Goal: Task Accomplishment & Management: Manage account settings

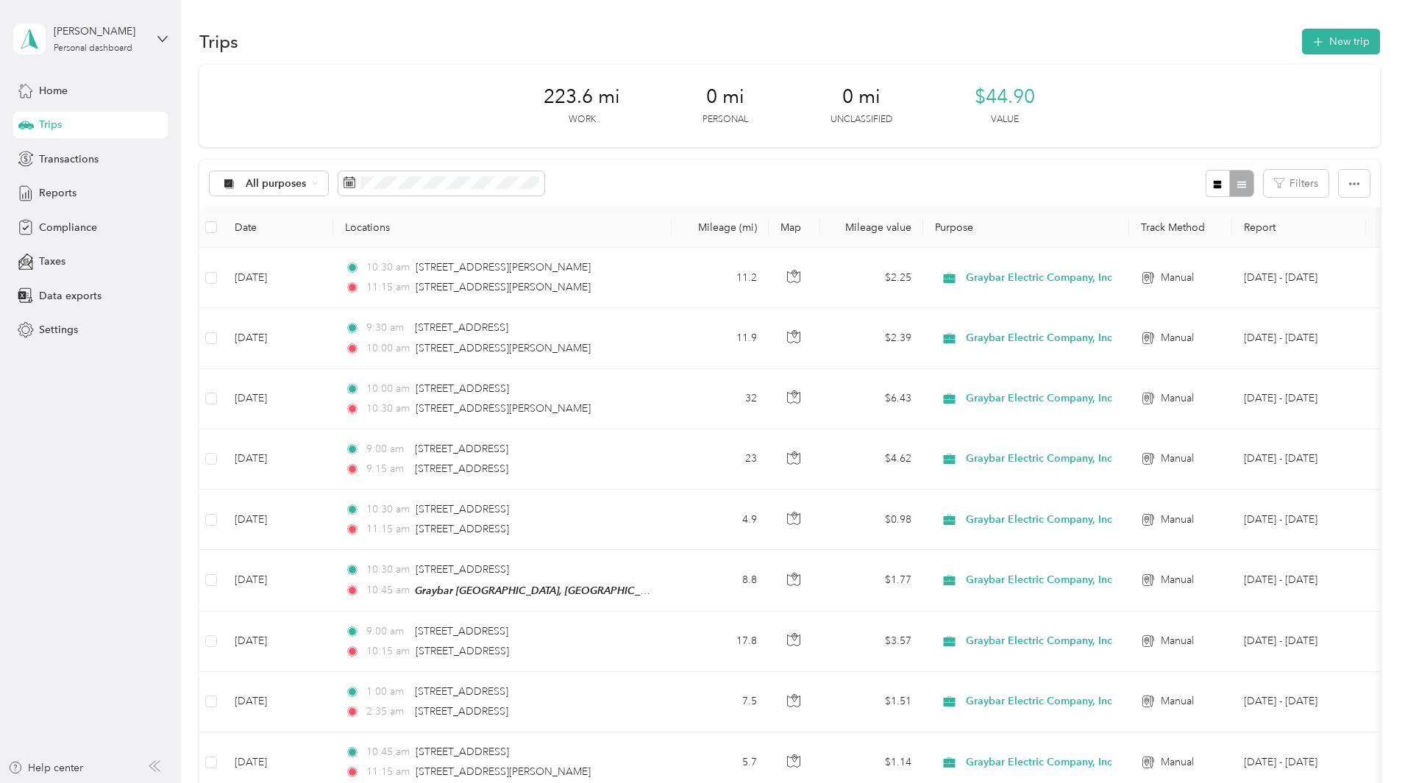
click at [370, 112] on div "223.6 mi Work 0 mi Personal 0 mi Unclassified $44.90 Value" at bounding box center [789, 106] width 1181 height 82
click at [239, 112] on div "223.6 mi Work 0 mi Personal 0 mi Unclassified $44.90 Value All purposes Filters…" at bounding box center [789, 723] width 1181 height 1317
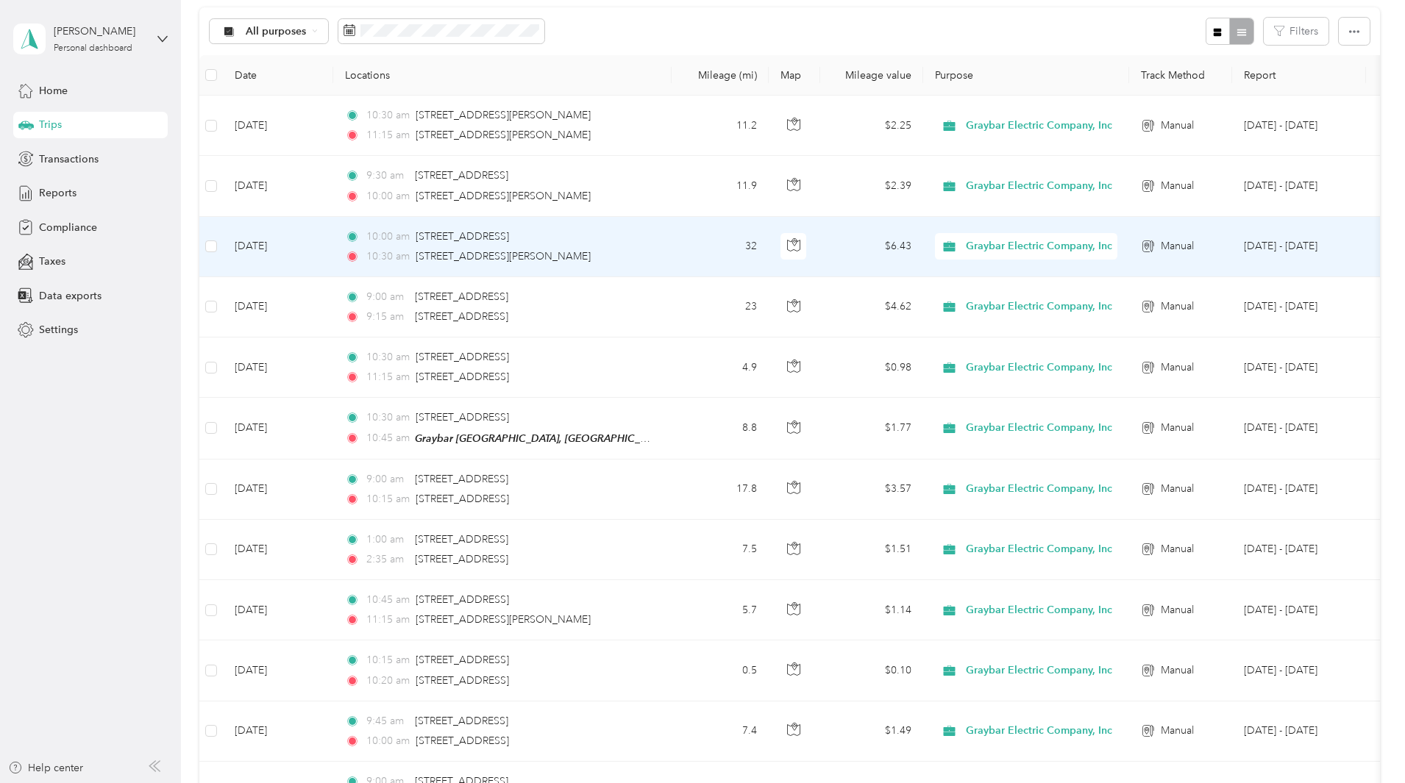
scroll to position [74, 0]
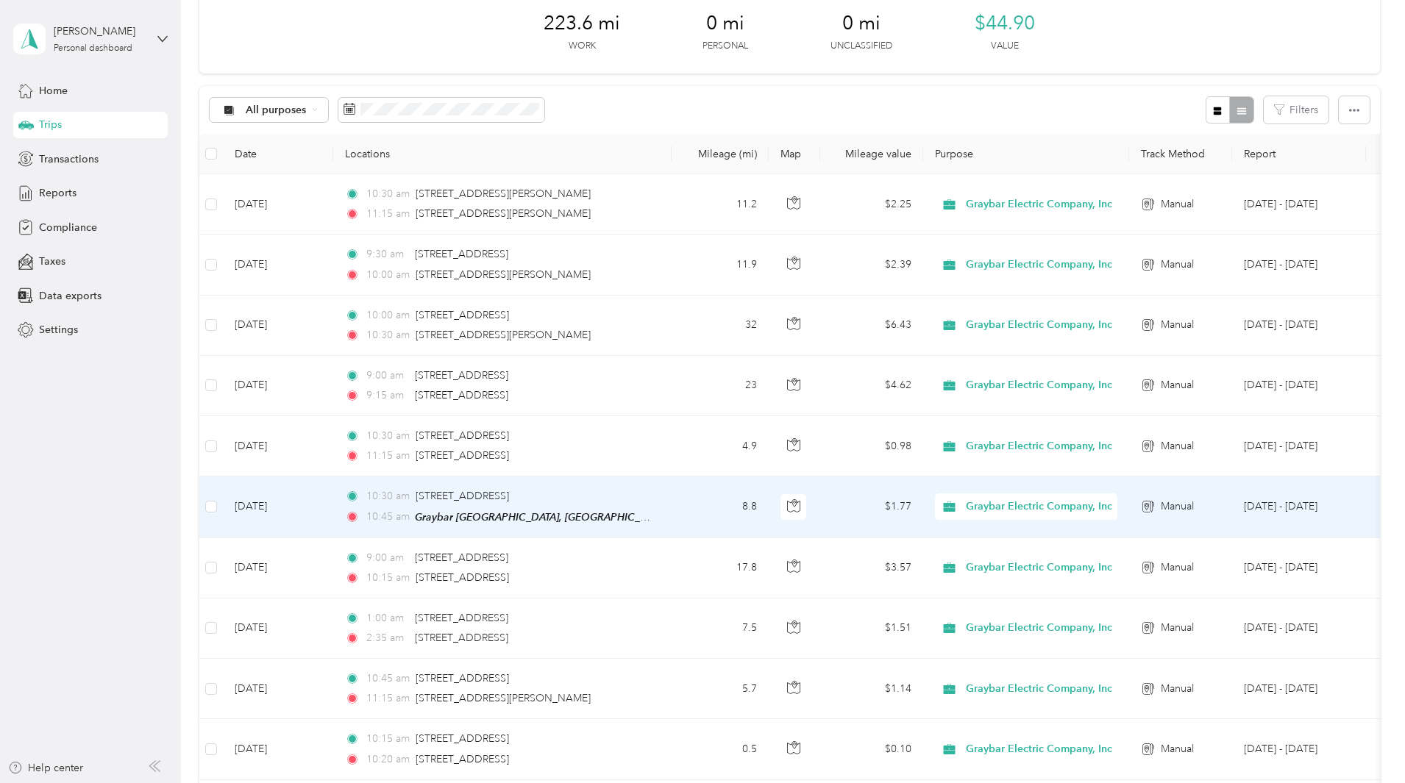
drag, startPoint x: 697, startPoint y: 498, endPoint x: 512, endPoint y: 499, distance: 184.6
click at [512, 499] on div "10:30 am 22841 Aurora Road, Bedford Heights" at bounding box center [499, 496] width 309 height 16
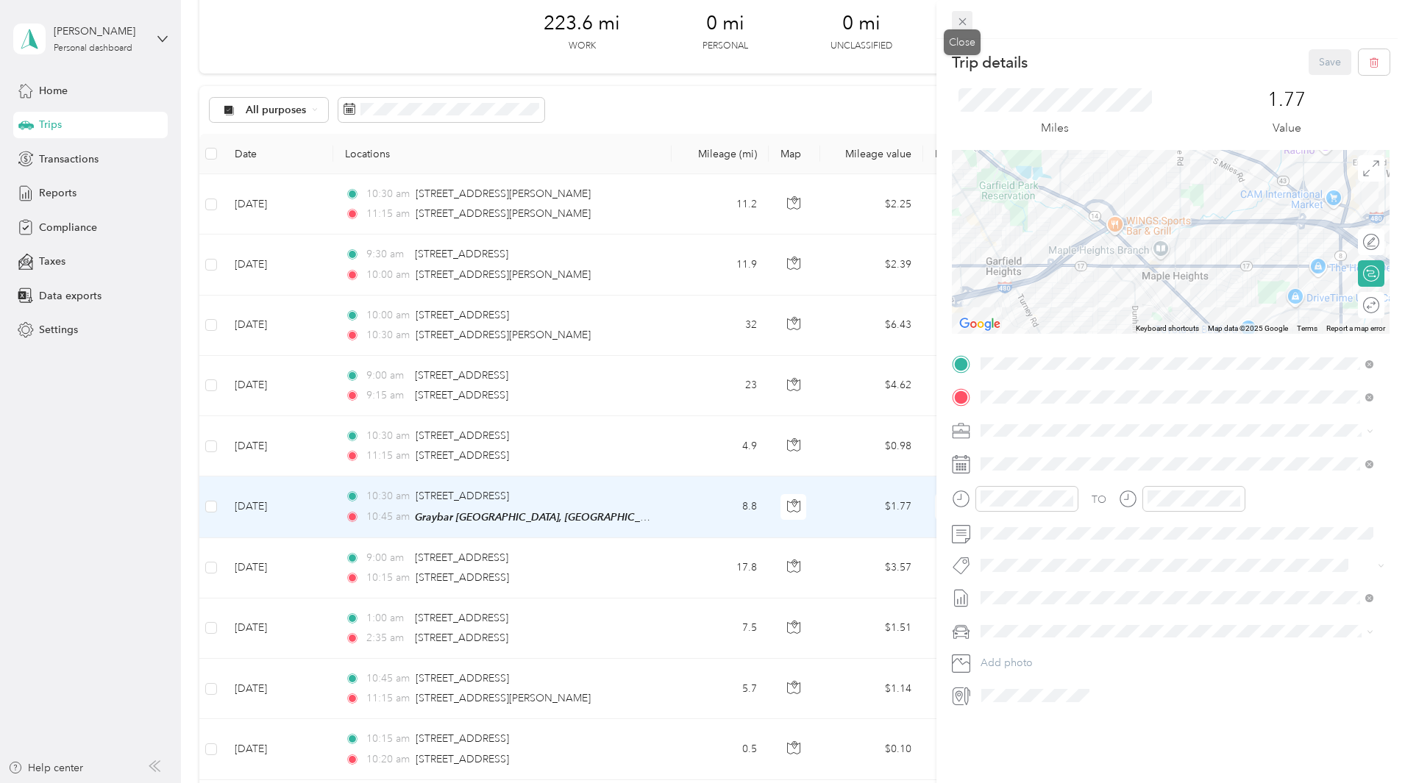
click at [963, 24] on icon at bounding box center [962, 21] width 13 height 13
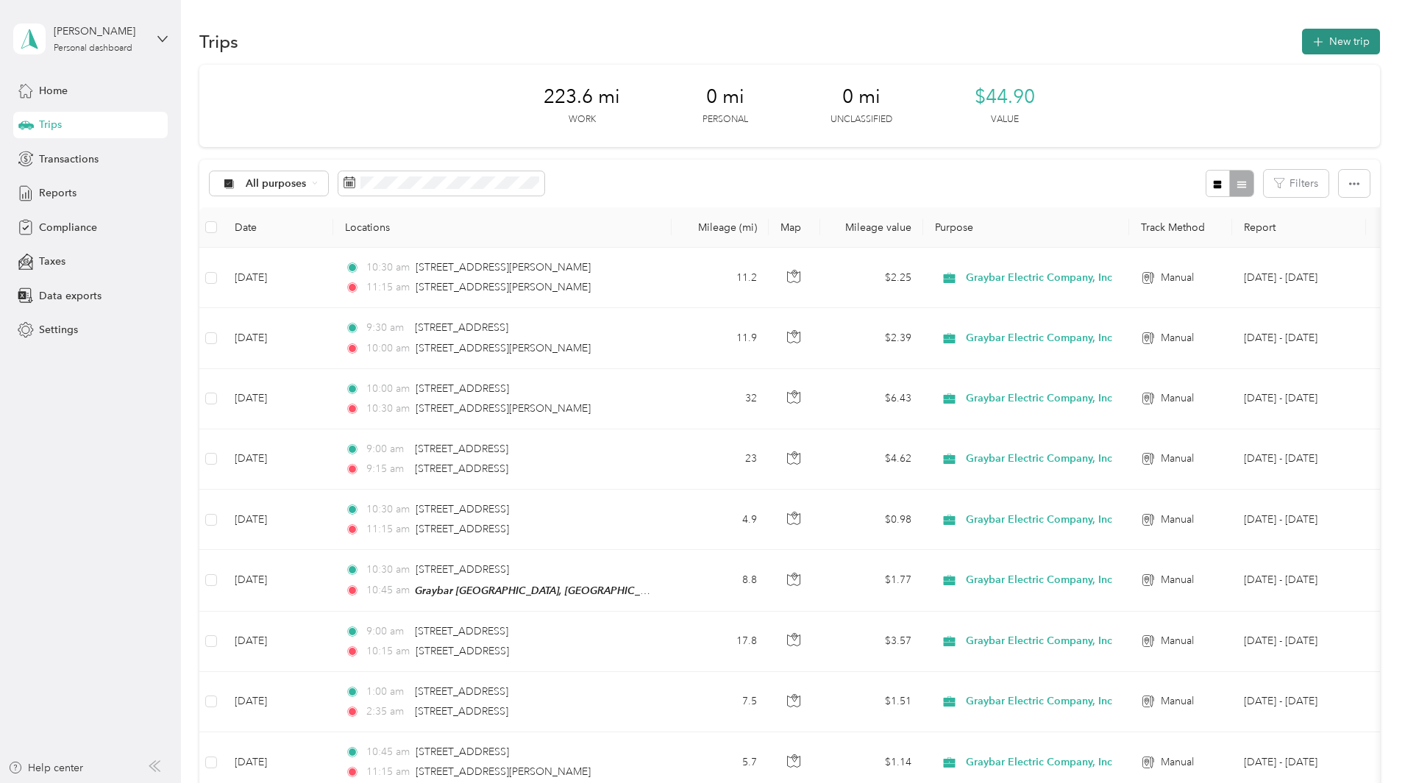
click at [1302, 42] on button "New trip" at bounding box center [1341, 42] width 78 height 26
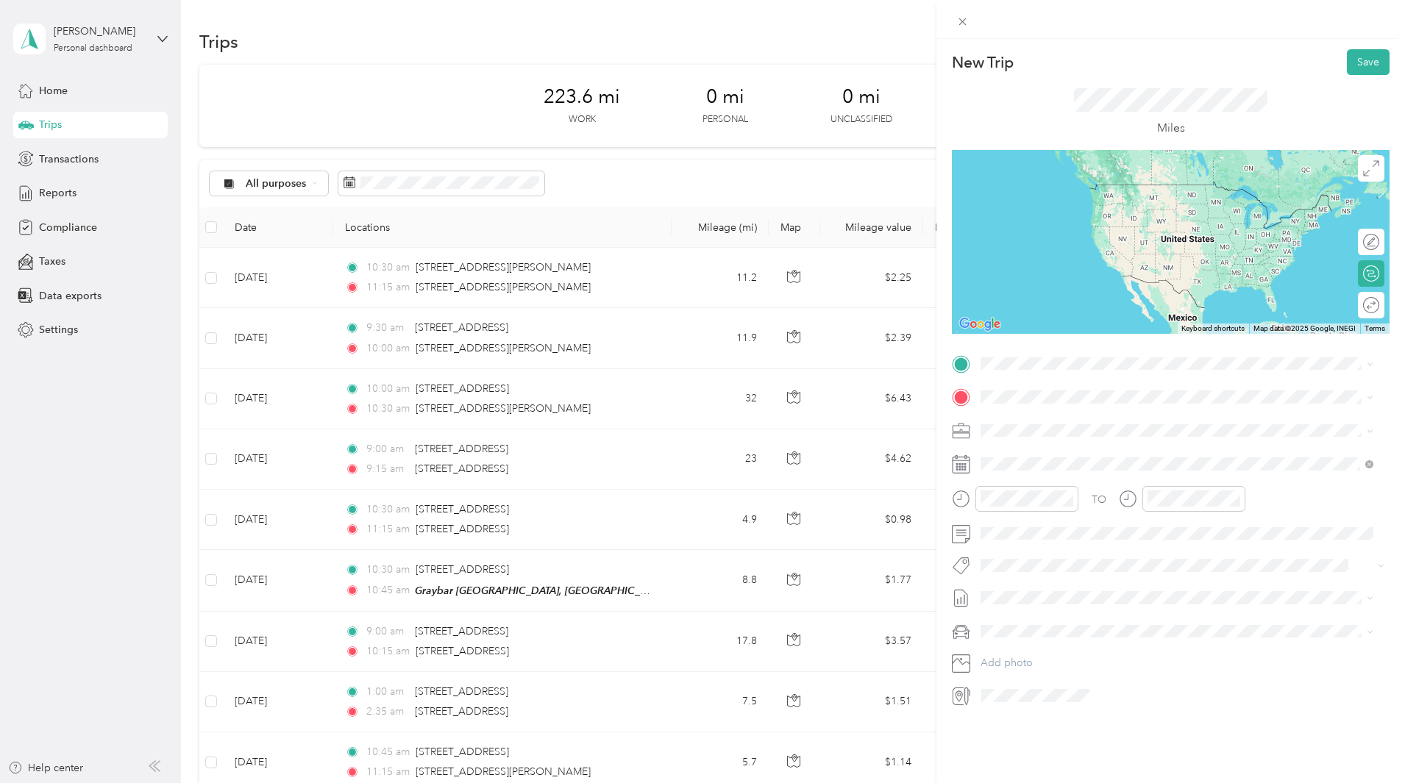
click at [1094, 423] on span "9800 Baltic Road Cleveland, Ohio 44102, United States" at bounding box center [1081, 416] width 147 height 13
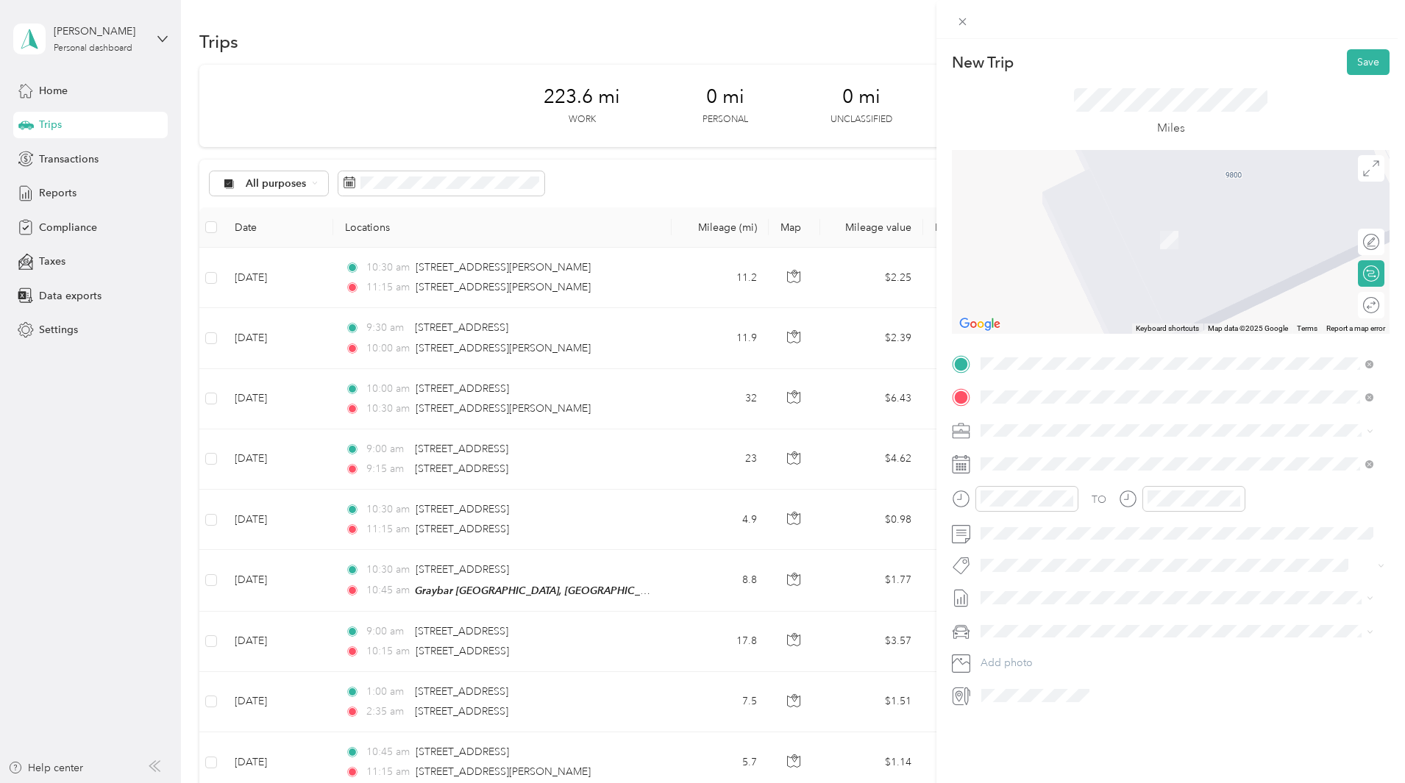
click at [1080, 449] on span "22841 Aurora Road Bedford Heights, Ohio 44146, United States" at bounding box center [1081, 450] width 147 height 13
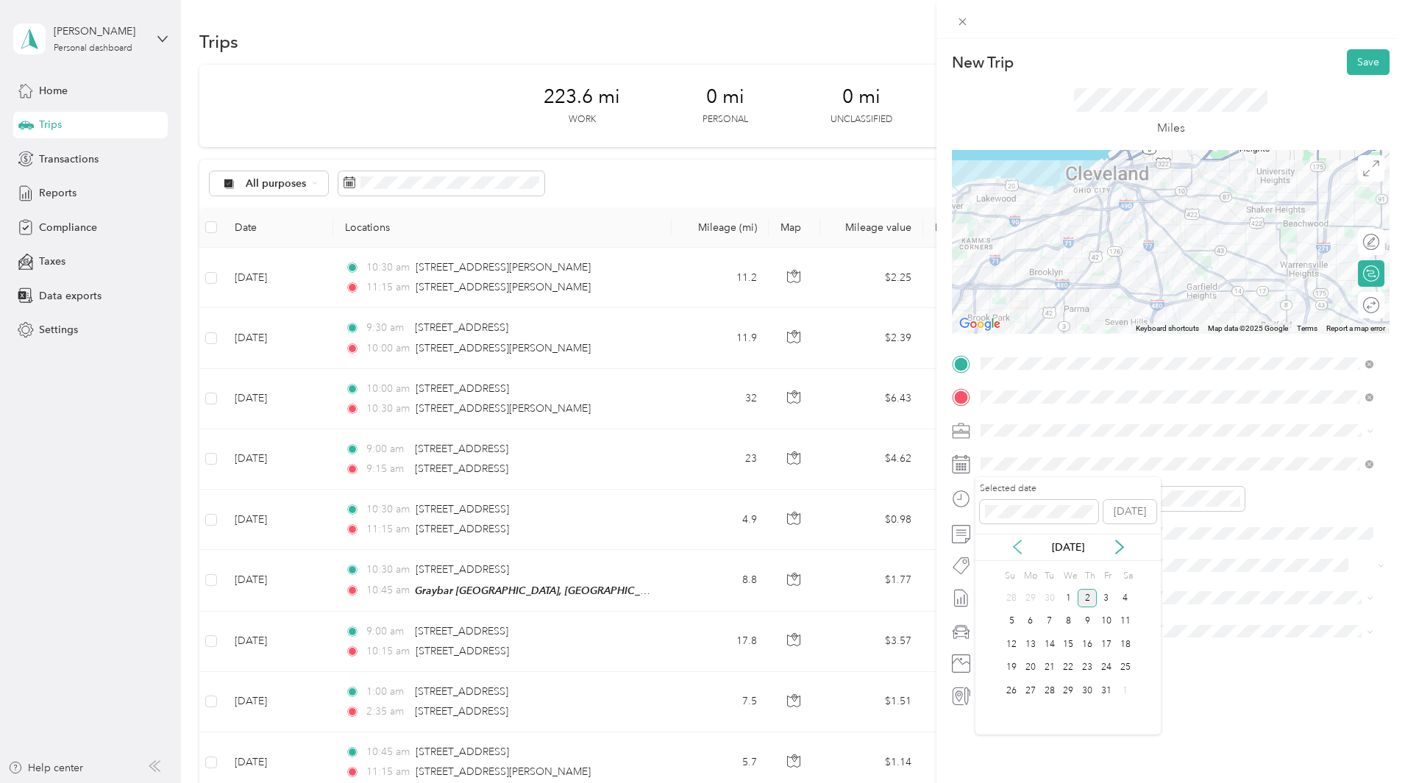
click at [1019, 548] on icon at bounding box center [1017, 547] width 15 height 15
click at [1036, 624] on div "8" at bounding box center [1030, 622] width 19 height 18
click at [997, 627] on div "09" at bounding box center [995, 628] width 35 height 21
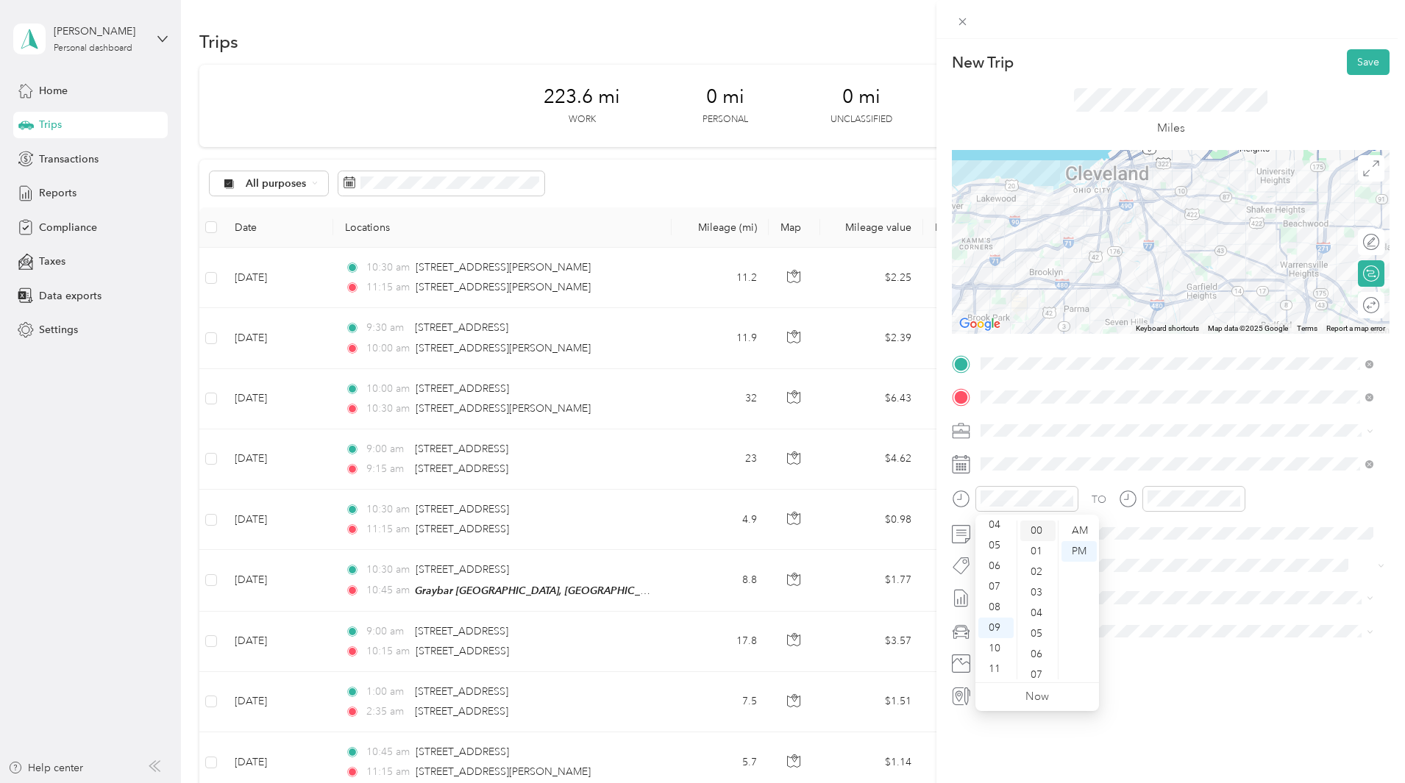
click at [1040, 531] on div "00" at bounding box center [1037, 531] width 35 height 21
click at [1159, 670] on div "11" at bounding box center [1162, 669] width 35 height 21
click at [1202, 528] on div "00" at bounding box center [1204, 531] width 35 height 21
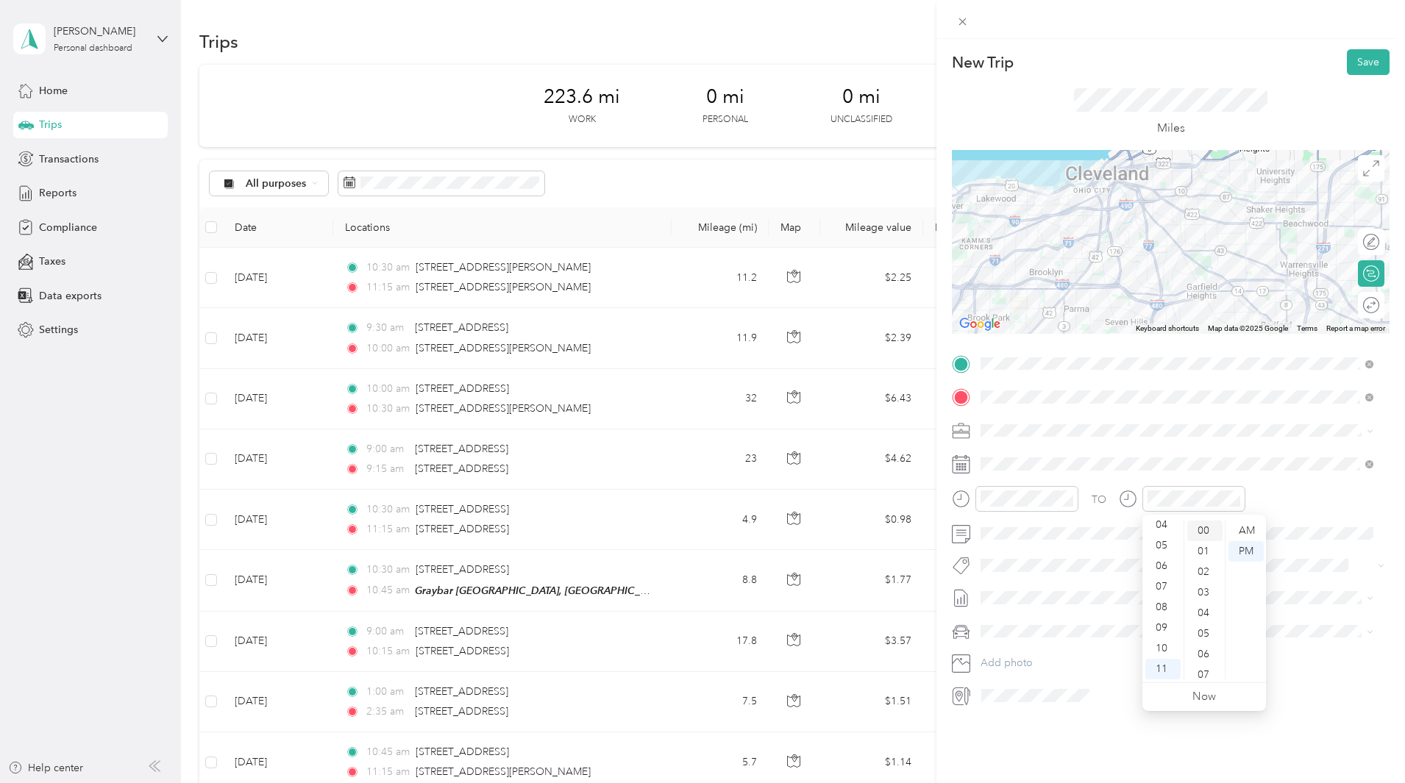
click at [1201, 532] on div "00" at bounding box center [1204, 531] width 35 height 21
click at [1362, 64] on button "Save" at bounding box center [1368, 62] width 43 height 26
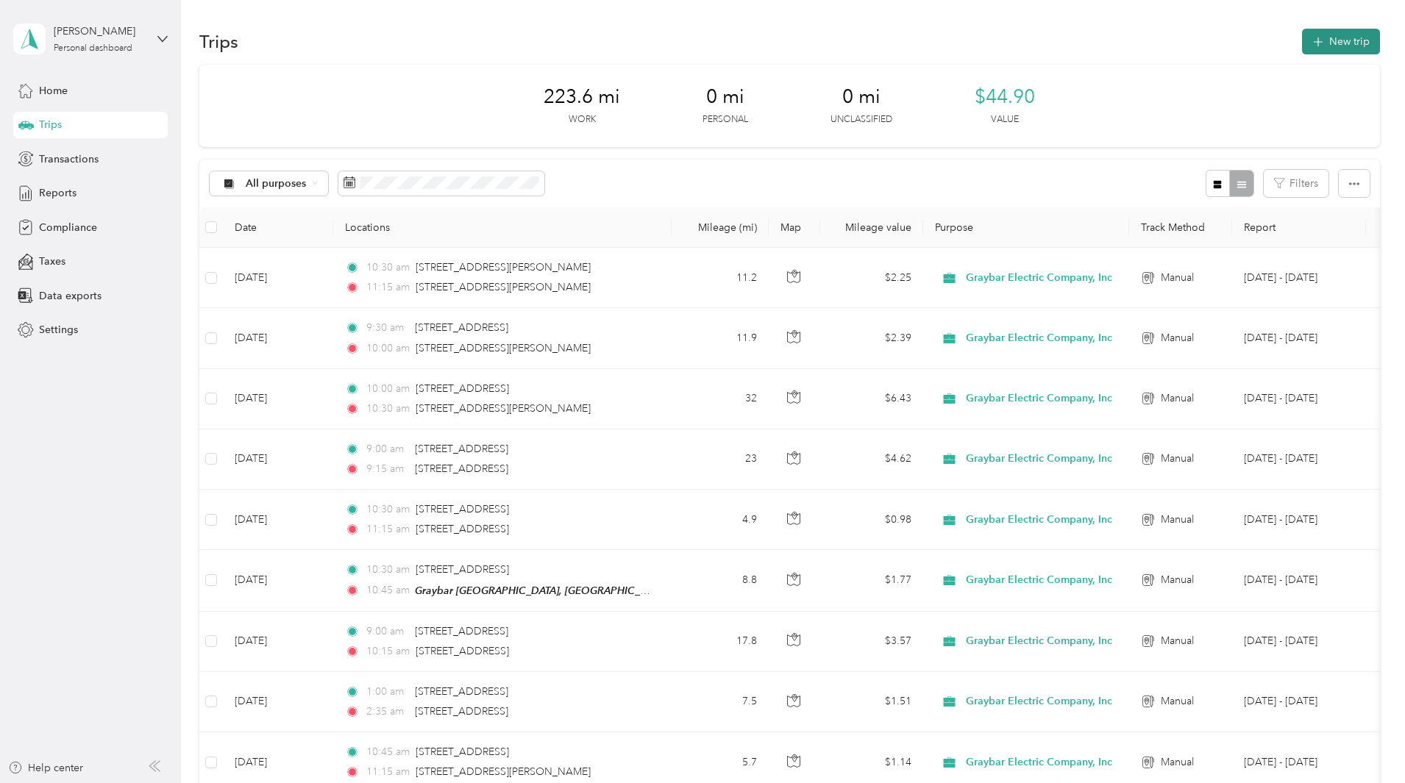
click at [1302, 43] on button "New trip" at bounding box center [1341, 42] width 78 height 26
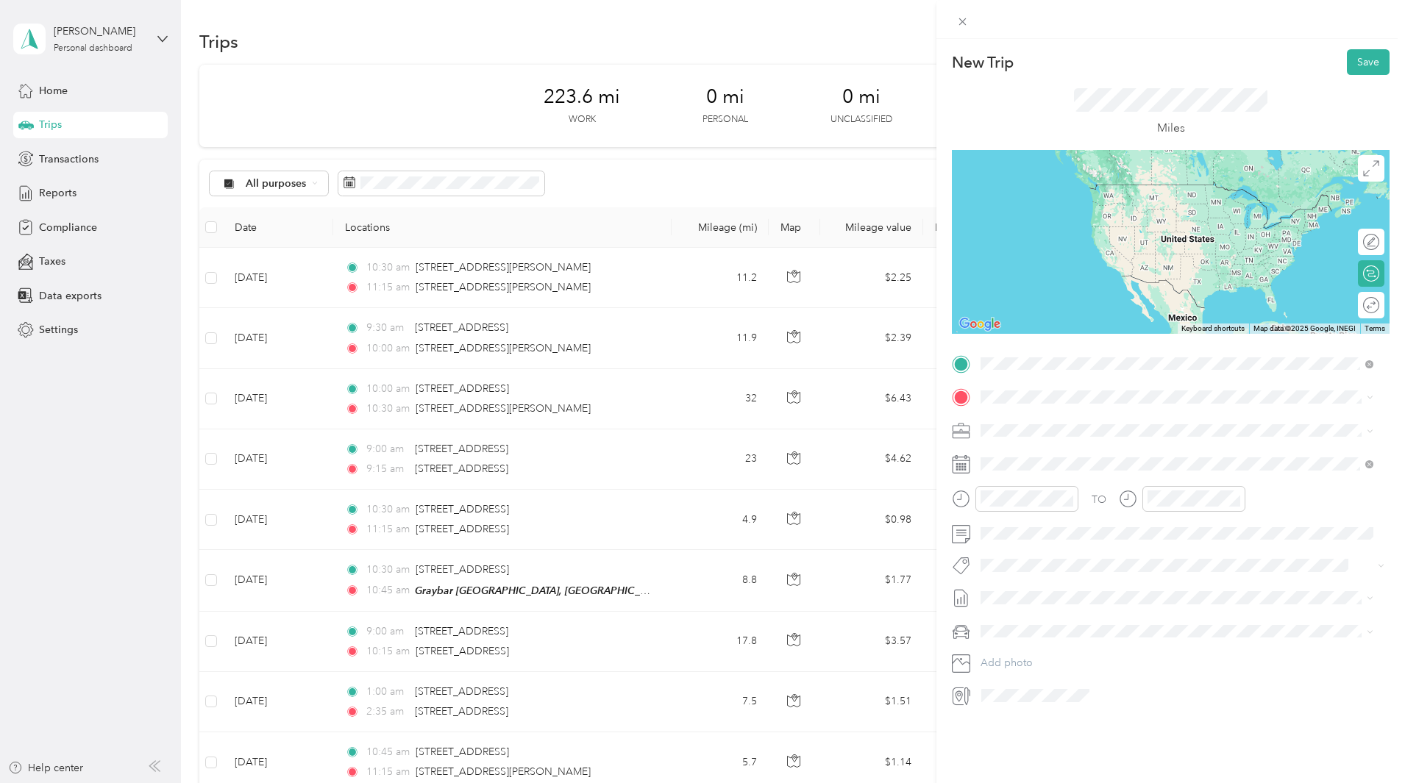
click at [1054, 416] on span "22841 Aurora Road Bedford Heights, Ohio 44146, United States" at bounding box center [1081, 416] width 147 height 13
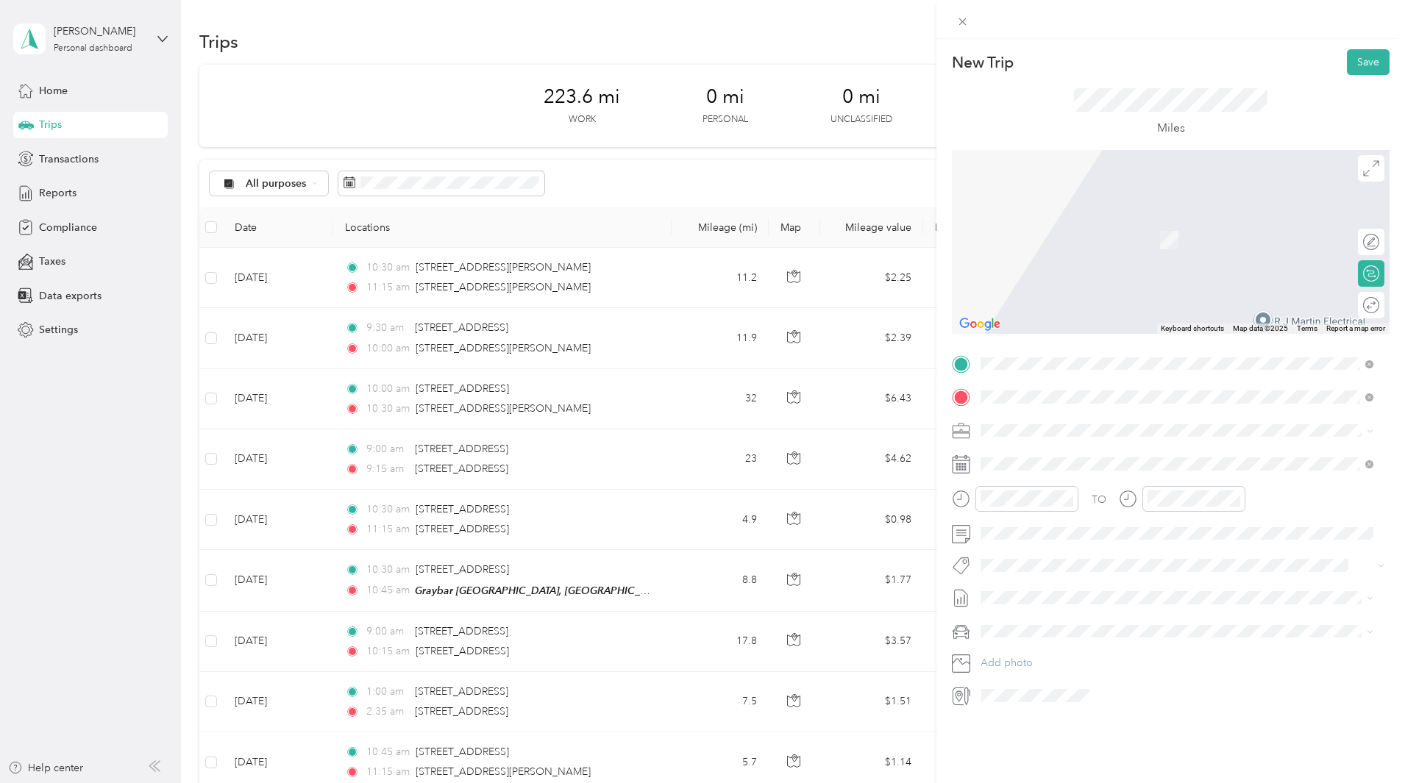
click at [1110, 457] on span "5171 Grant Avenue Cuyahoga Heights, Ohio 44125, United States" at bounding box center [1081, 450] width 147 height 13
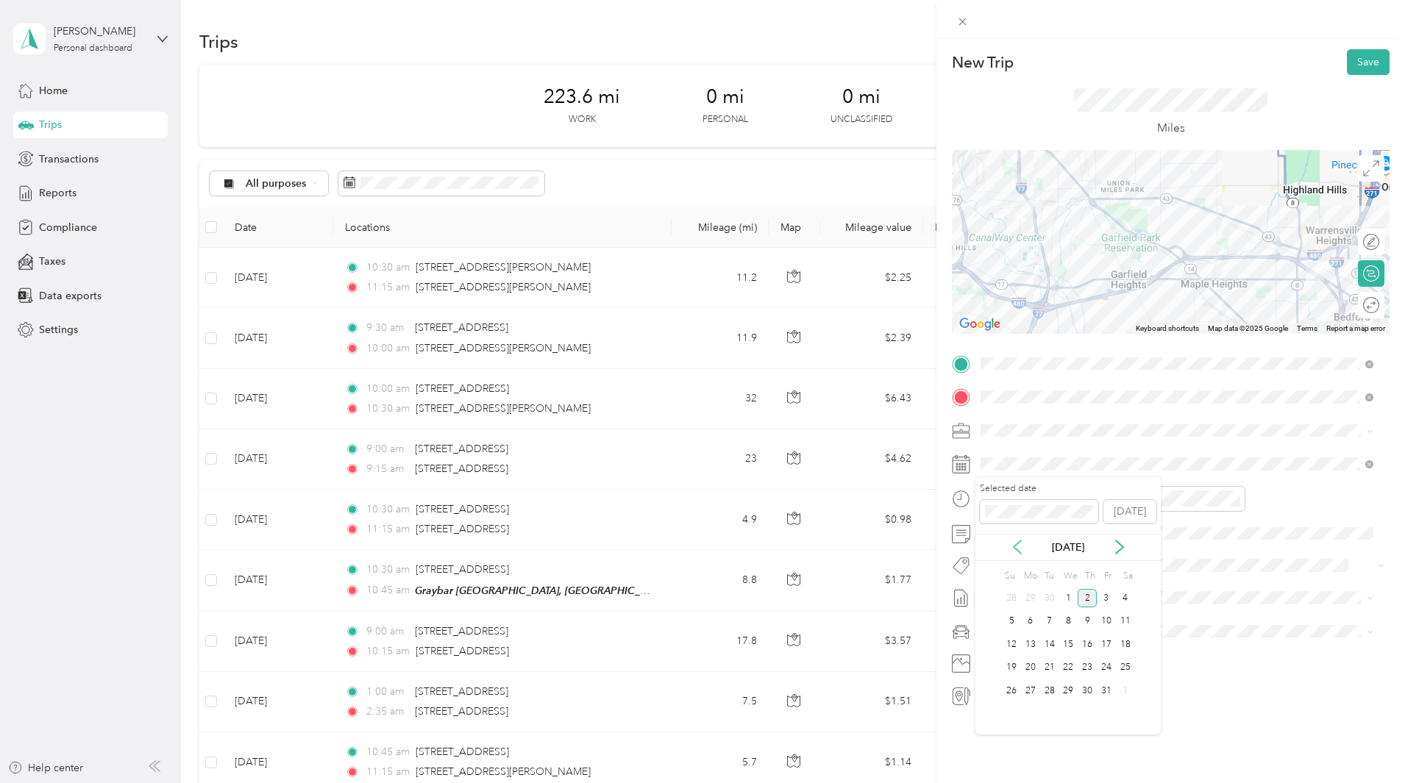
click at [1018, 546] on icon at bounding box center [1017, 547] width 15 height 15
click at [1049, 624] on div "9" at bounding box center [1049, 622] width 19 height 18
click at [997, 669] on div "11" at bounding box center [995, 669] width 35 height 21
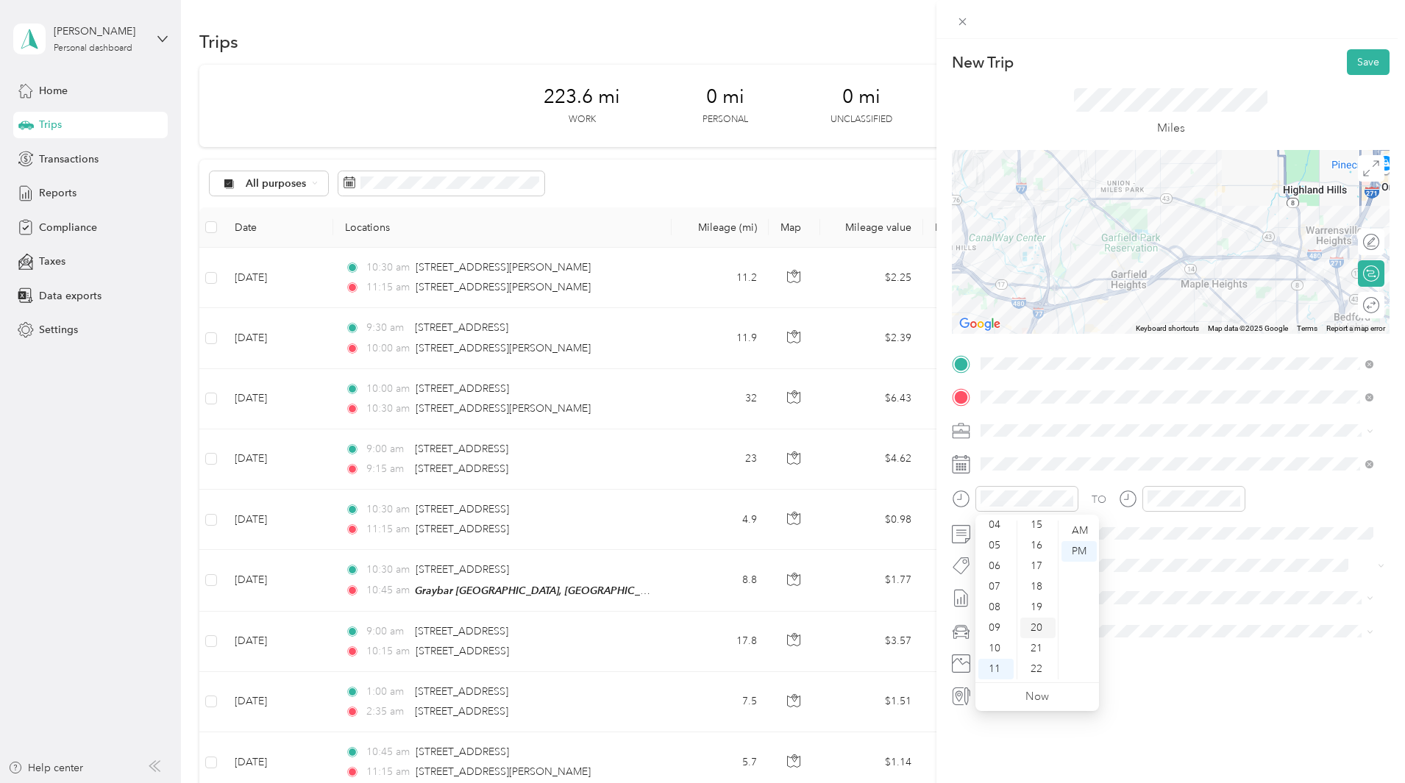
click at [1038, 630] on div "20" at bounding box center [1037, 628] width 35 height 21
click at [1160, 530] on div "12" at bounding box center [1162, 531] width 35 height 21
click at [1202, 528] on div "00" at bounding box center [1204, 531] width 35 height 21
click at [1087, 540] on span at bounding box center [1182, 534] width 414 height 24
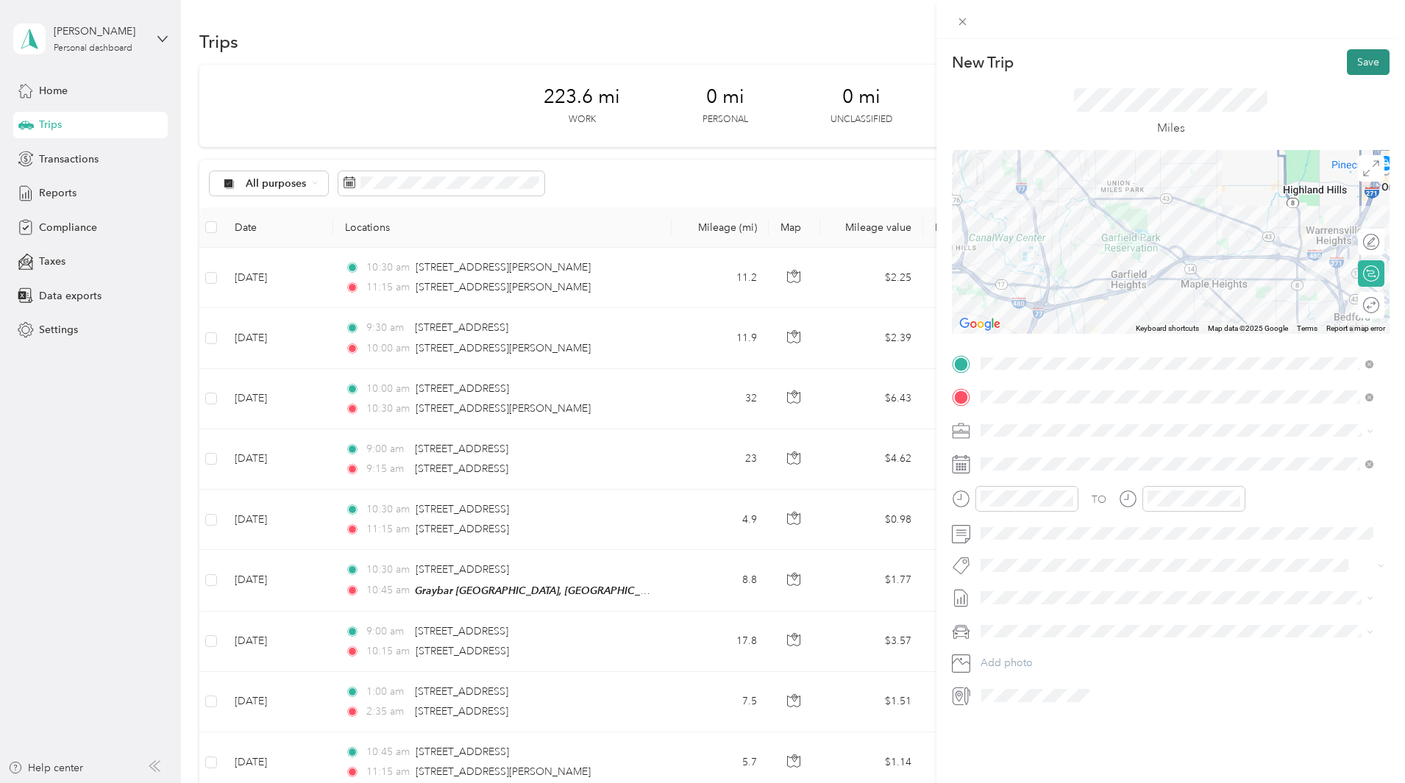
click at [1352, 69] on button "Save" at bounding box center [1368, 62] width 43 height 26
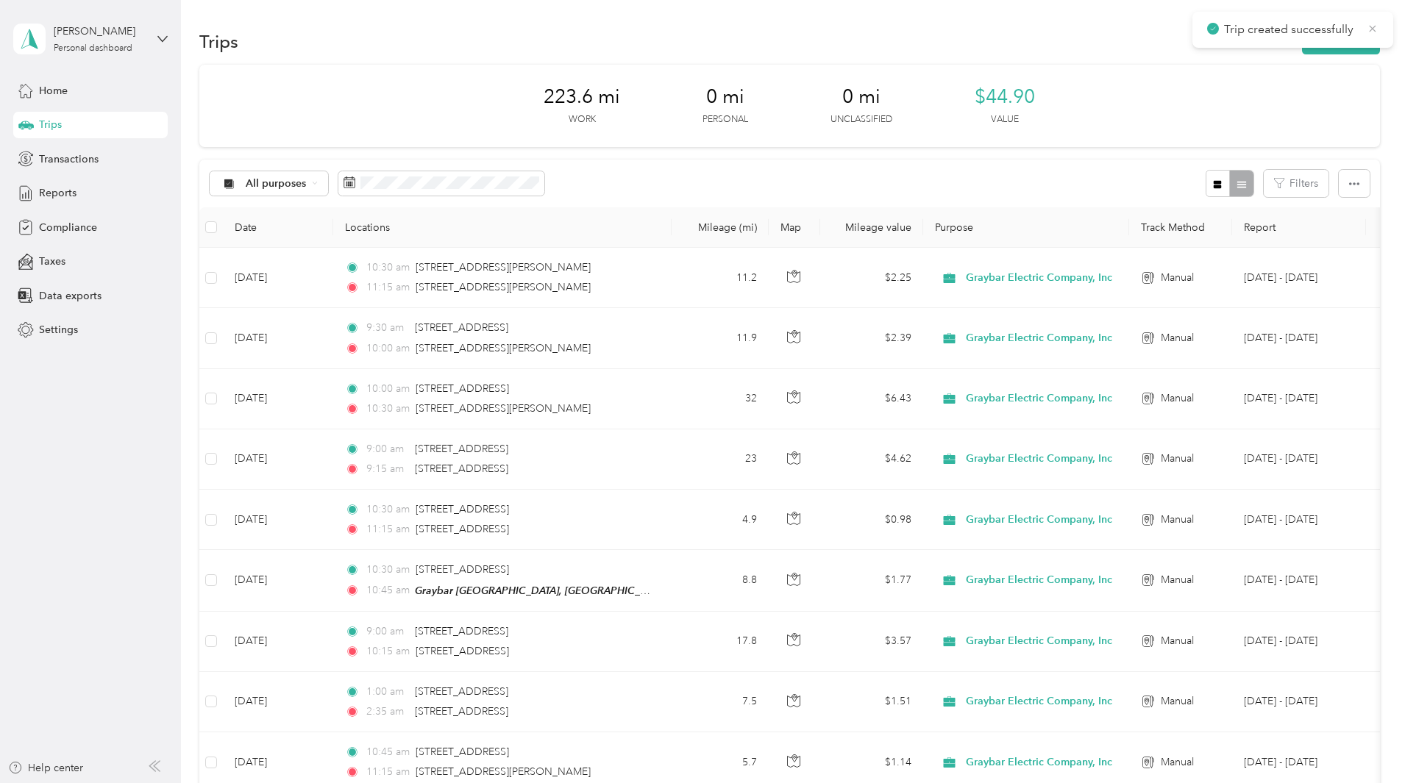
click at [1372, 29] on icon at bounding box center [1373, 28] width 7 height 7
click at [1292, 198] on div "223.6 mi Work 0 mi Personal 0 mi Unclassified $44.90 Value All purposes Filters…" at bounding box center [789, 784] width 1181 height 1438
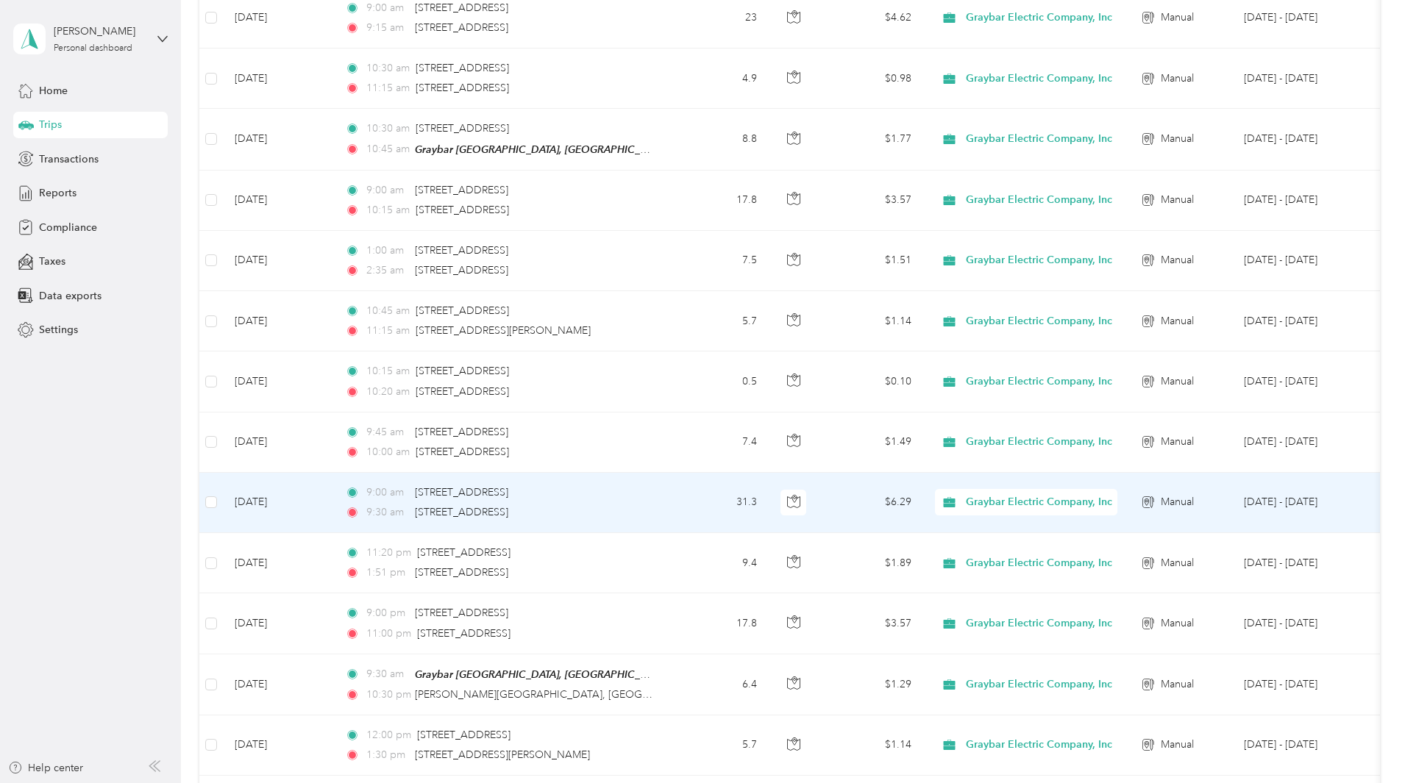
scroll to position [147, 0]
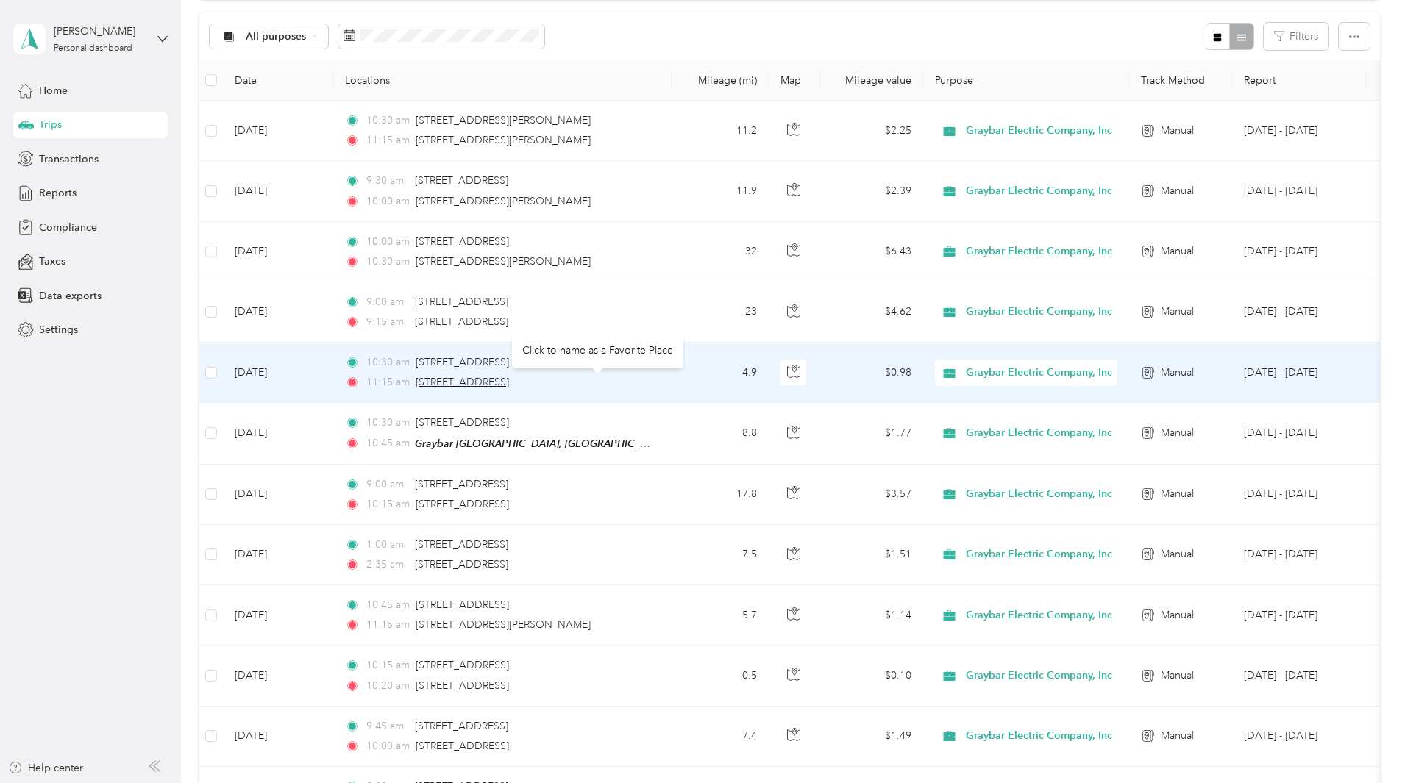
drag, startPoint x: 683, startPoint y: 385, endPoint x: 517, endPoint y: 388, distance: 166.3
click at [517, 388] on div "11:15 am [STREET_ADDRESS]" at bounding box center [499, 382] width 309 height 16
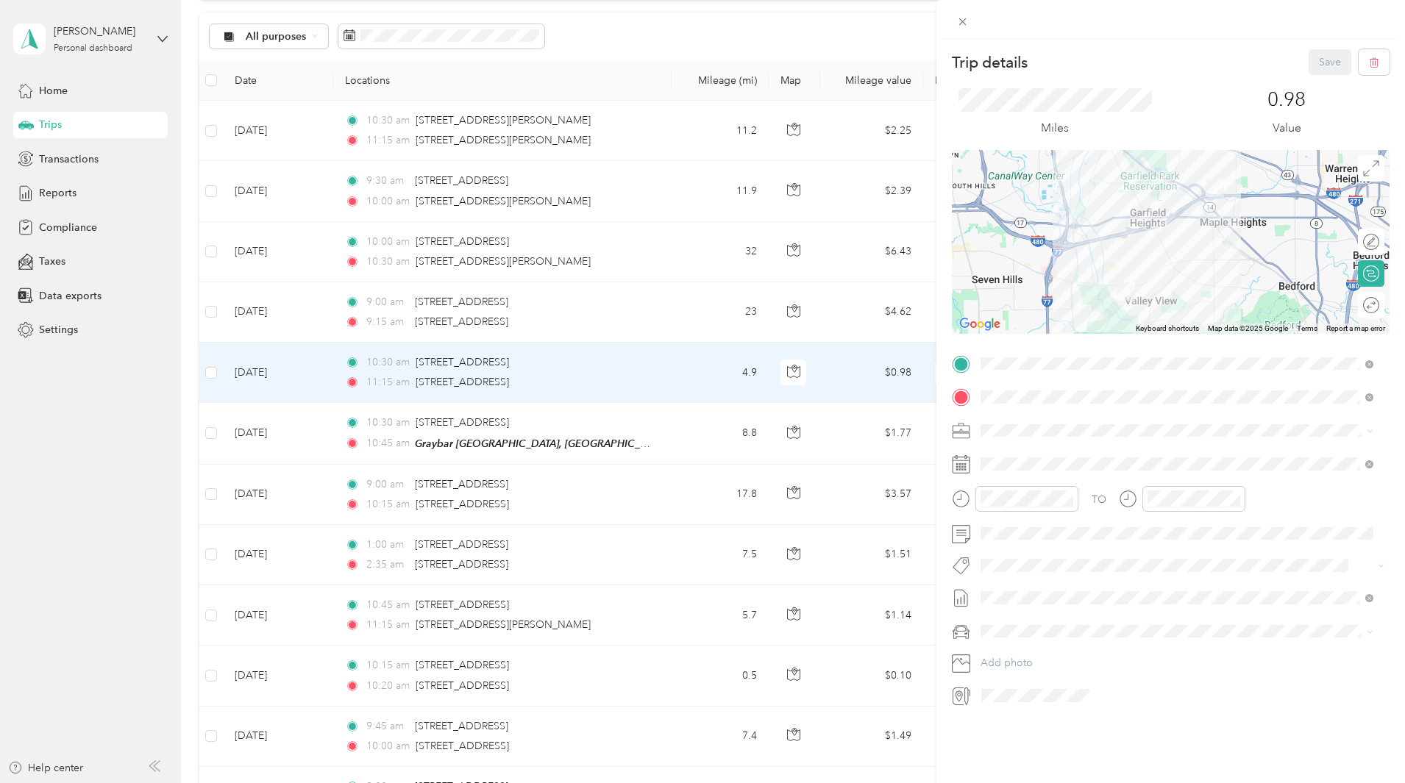
click at [252, 378] on div "Trip details Save This trip cannot be edited because it is either under review,…" at bounding box center [702, 391] width 1405 height 783
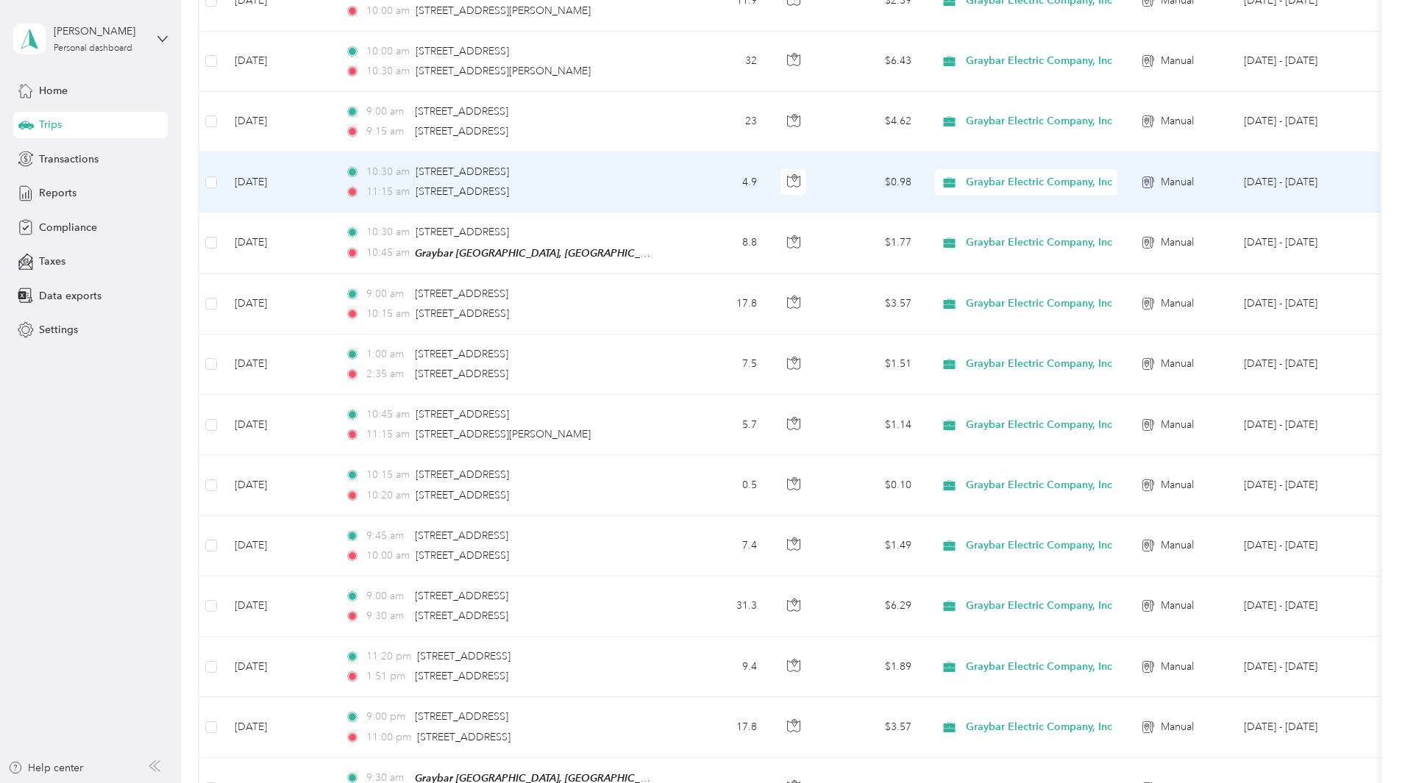
scroll to position [368, 0]
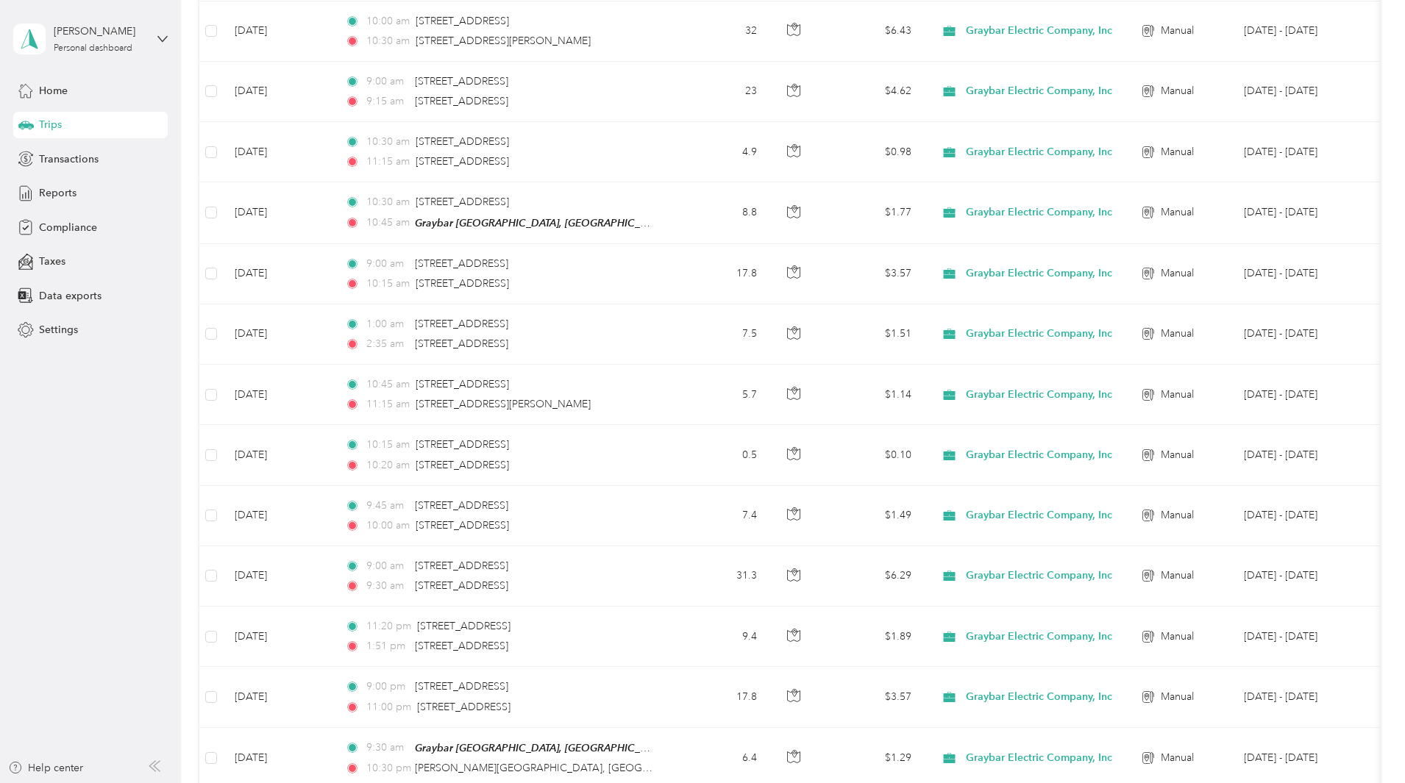
click at [227, 416] on div "250.8 mi Work 0 mi Personal 0 mi Unclassified $50.36 Value All purposes Filters…" at bounding box center [789, 416] width 1181 height 1438
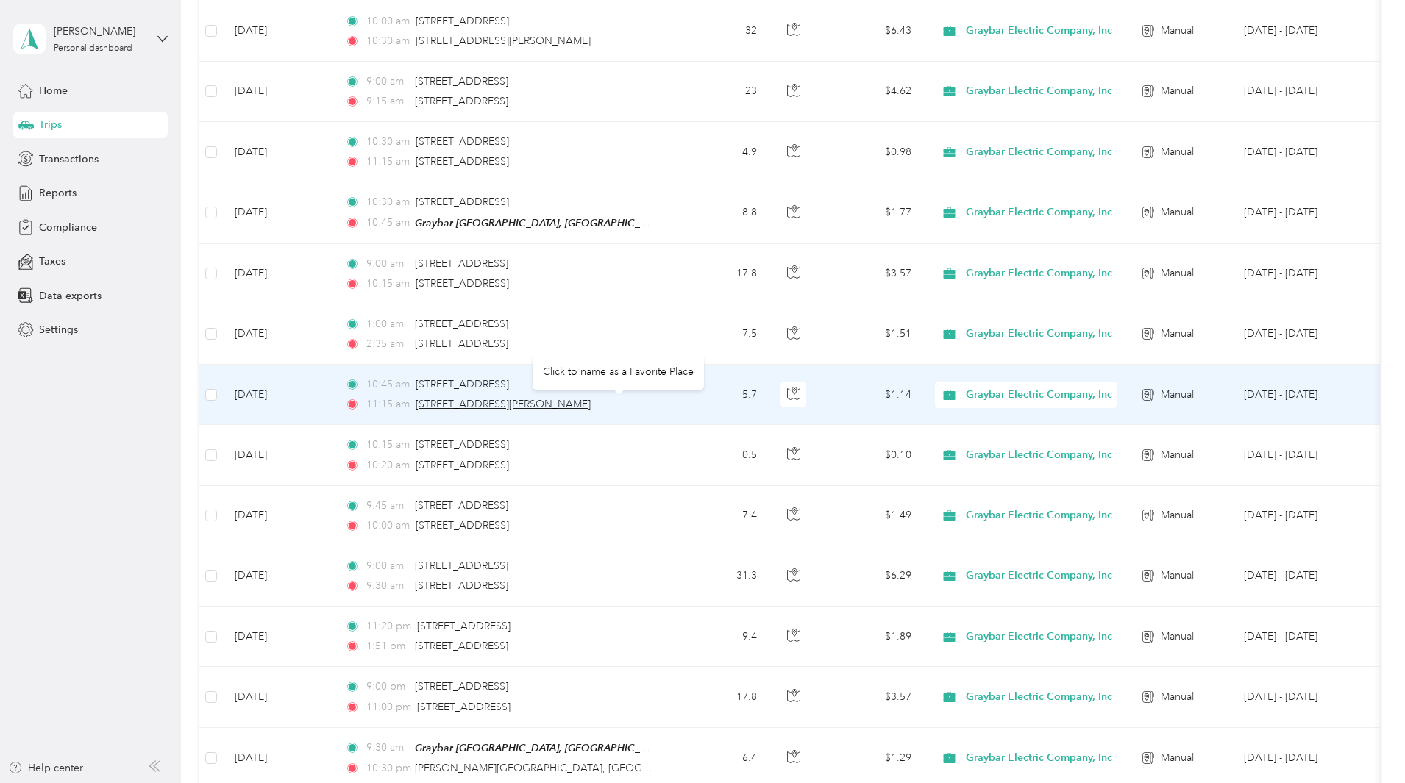
drag, startPoint x: 739, startPoint y: 404, endPoint x: 514, endPoint y: 409, distance: 225.1
click at [514, 409] on div "11:15 am 4307 Hamann Industrial Parkway, Willoughby" at bounding box center [499, 404] width 309 height 16
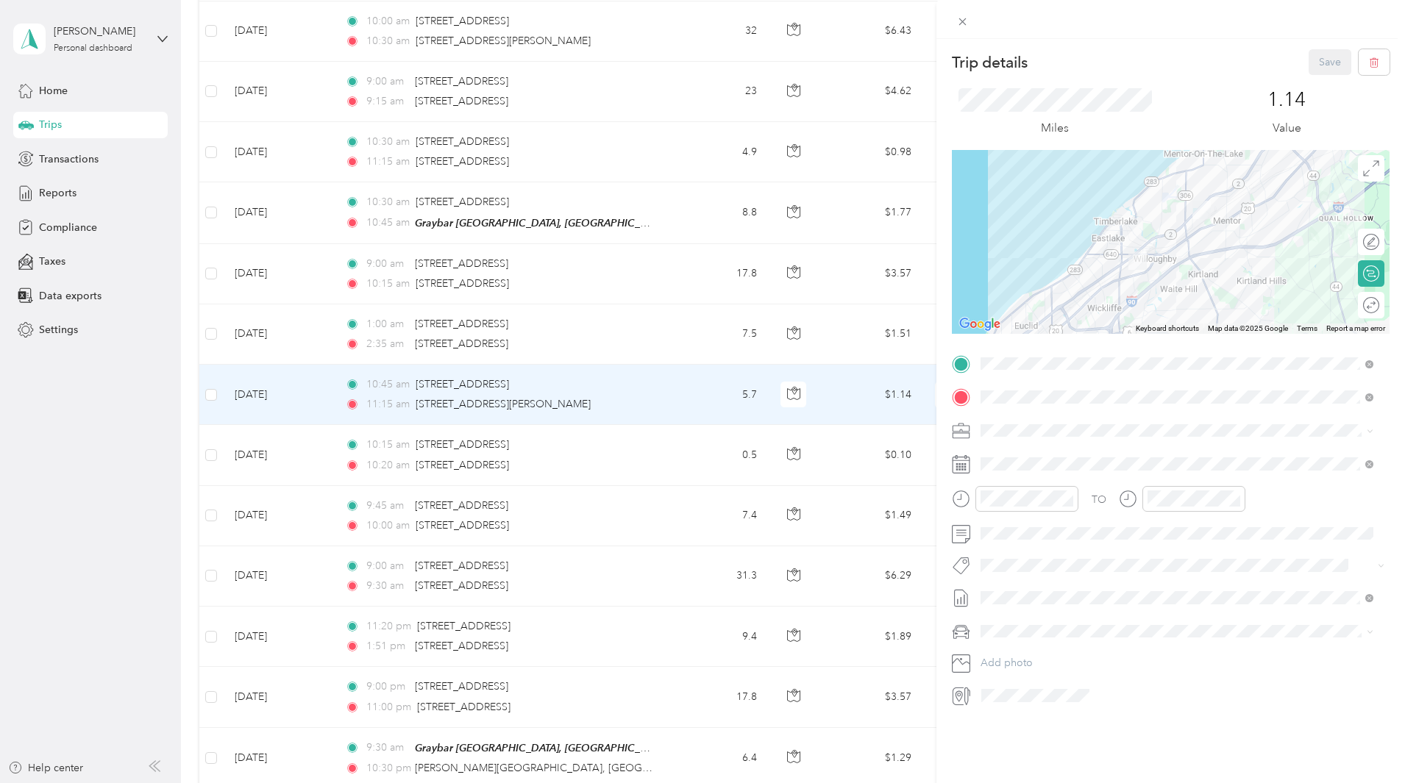
click at [241, 394] on div "Trip details Save This trip cannot be edited because it is either under review,…" at bounding box center [702, 391] width 1405 height 783
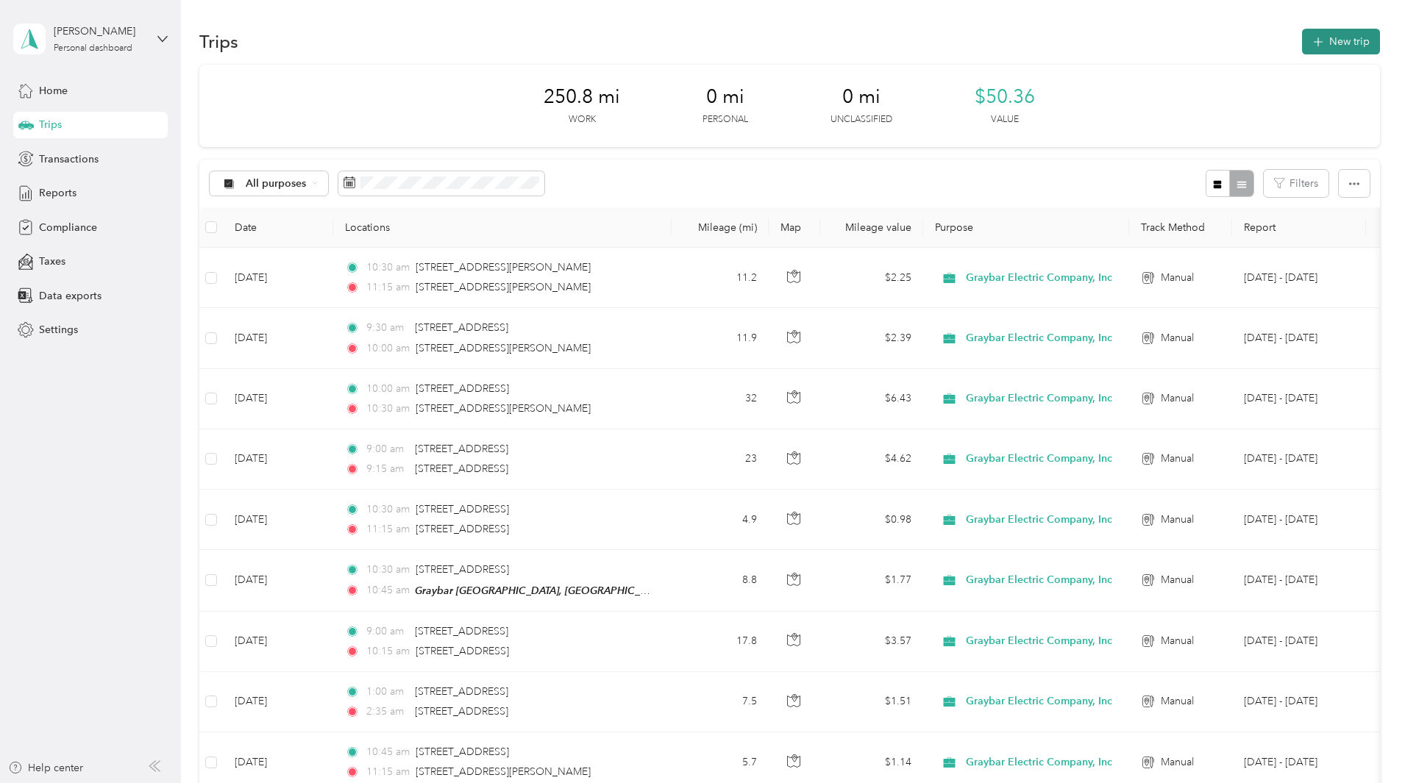
click at [1302, 49] on button "New trip" at bounding box center [1341, 42] width 78 height 26
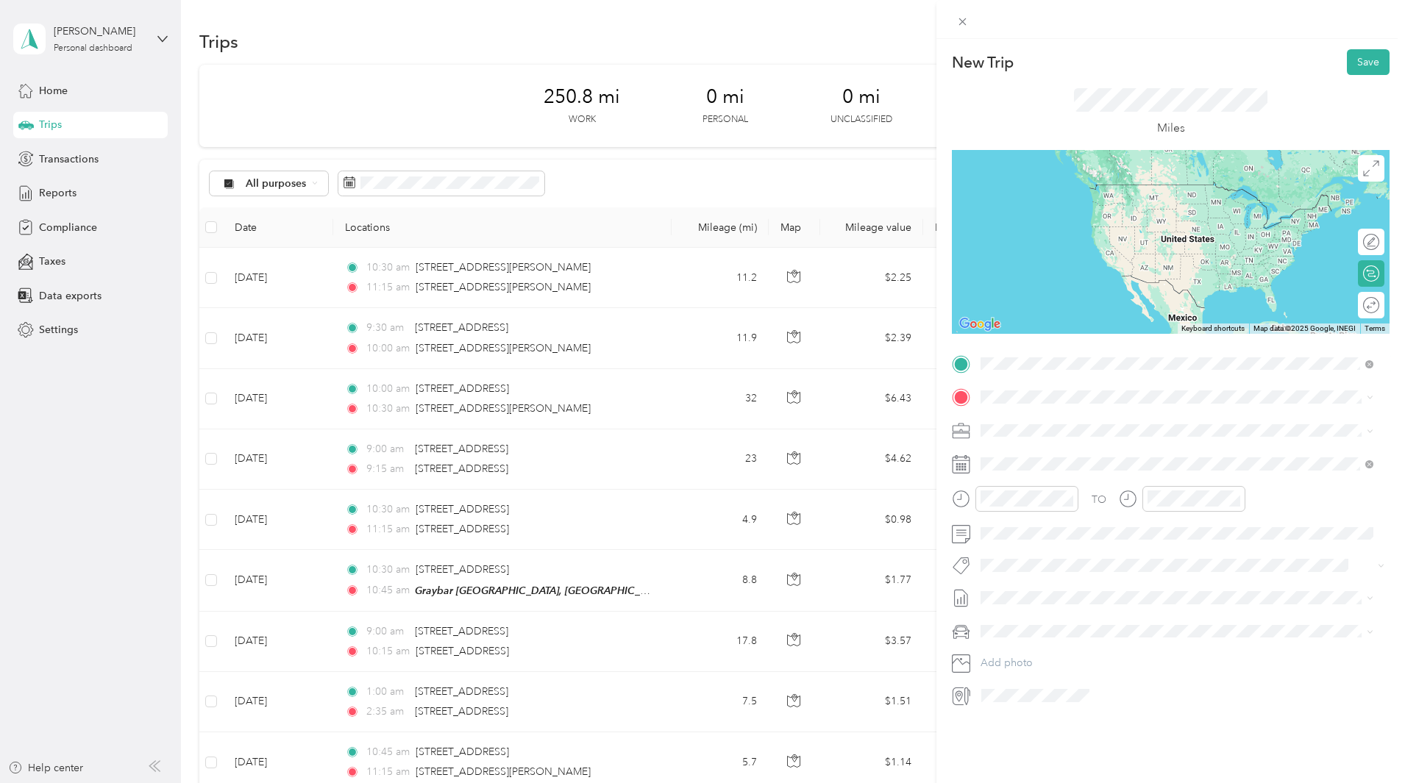
click at [1070, 421] on span "5171 Grant Avenue Cuyahoga Heights, Ohio 44125, United States" at bounding box center [1081, 416] width 147 height 13
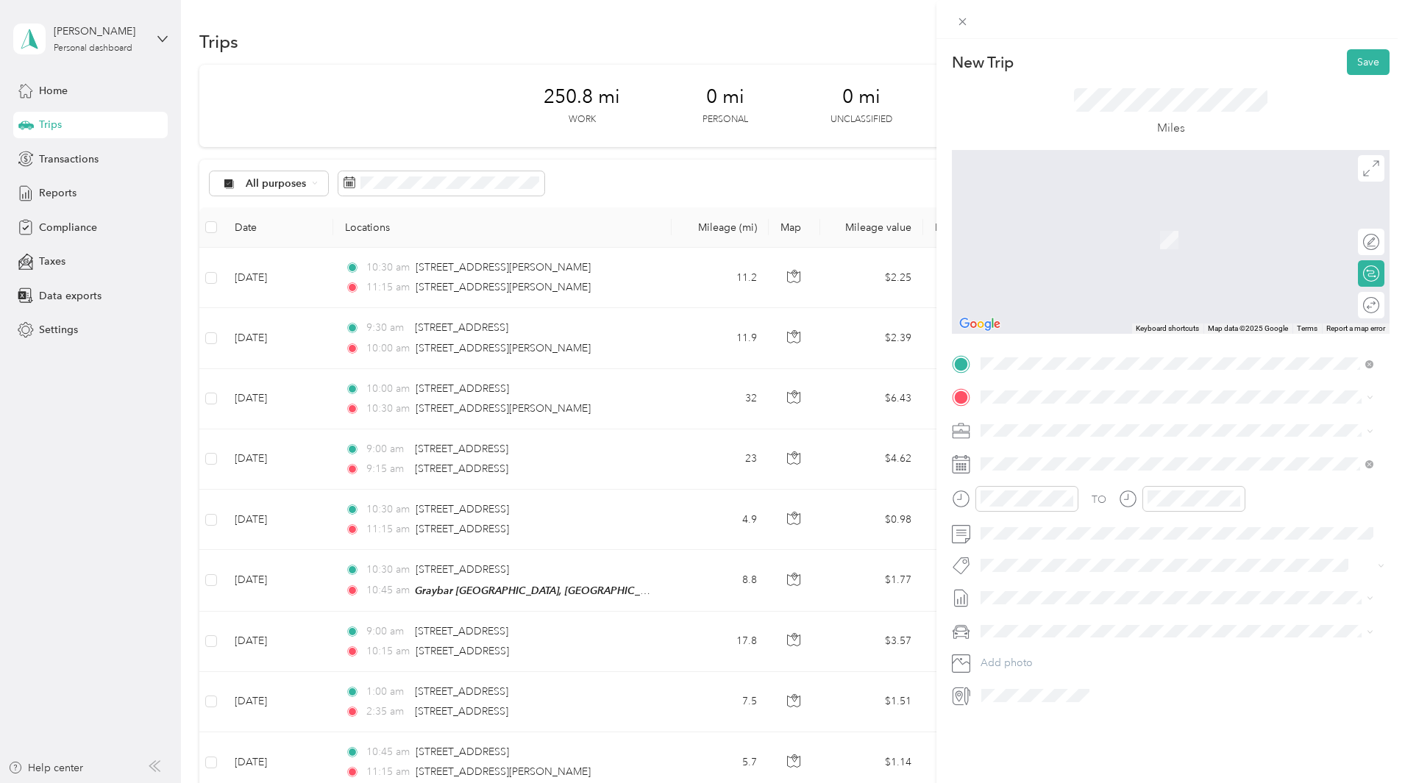
click at [1039, 452] on span "4307 Hamann Industrial Parkway Willoughby, Ohio 44094, United States" at bounding box center [1081, 447] width 147 height 13
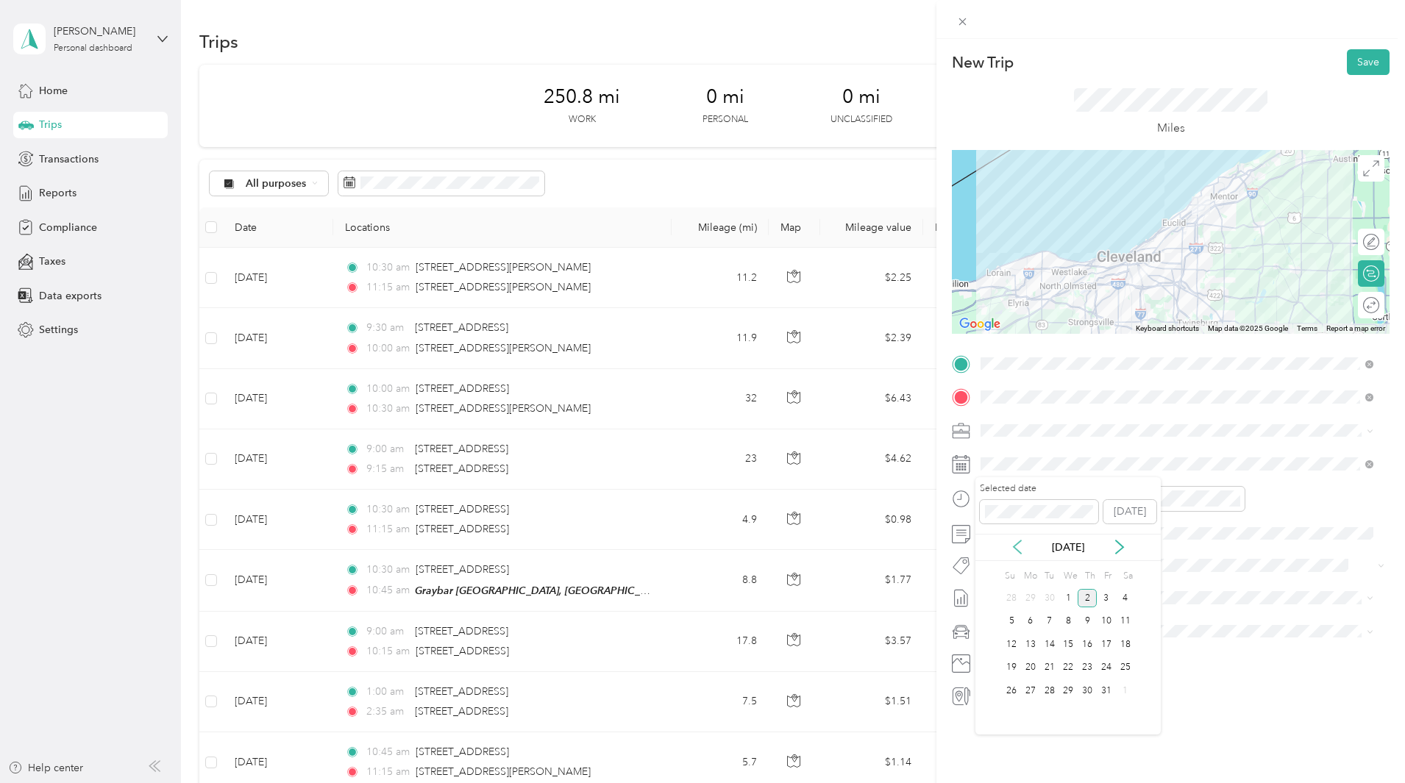
click at [1022, 547] on icon at bounding box center [1017, 547] width 15 height 15
click at [1049, 620] on div "9" at bounding box center [1049, 622] width 19 height 18
click at [992, 528] on div "01" at bounding box center [995, 531] width 35 height 21
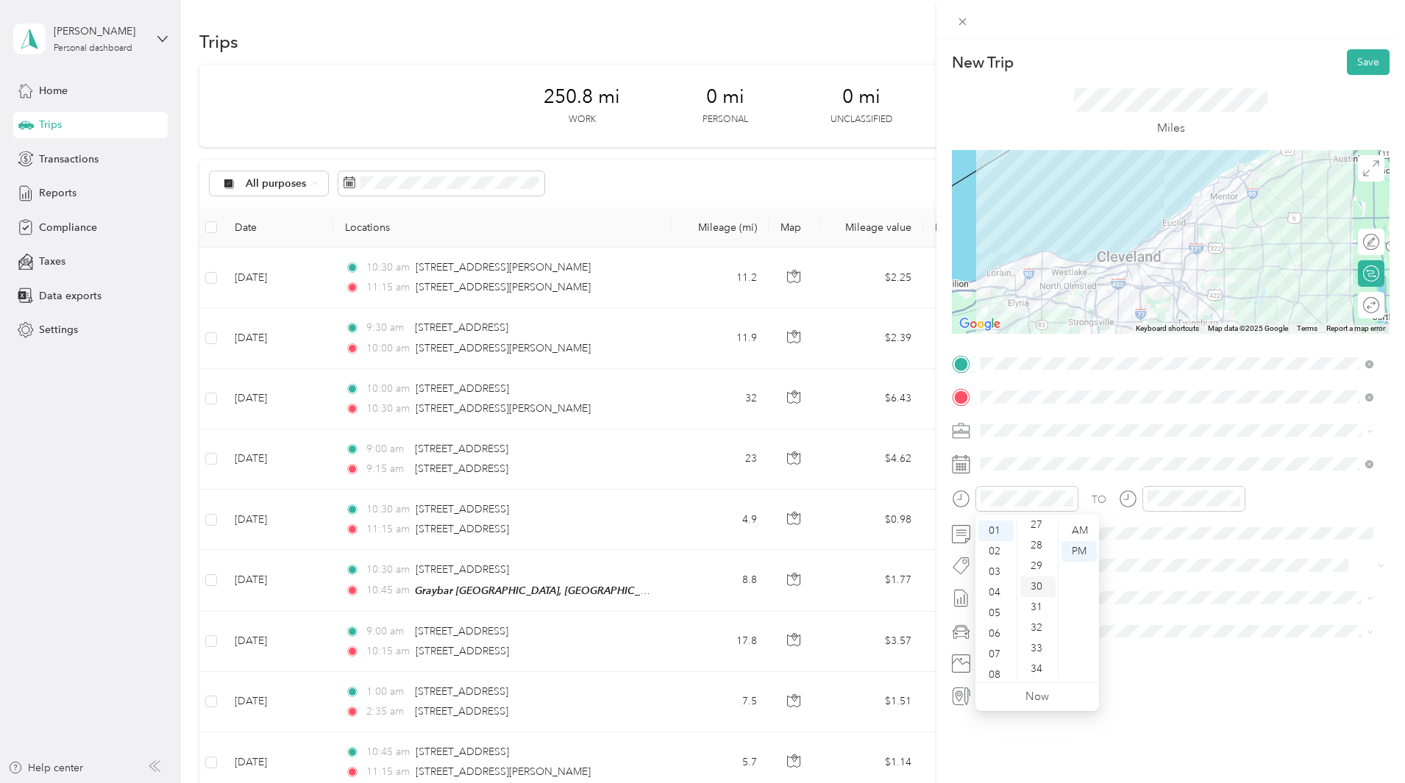
click at [1042, 586] on div "30" at bounding box center [1037, 587] width 35 height 21
click at [1202, 602] on div "45" at bounding box center [1204, 601] width 35 height 21
click at [1107, 522] on span at bounding box center [1182, 534] width 414 height 24
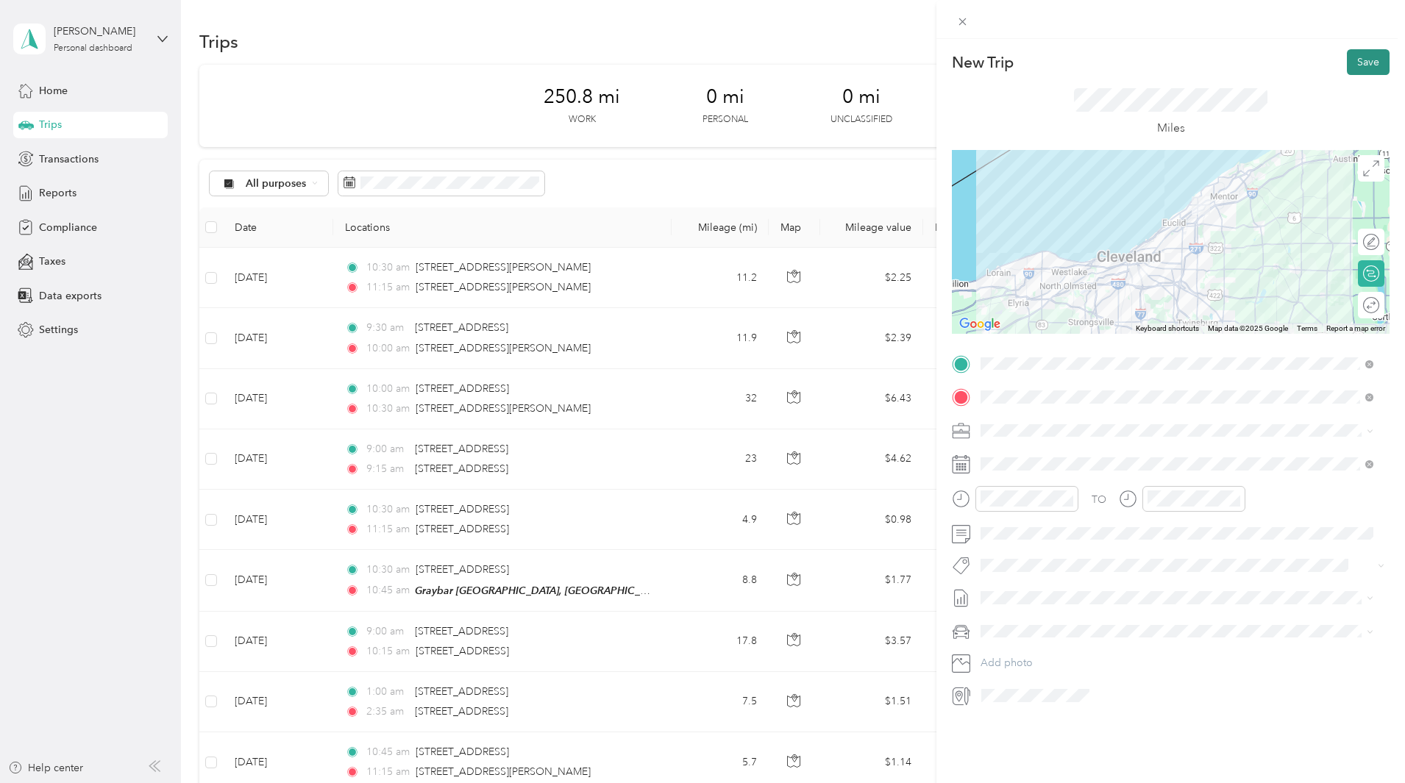
click at [1361, 66] on button "Save" at bounding box center [1368, 62] width 43 height 26
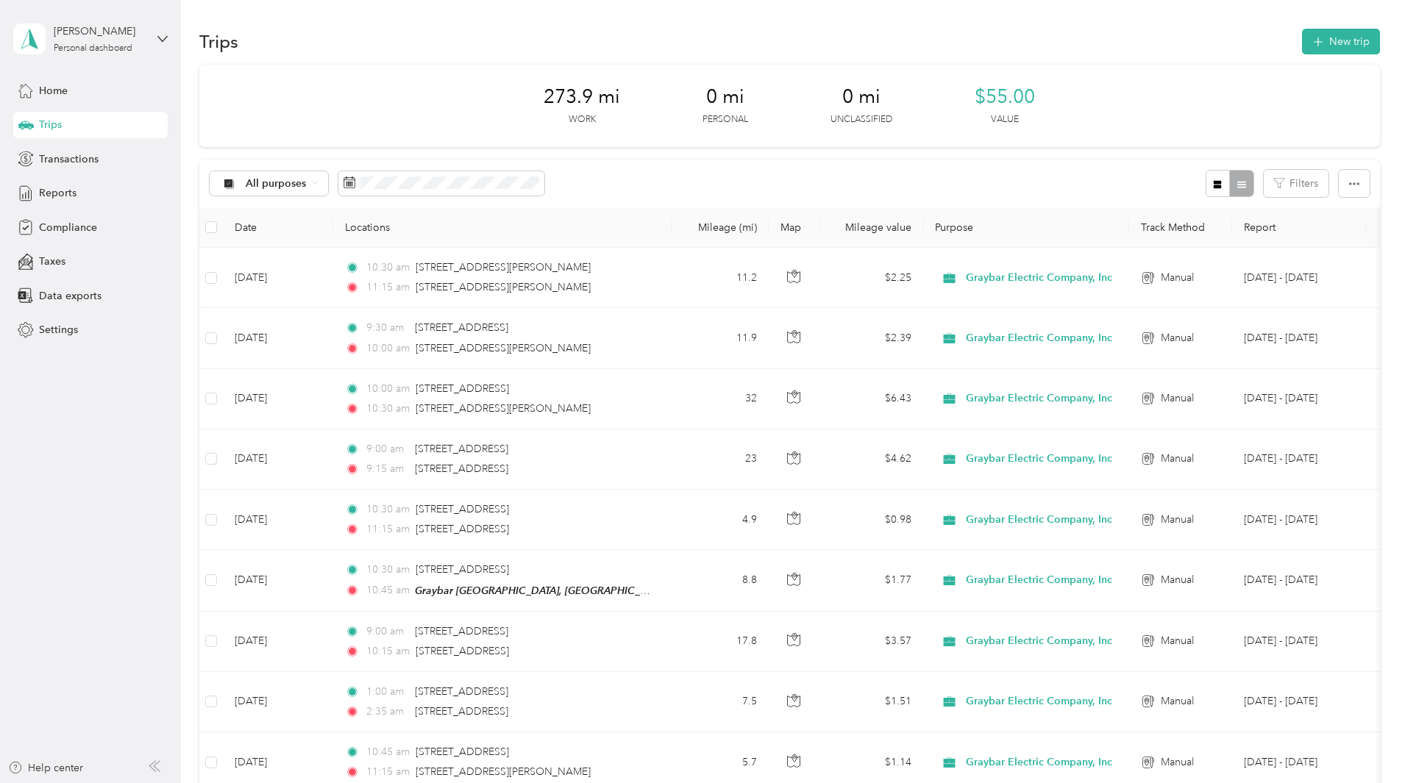
click at [232, 180] on icon at bounding box center [228, 183] width 8 height 8
click at [1349, 181] on icon "button" at bounding box center [1354, 184] width 10 height 10
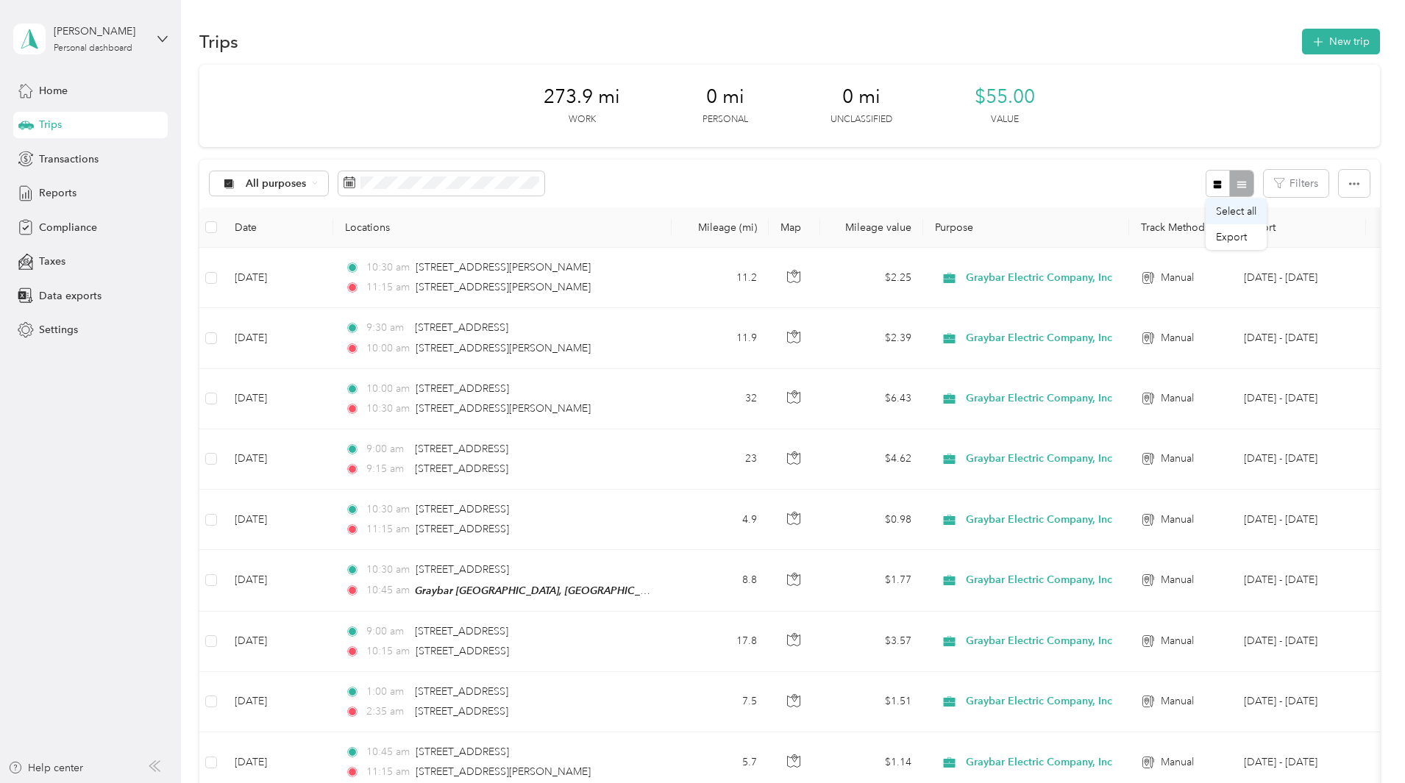
click at [1248, 215] on span "Select all" at bounding box center [1236, 211] width 40 height 13
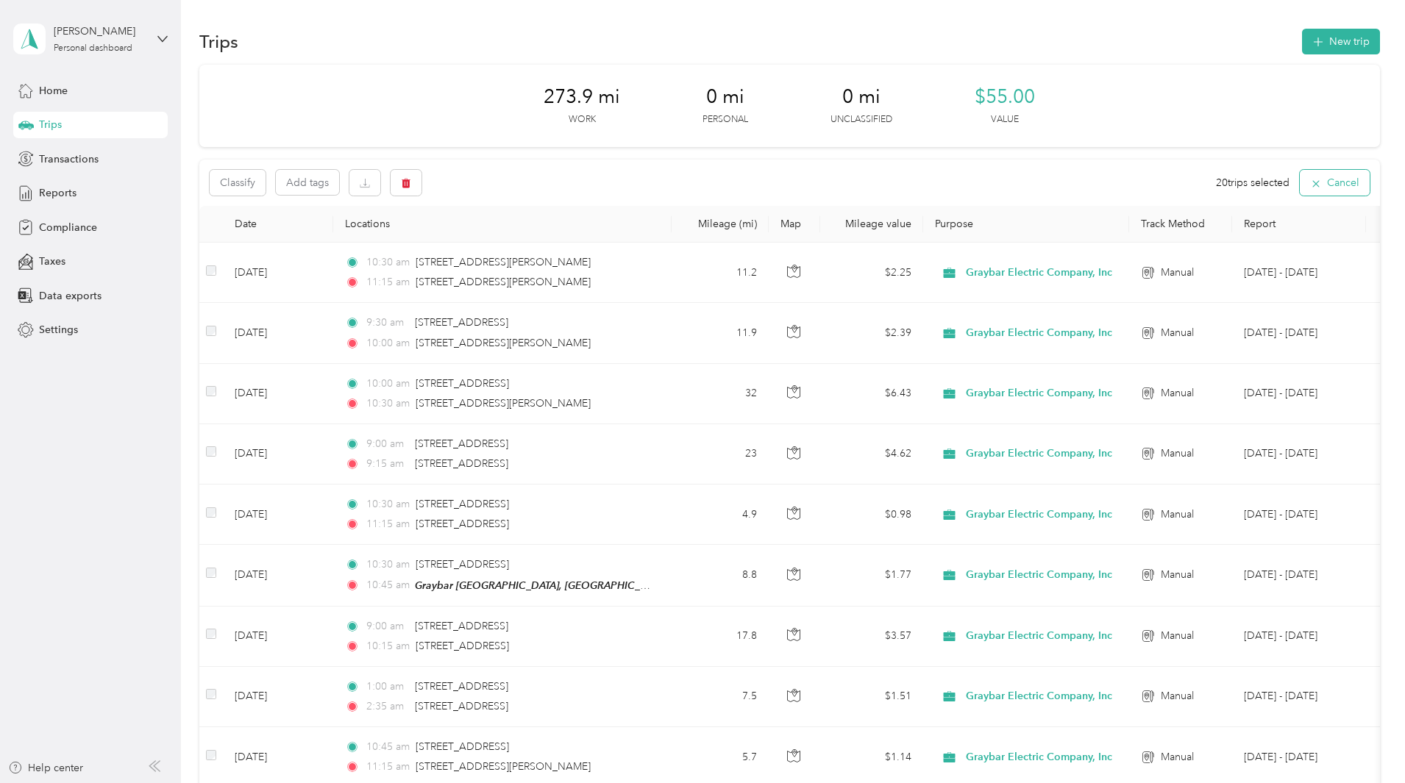
click at [1300, 183] on button "Cancel" at bounding box center [1335, 183] width 70 height 26
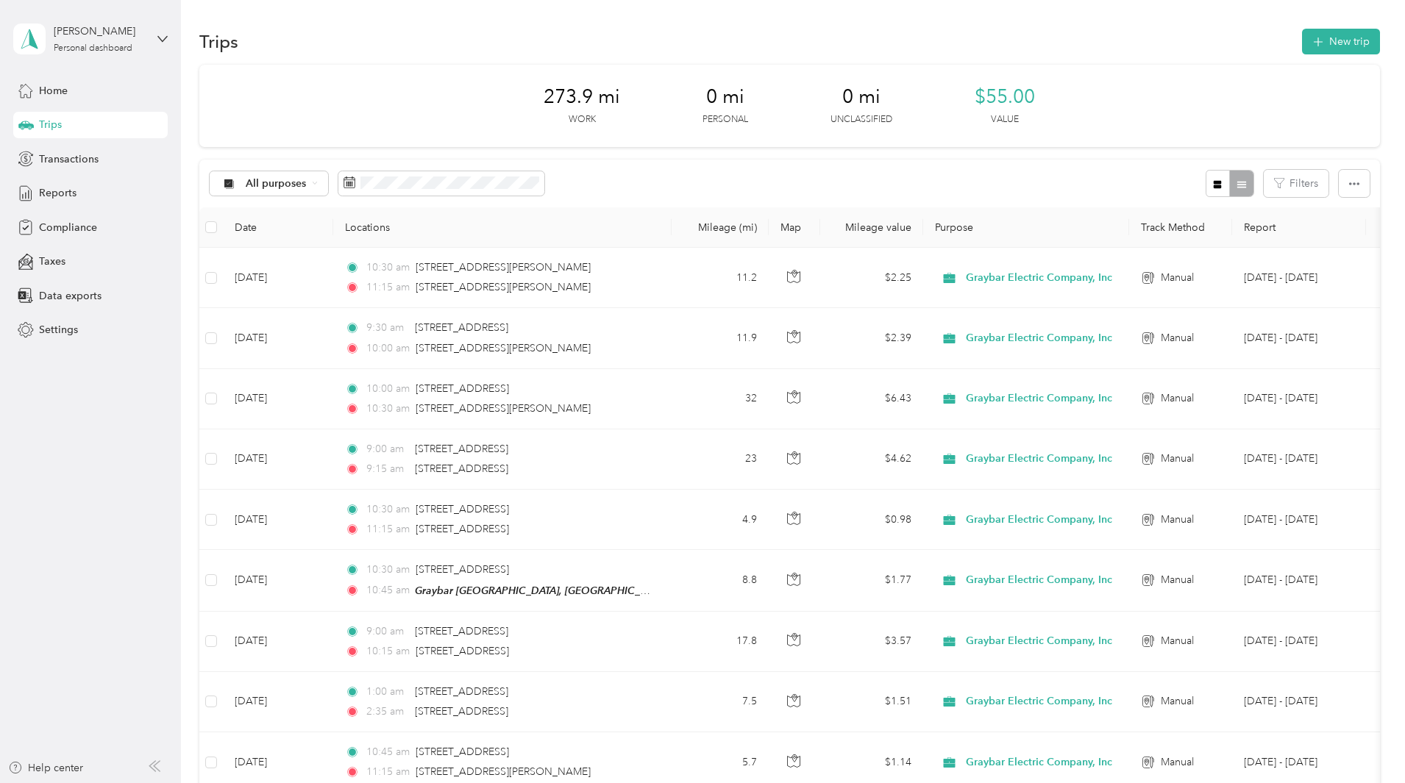
click at [896, 173] on div "All purposes Filters" at bounding box center [789, 184] width 1181 height 48
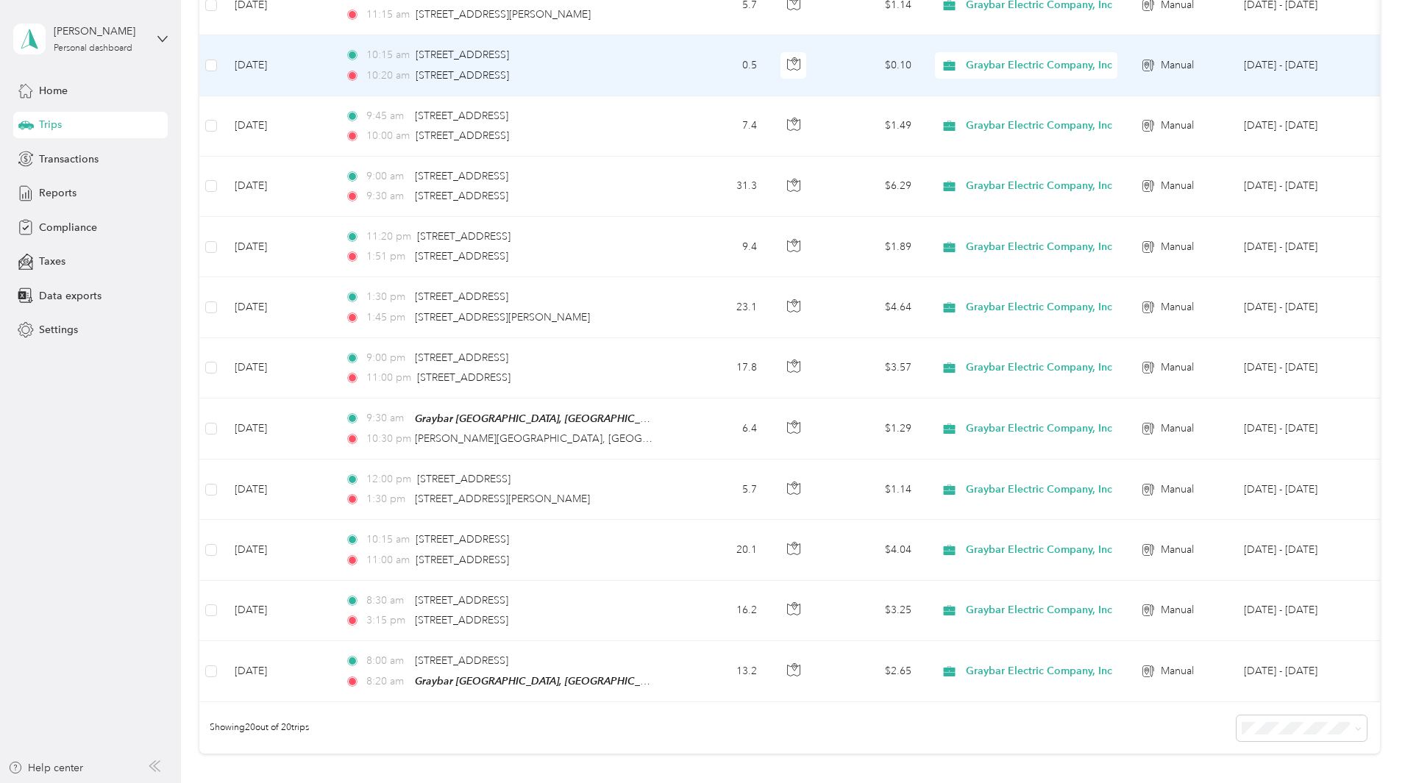
scroll to position [809, 0]
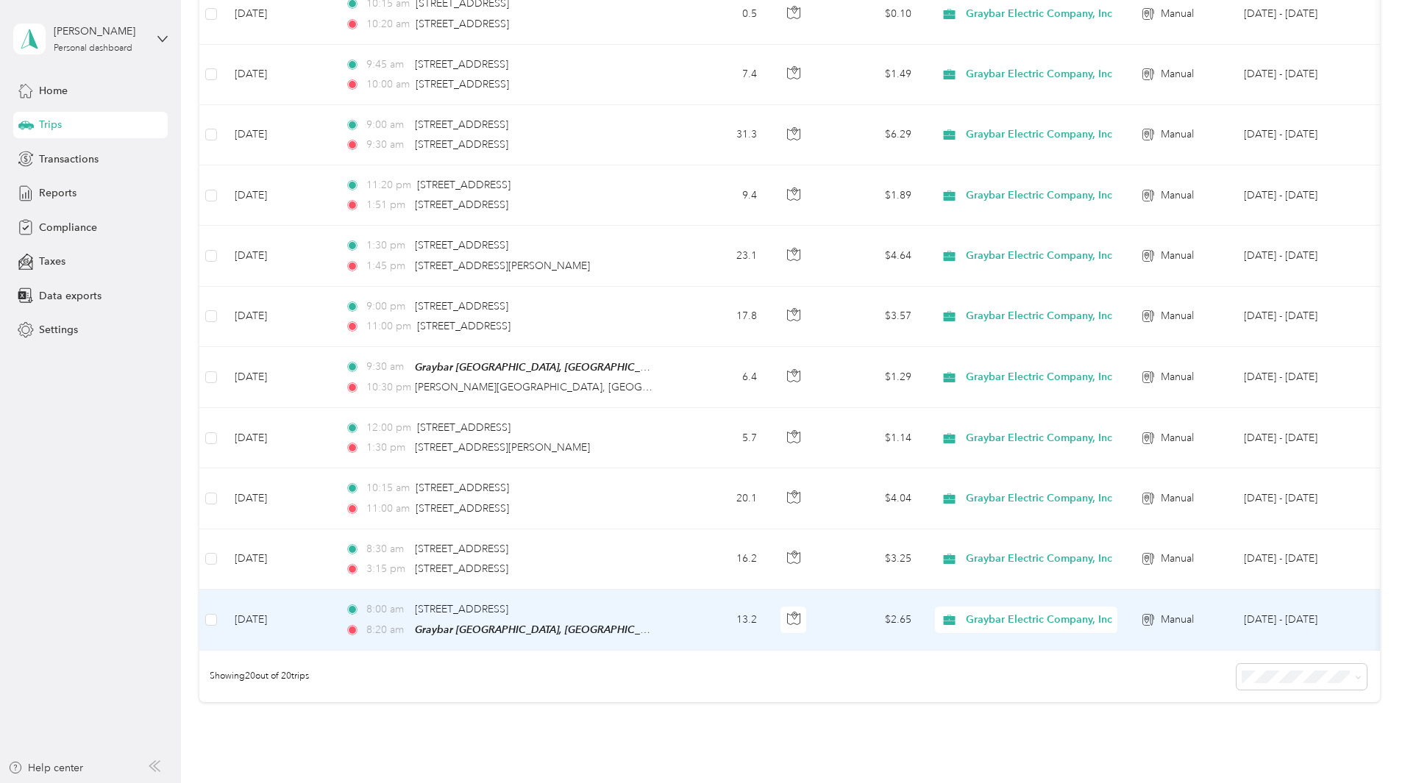
click at [769, 620] on td "13.2" at bounding box center [720, 620] width 97 height 61
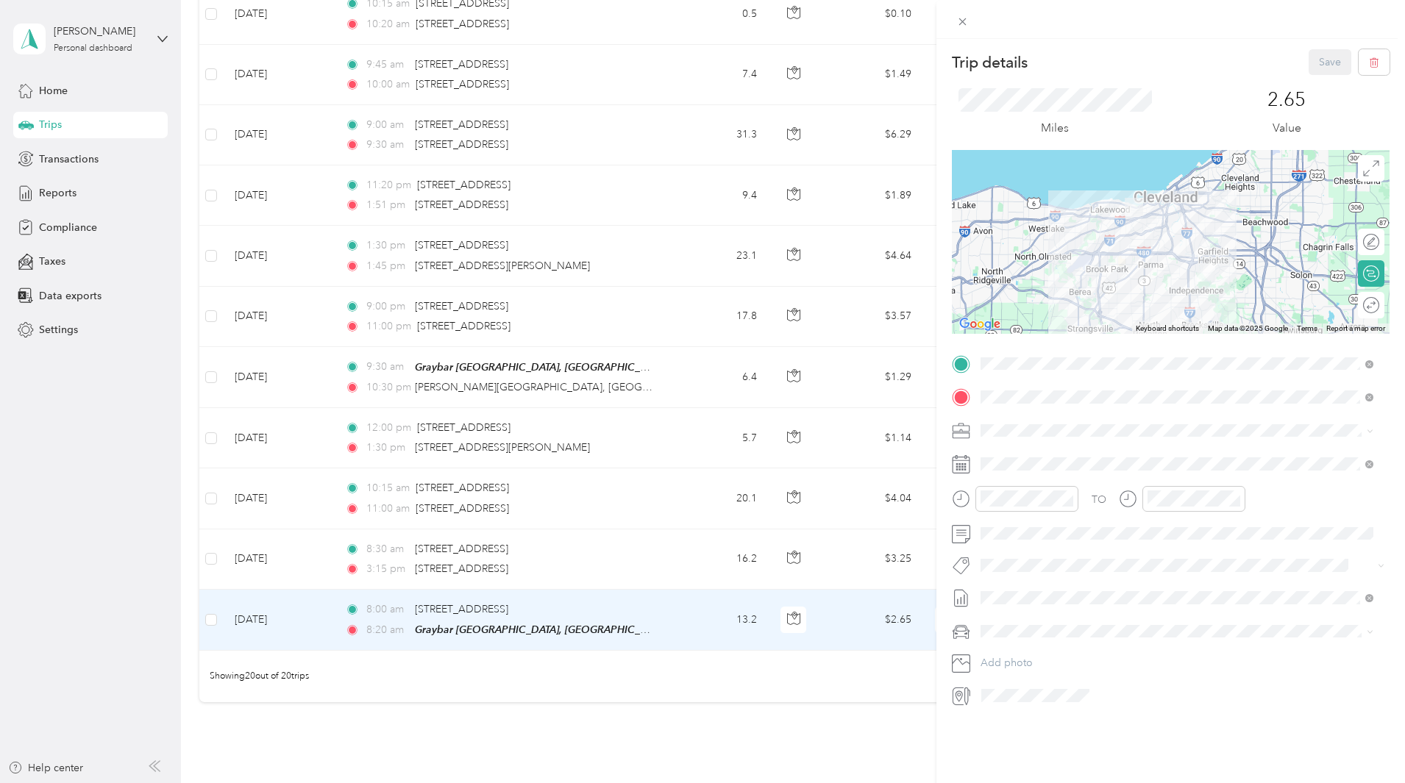
click at [741, 205] on div "Trip details Save This trip cannot be edited because it is either under review,…" at bounding box center [702, 391] width 1405 height 783
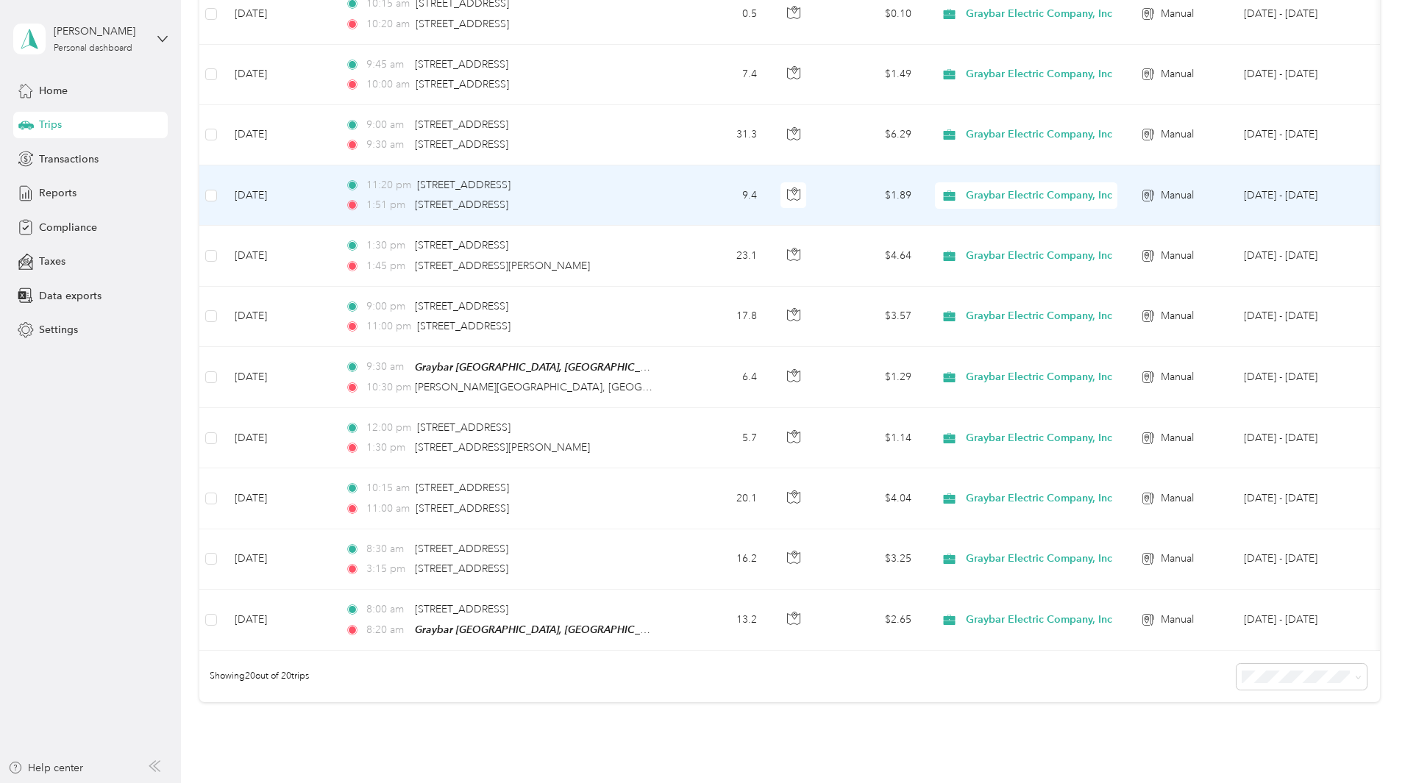
click at [672, 200] on td "11:20 pm 22841 Aurora Road, Bedford Heights 1:51 pm 5171 Grant Avenue, Cuyahoga…" at bounding box center [502, 196] width 338 height 60
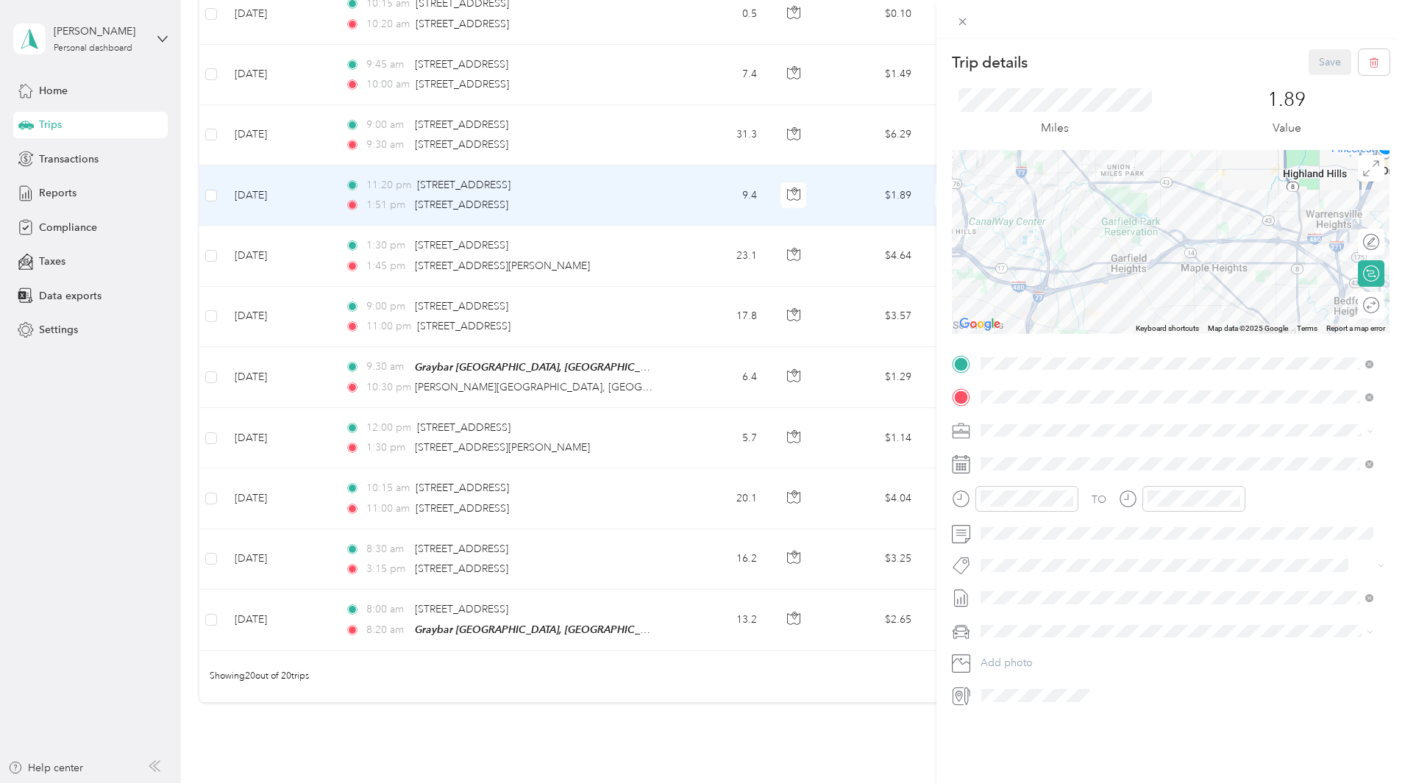
click at [786, 747] on div "Trip details Save This trip cannot be edited because it is either under review,…" at bounding box center [702, 391] width 1405 height 783
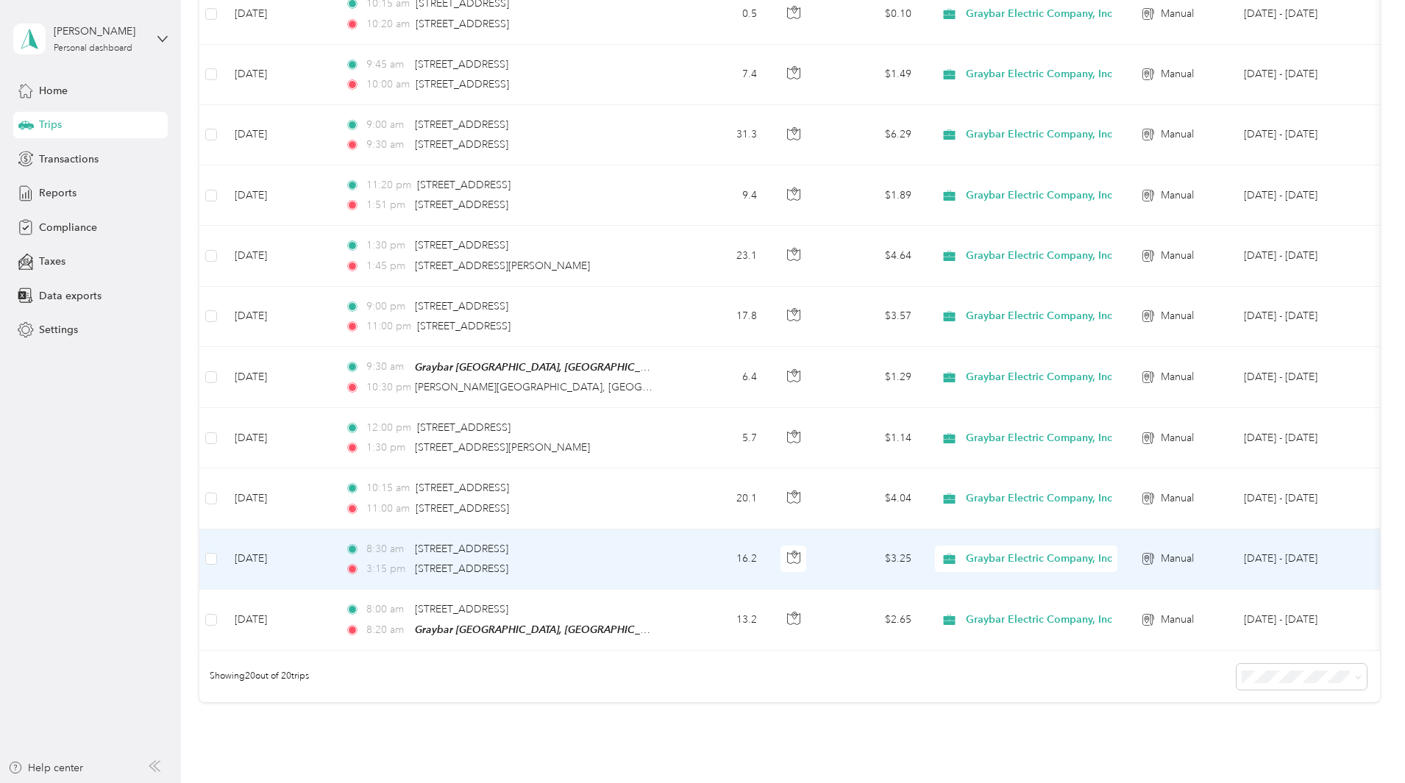
click at [638, 558] on div "8:30 am 9800 Baltic Road, Cleveland 3:15 pm 4900 Neo Parkway, Garfield Heights" at bounding box center [499, 559] width 309 height 36
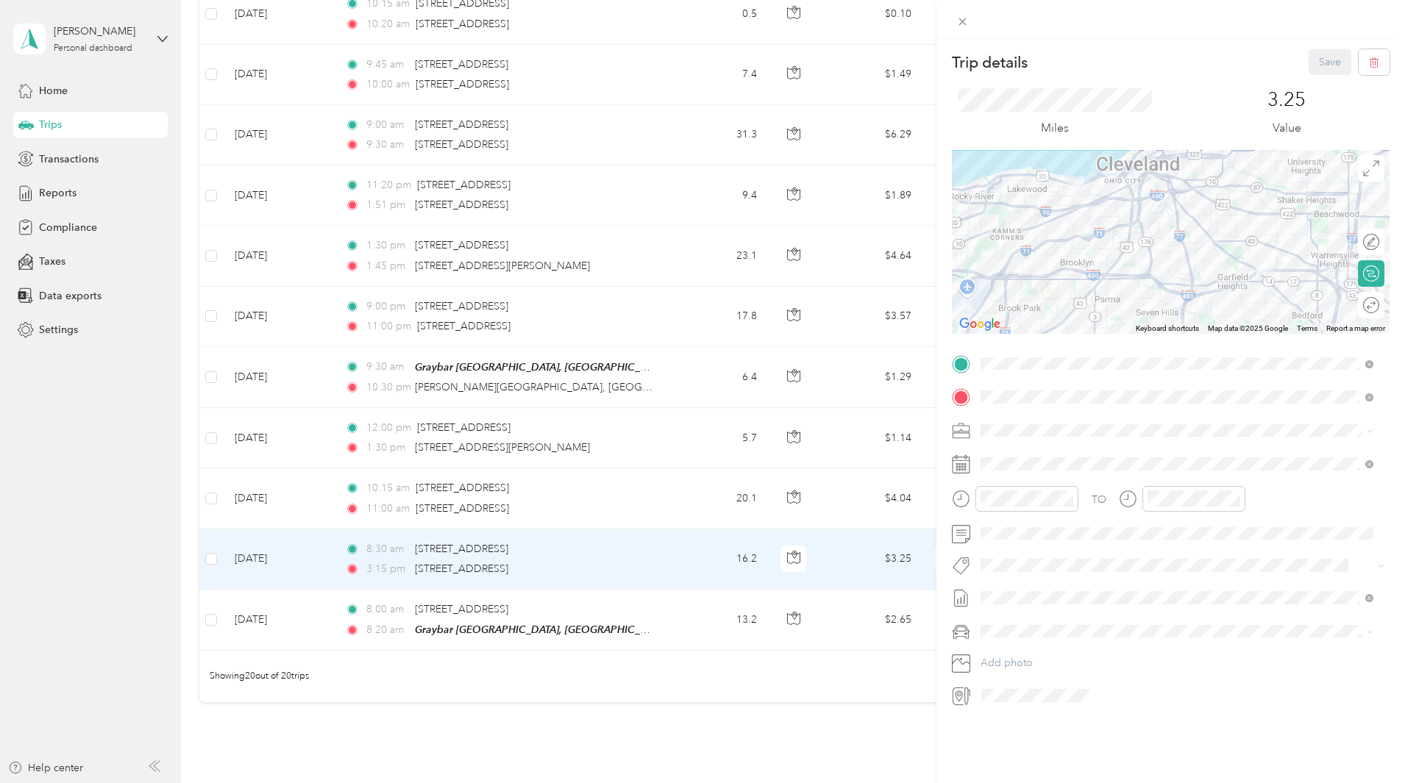
click at [653, 495] on div "Trip details Save This trip cannot be edited because it is either under review,…" at bounding box center [702, 391] width 1405 height 783
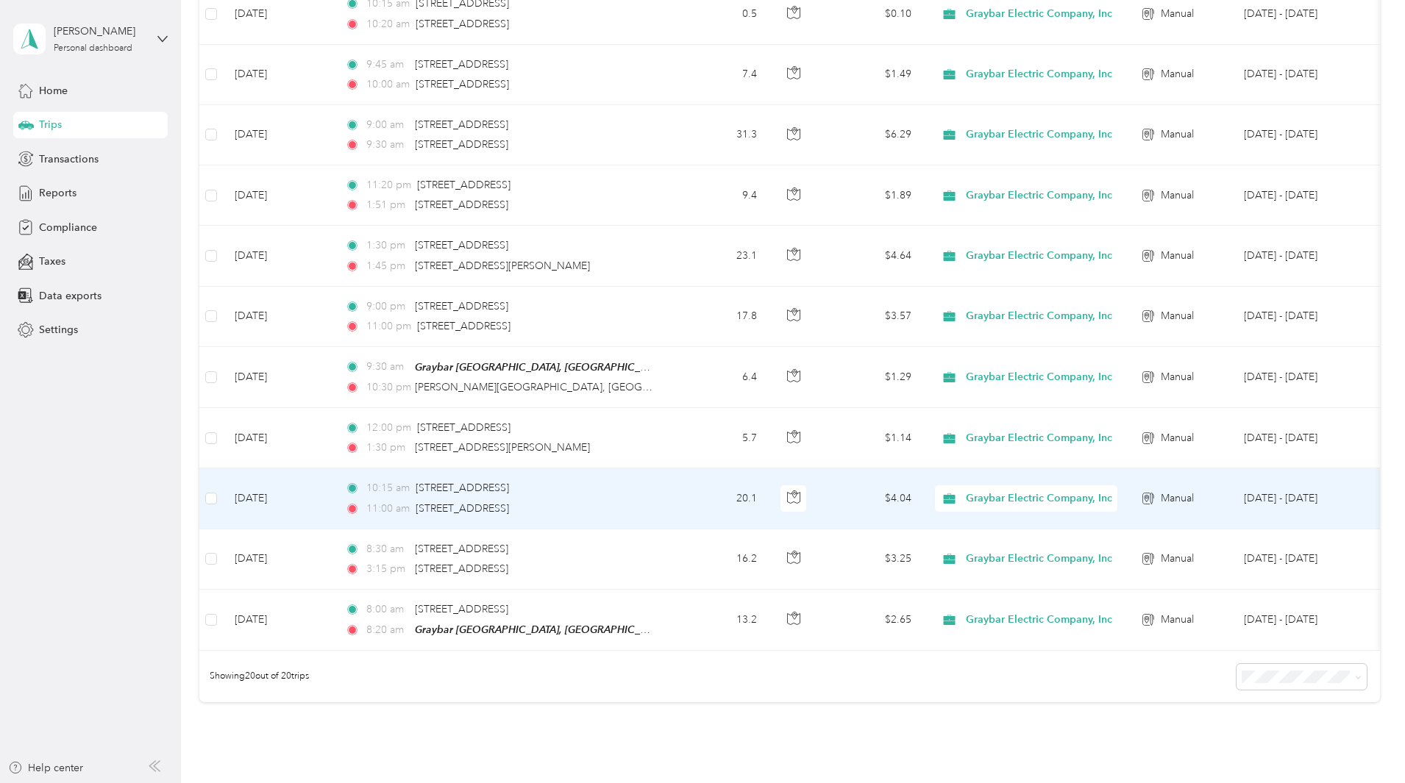
click at [769, 497] on td "20.1" at bounding box center [720, 499] width 97 height 60
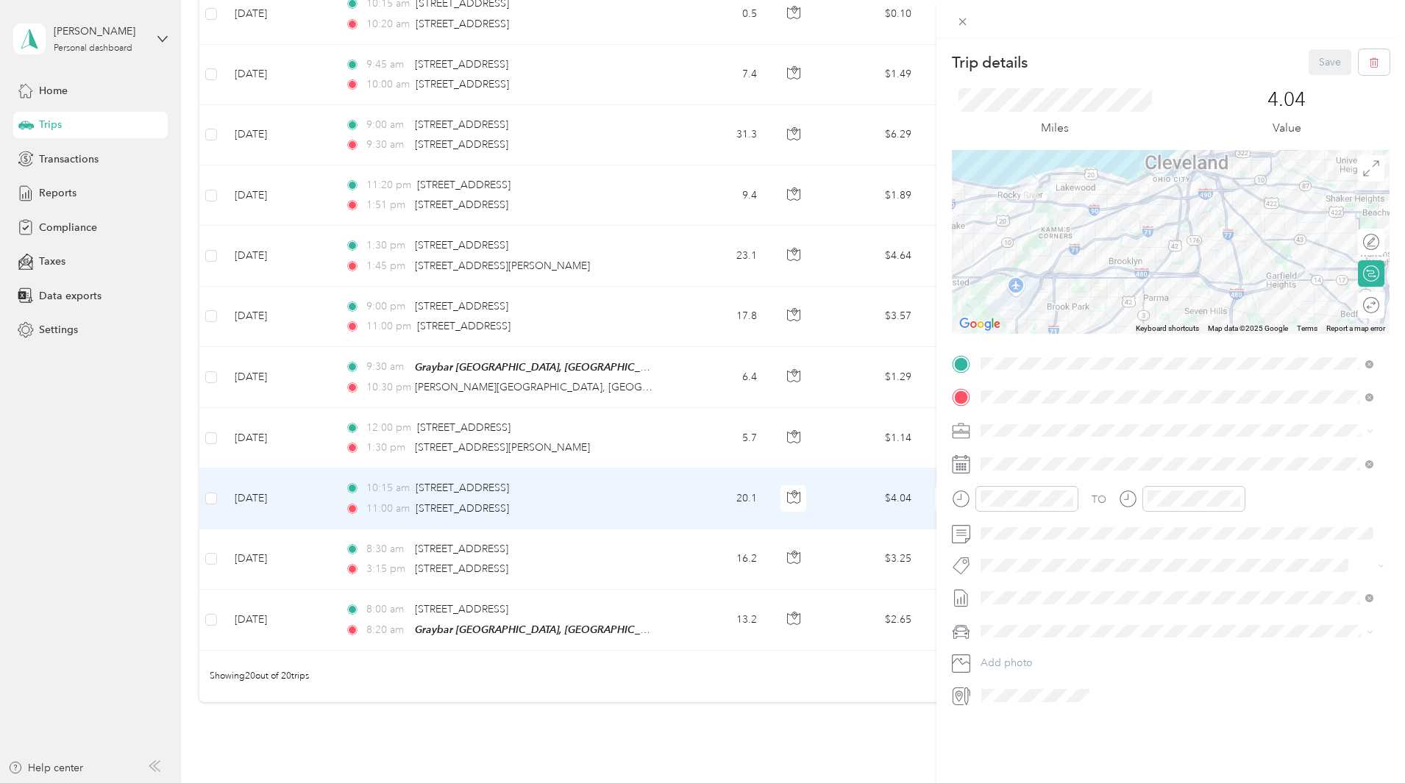
click at [735, 433] on div "Trip details Save This trip cannot be edited because it is either under review,…" at bounding box center [702, 391] width 1405 height 783
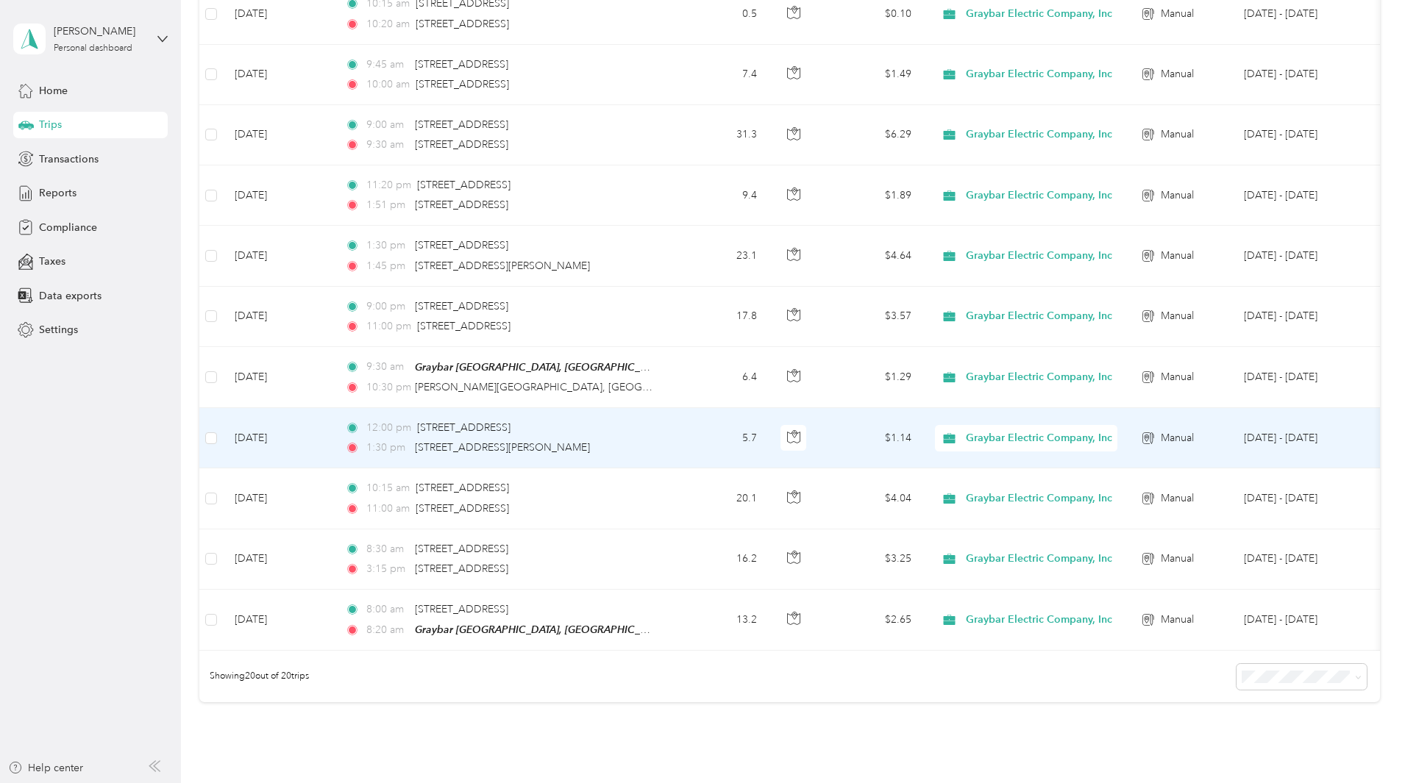
click at [654, 427] on div "12:00 pm 19565 Detroit Road, Rocky River" at bounding box center [499, 428] width 309 height 16
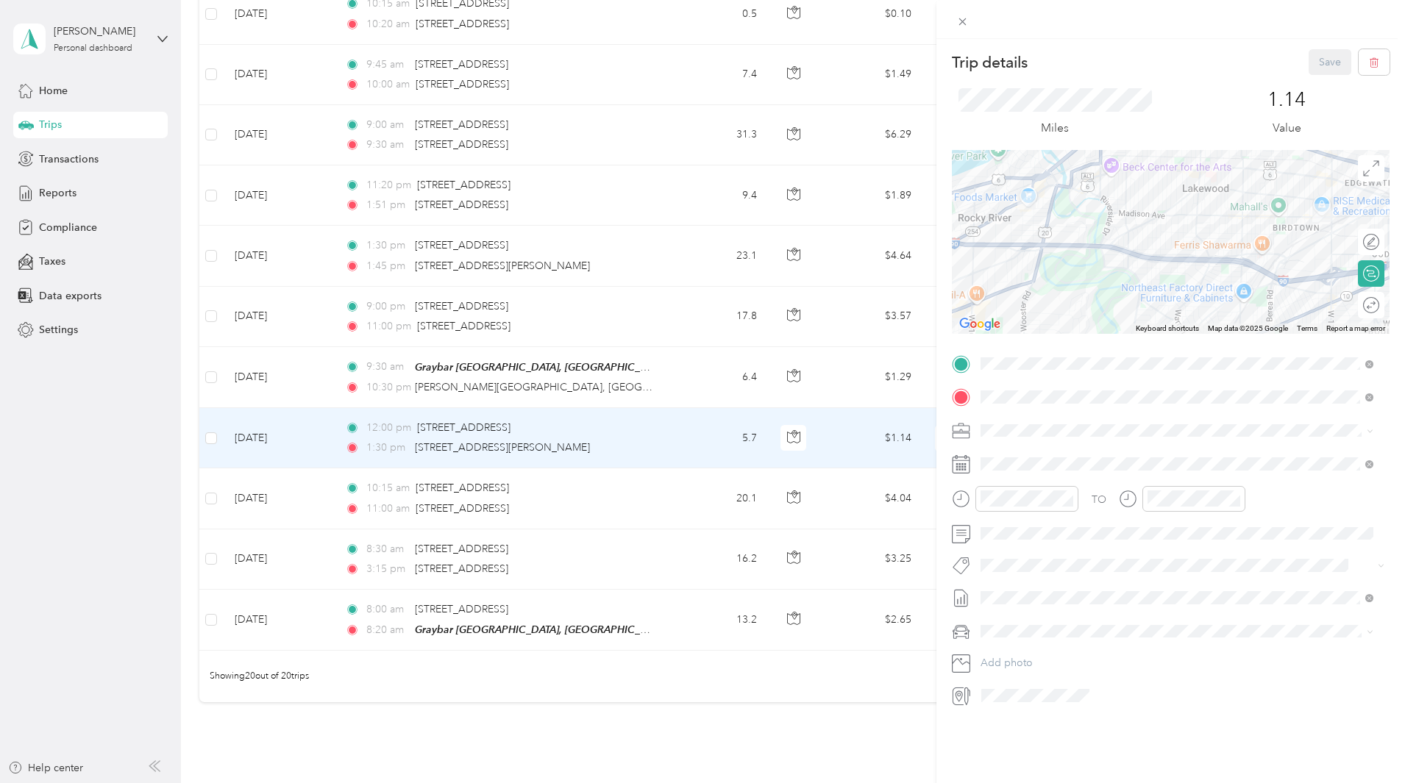
click at [775, 366] on div "Trip details Save This trip cannot be edited because it is either under review,…" at bounding box center [702, 391] width 1405 height 783
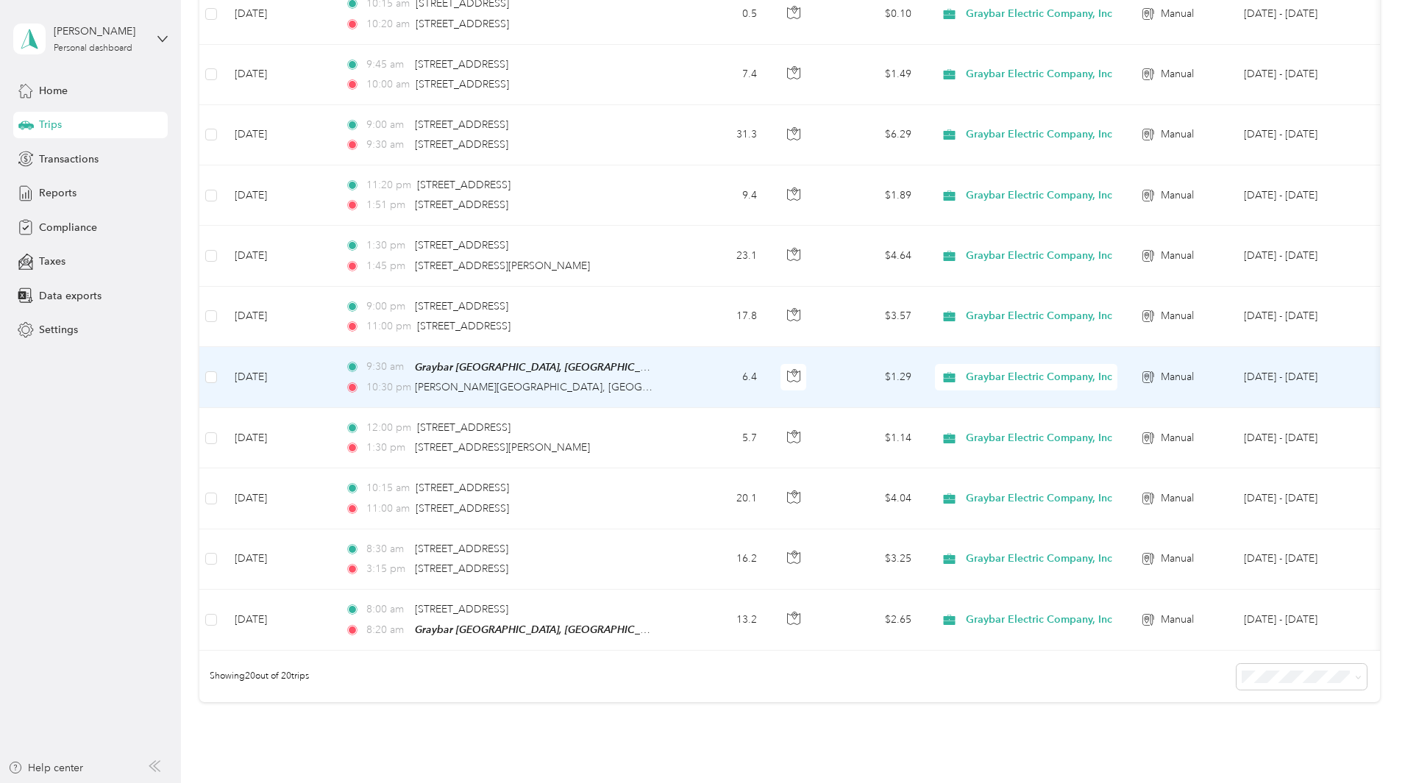
click at [769, 382] on td "6.4" at bounding box center [720, 377] width 97 height 61
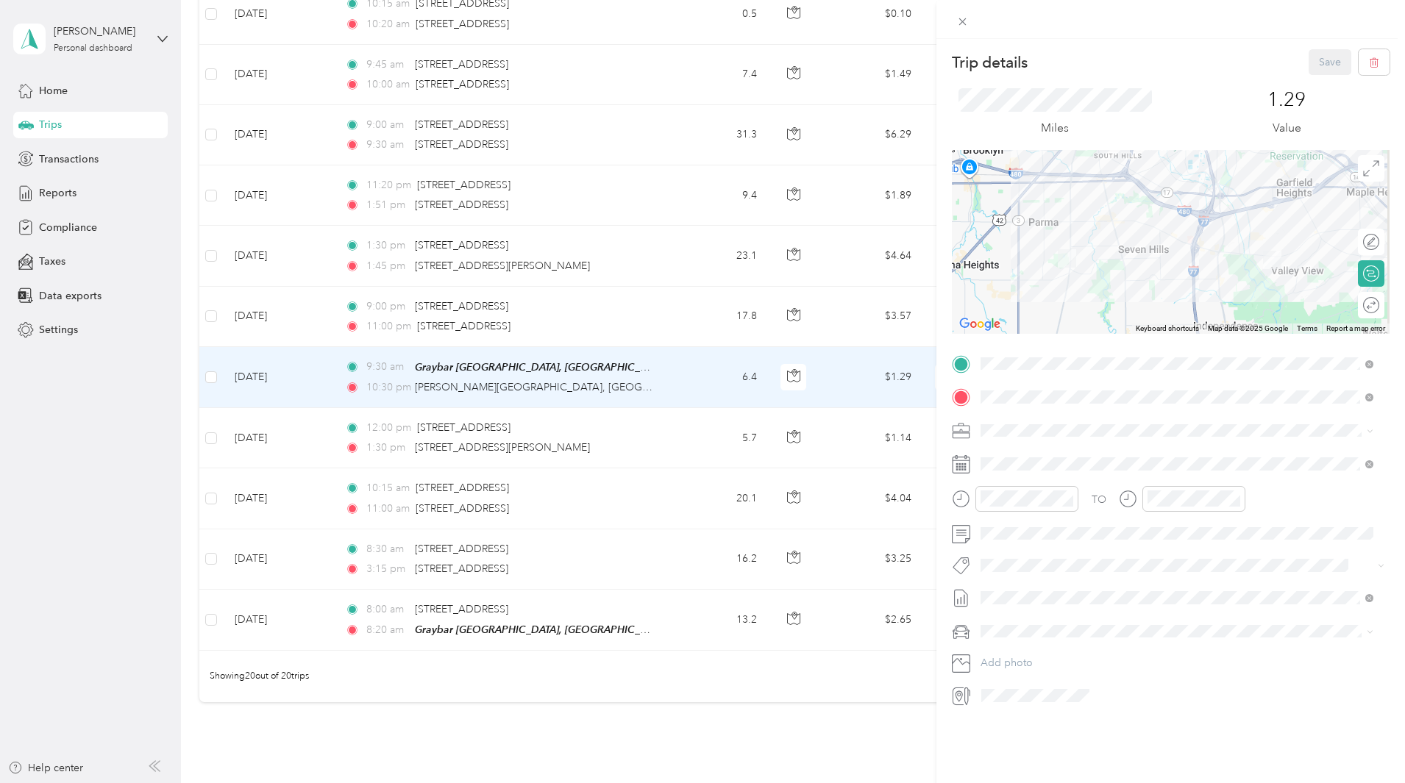
click at [780, 310] on div "Trip details Save This trip cannot be edited because it is either under review,…" at bounding box center [702, 391] width 1405 height 783
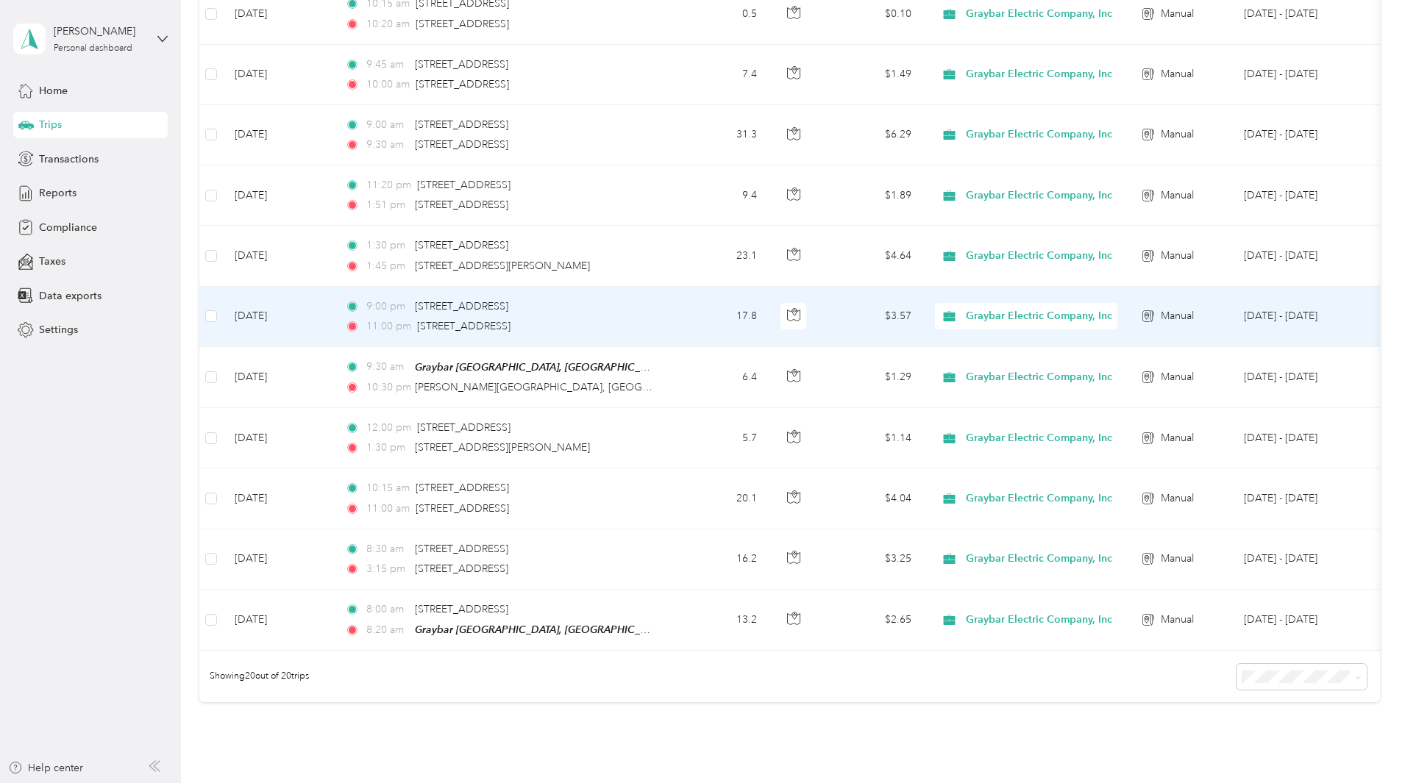
click at [769, 310] on td "17.8" at bounding box center [720, 317] width 97 height 60
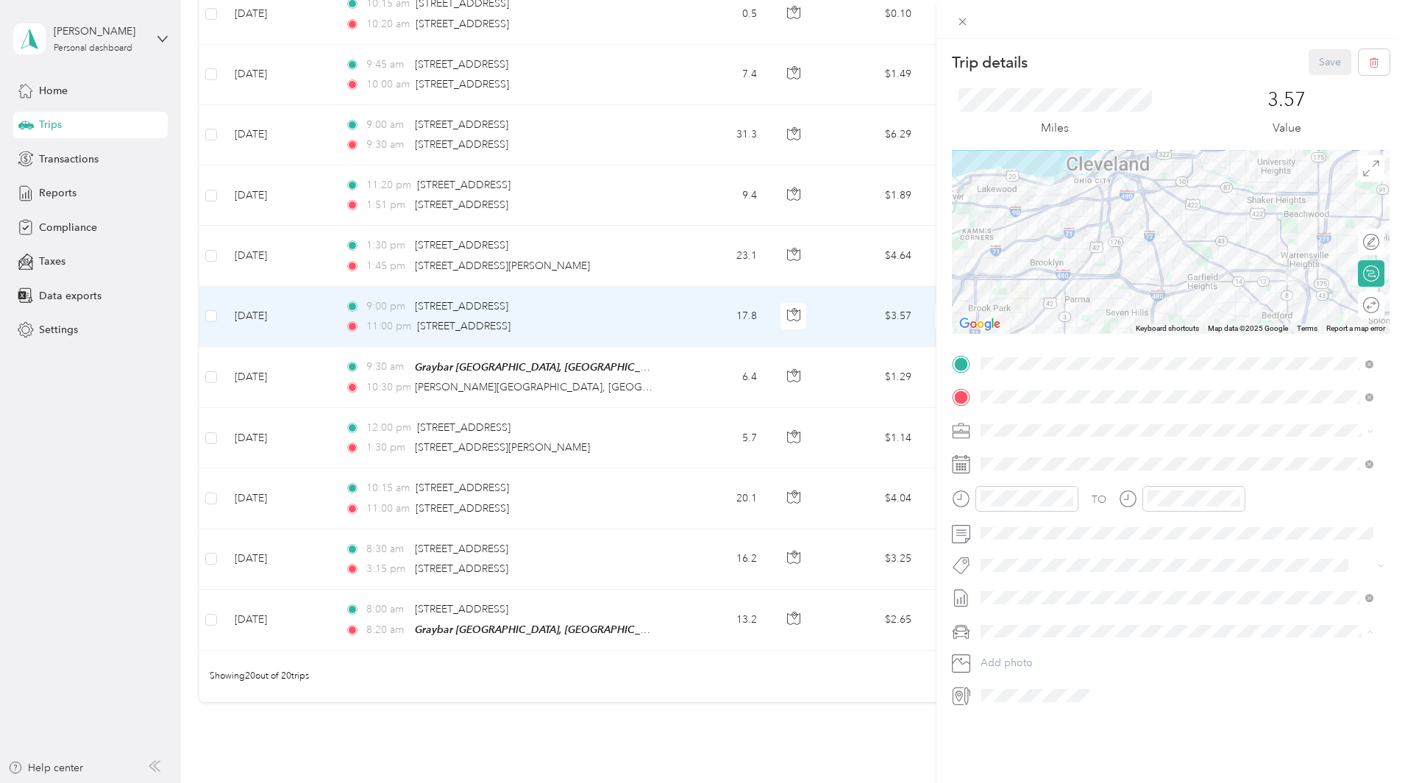
click at [1034, 685] on span "TOYOTA TACOMA" at bounding box center [1031, 683] width 90 height 13
click at [733, 257] on div "Trip details Save This trip cannot be edited because it is either under review,…" at bounding box center [702, 391] width 1405 height 783
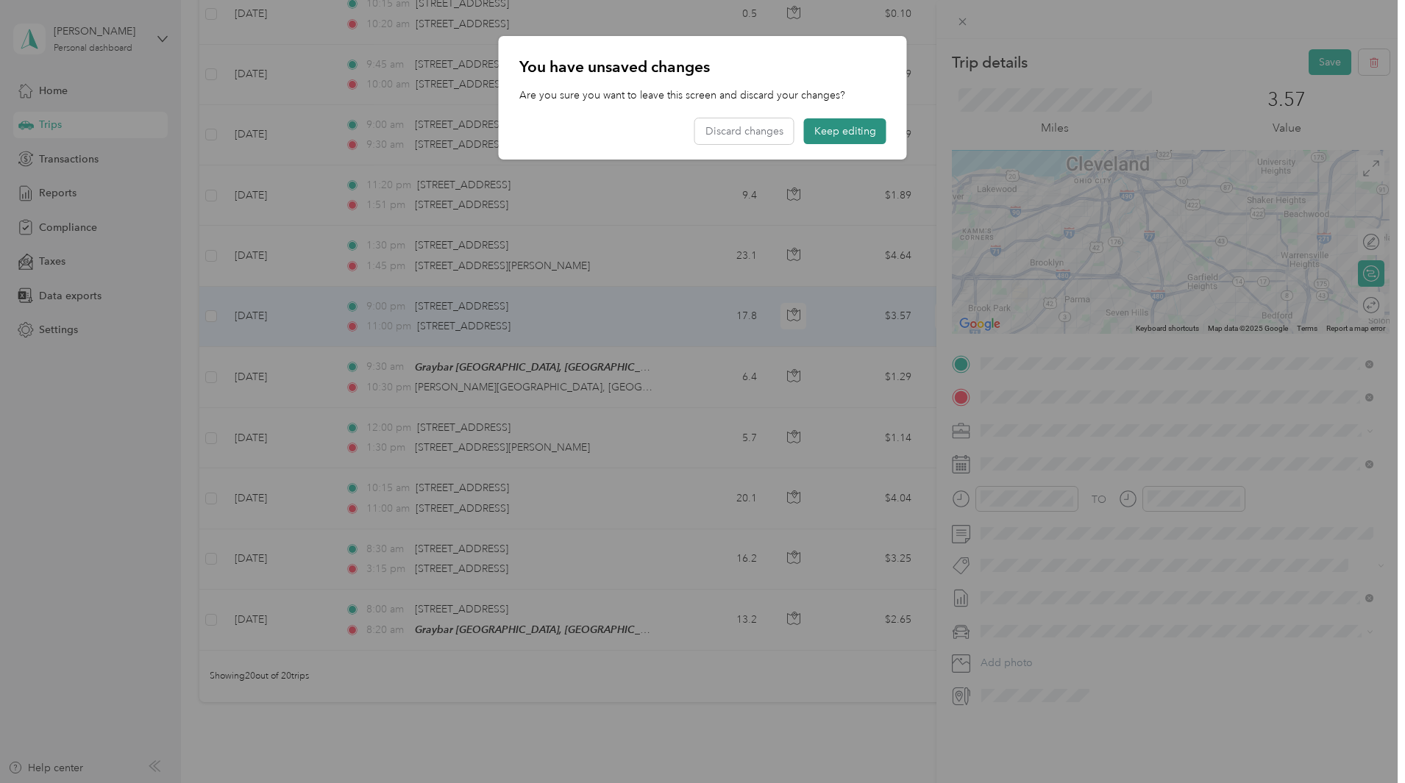
click at [857, 130] on button "Keep editing" at bounding box center [845, 131] width 82 height 26
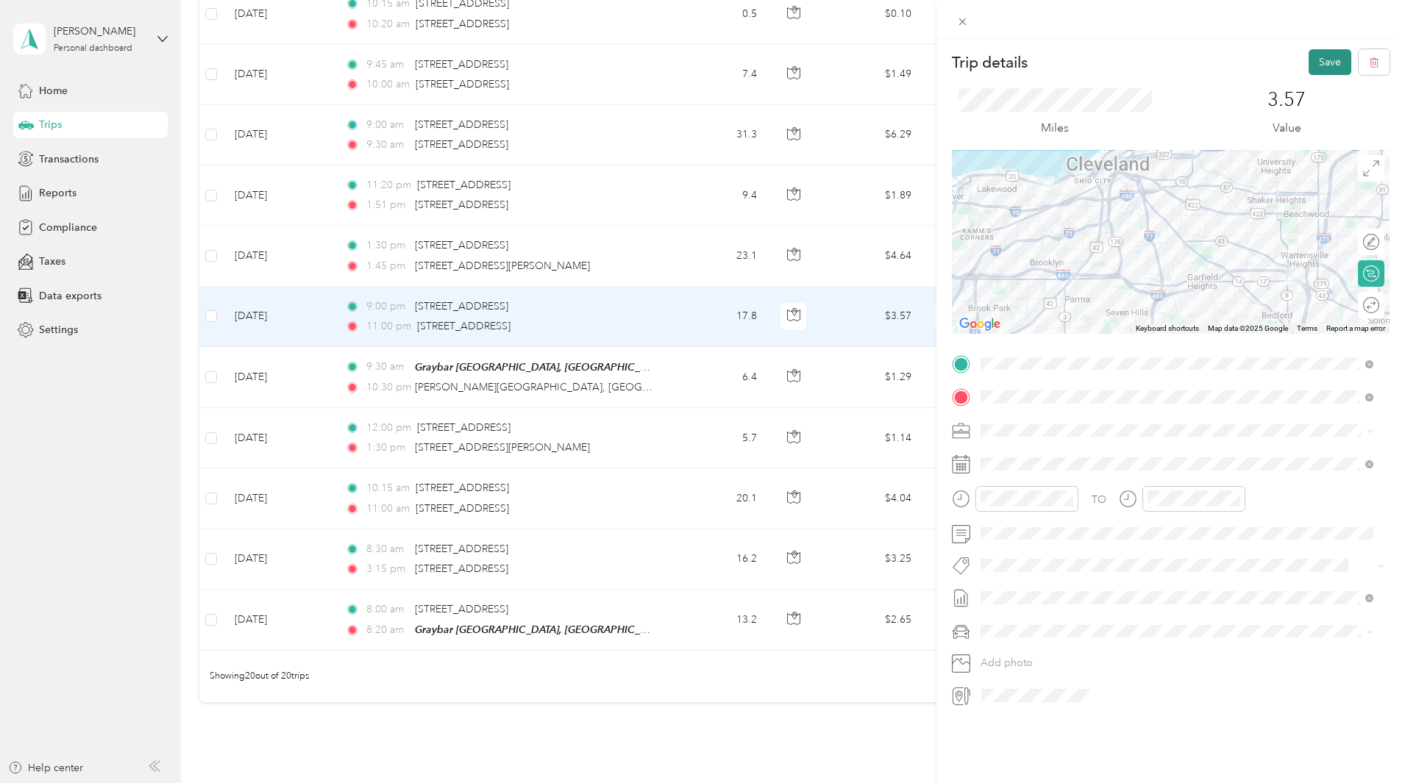
click at [1317, 66] on button "Save" at bounding box center [1330, 62] width 43 height 26
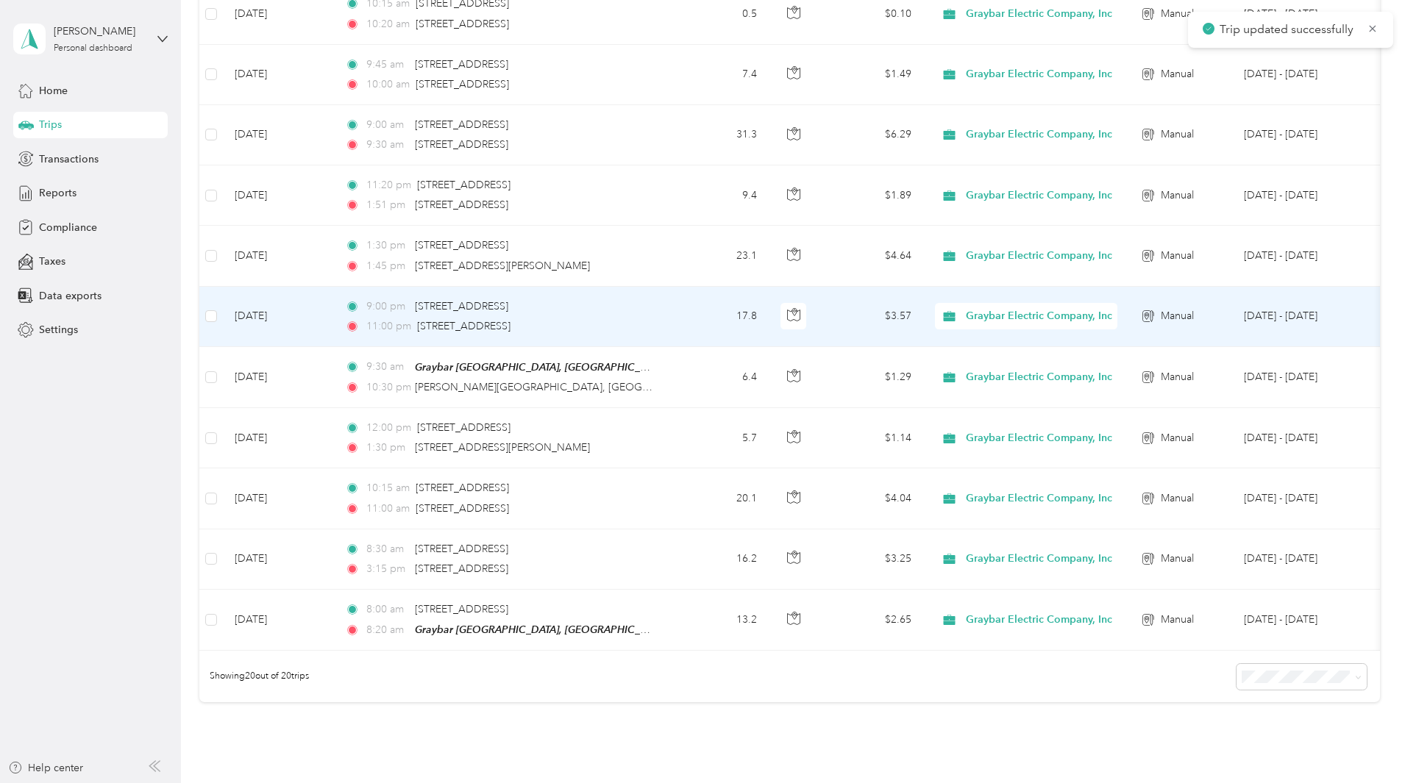
click at [654, 319] on div "11:00 pm 22841 Aurora Road, Bedford Heights" at bounding box center [499, 327] width 309 height 16
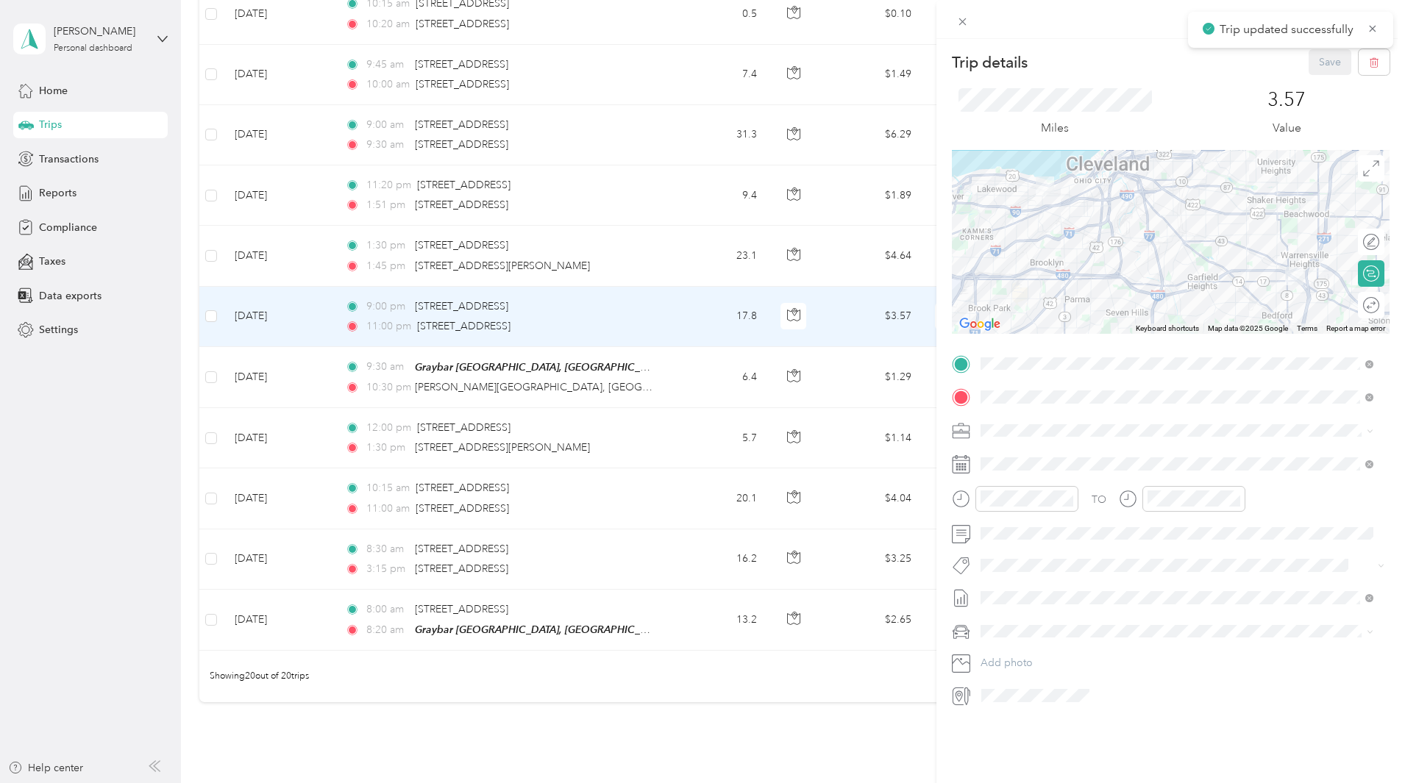
click at [754, 256] on div "Trip details Save This trip cannot be edited because it is either under review,…" at bounding box center [702, 391] width 1405 height 783
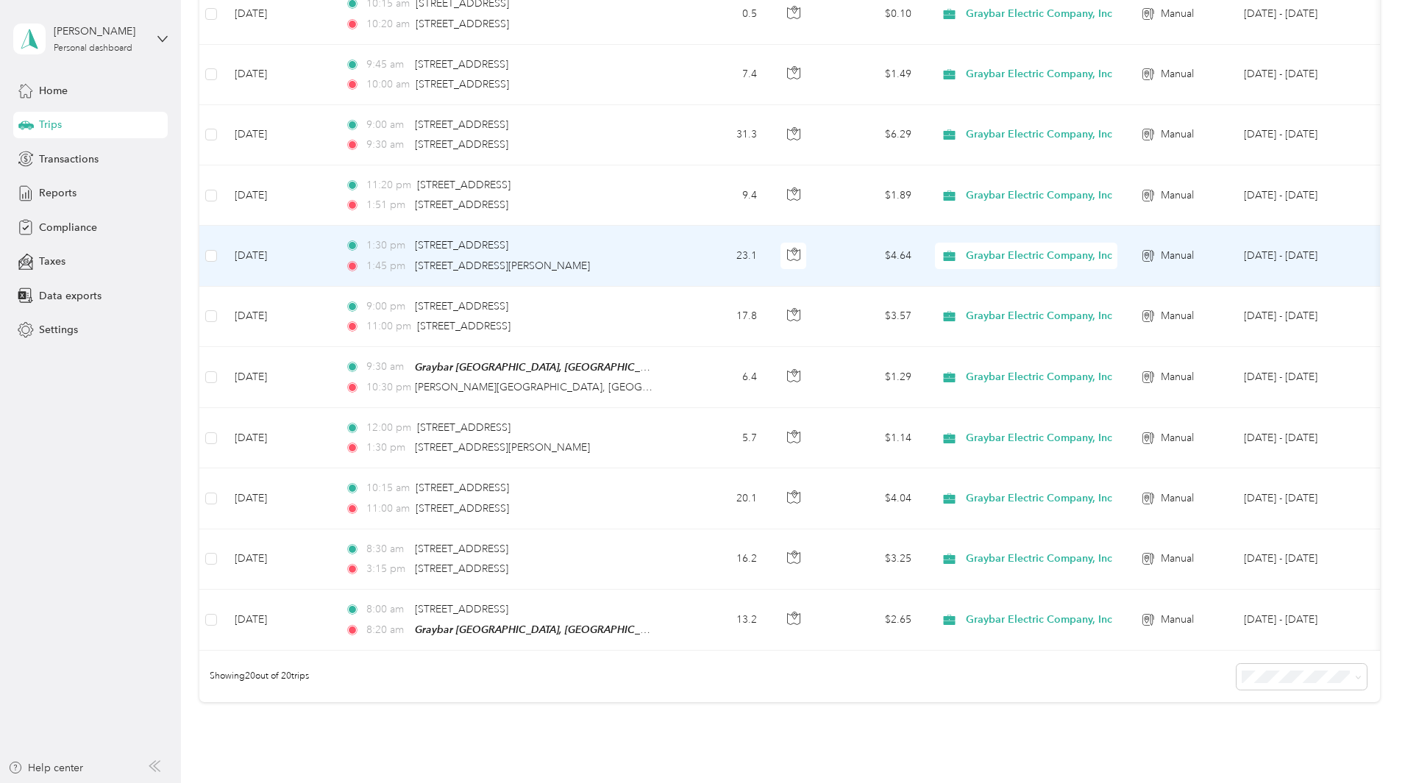
click at [769, 260] on td "23.1" at bounding box center [720, 256] width 97 height 60
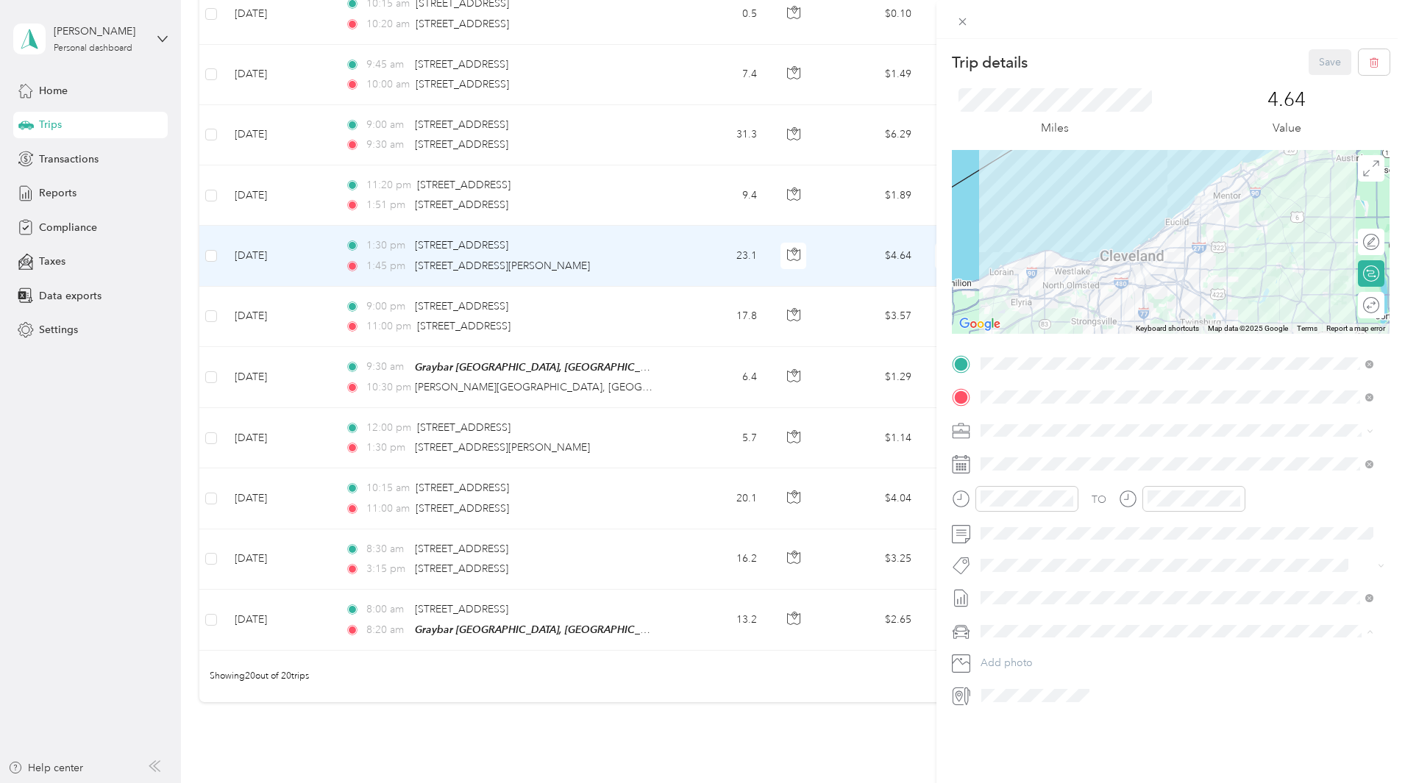
click at [1036, 678] on span "TOYOTA TACOMA" at bounding box center [1031, 683] width 90 height 13
click at [1314, 60] on button "Save" at bounding box center [1330, 62] width 43 height 26
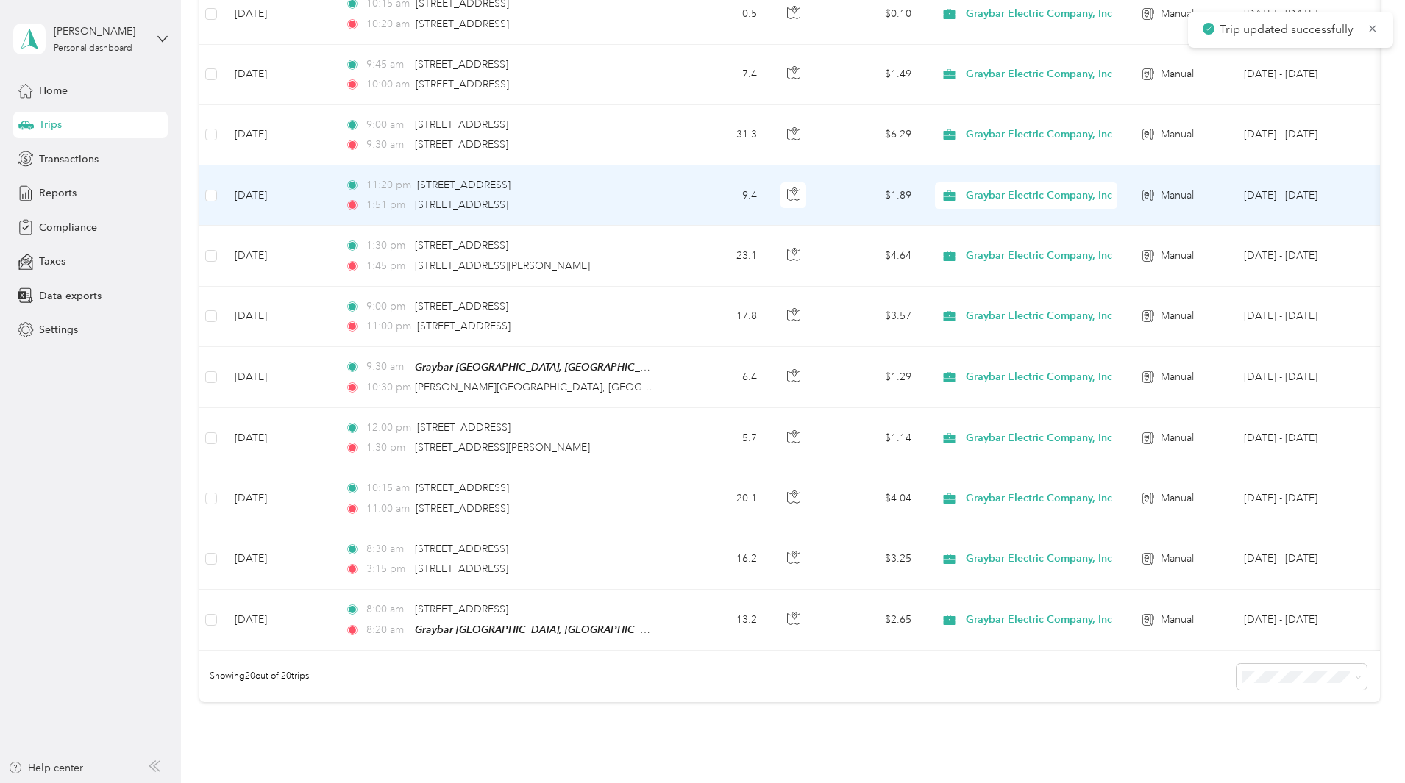
click at [654, 199] on div "1:51 pm 5171 Grant Avenue, Cuyahoga Heights" at bounding box center [499, 205] width 309 height 16
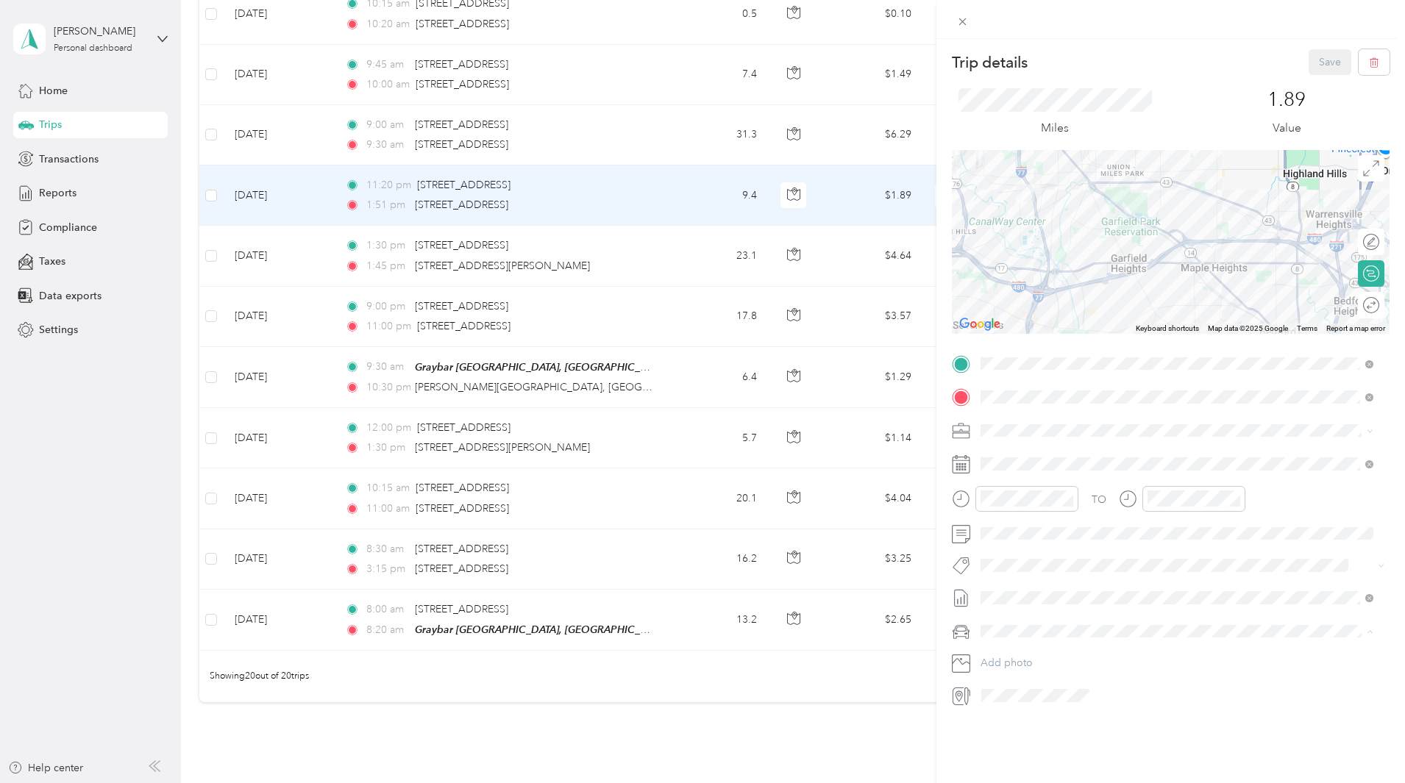
click at [1031, 685] on span "TOYOTA TACOMA" at bounding box center [1031, 683] width 90 height 13
click at [1319, 67] on button "Save" at bounding box center [1330, 62] width 43 height 26
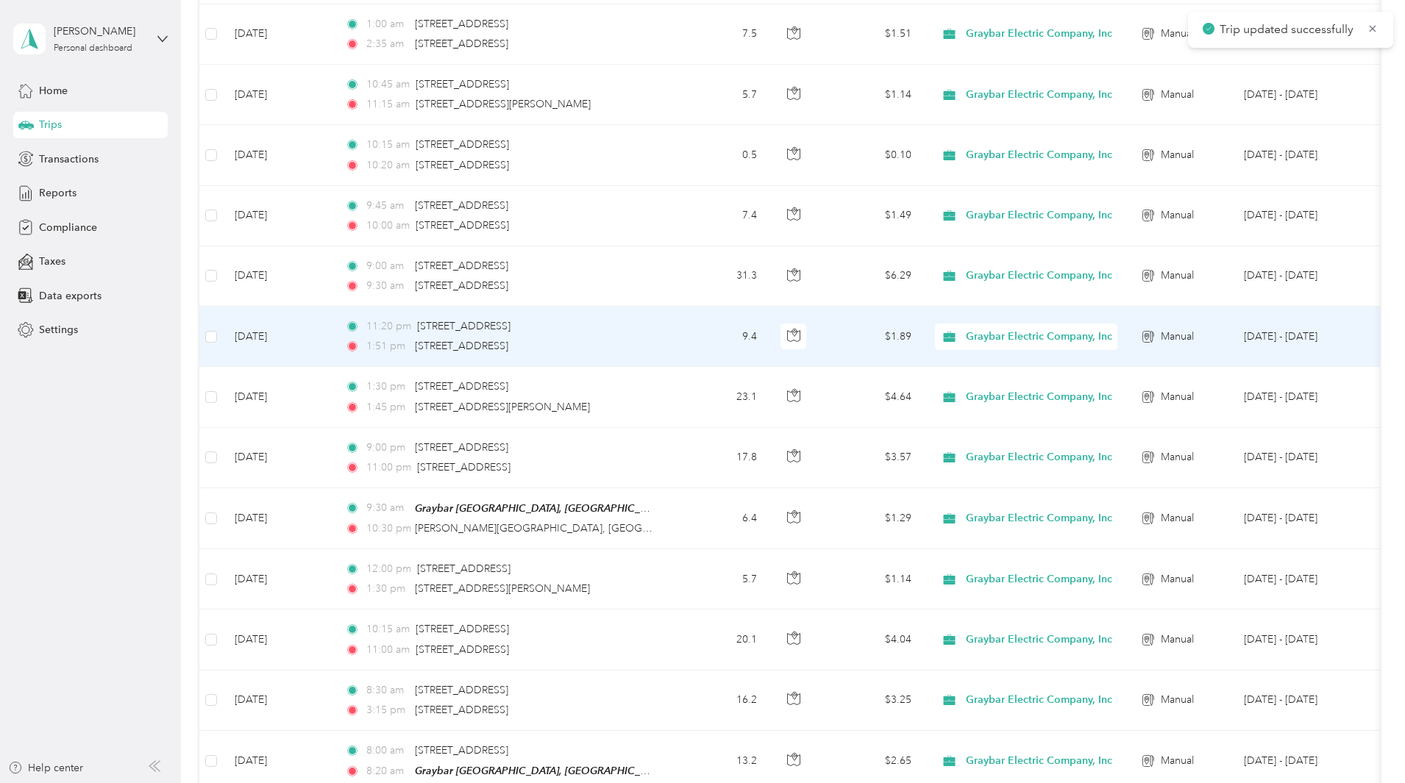
scroll to position [662, 0]
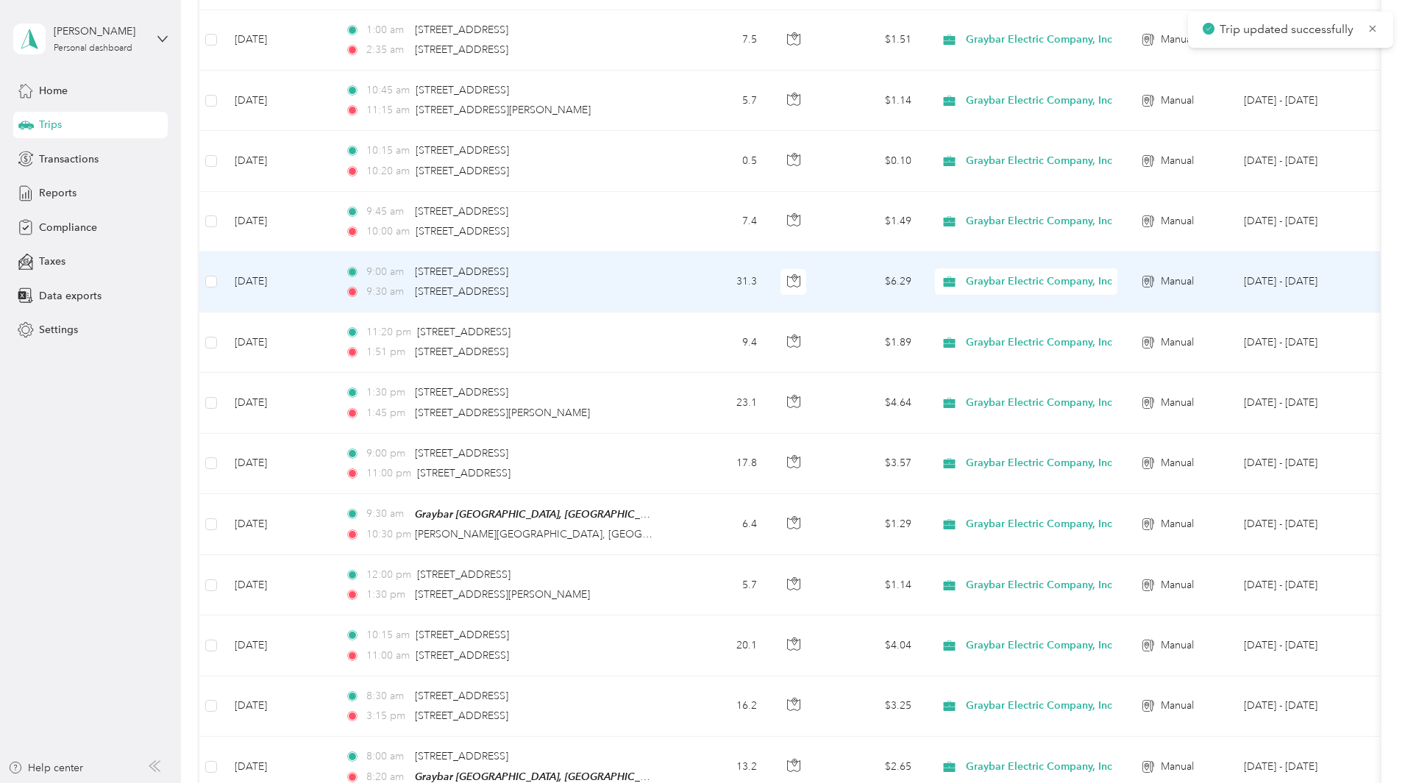
click at [769, 282] on td "31.3" at bounding box center [720, 282] width 97 height 60
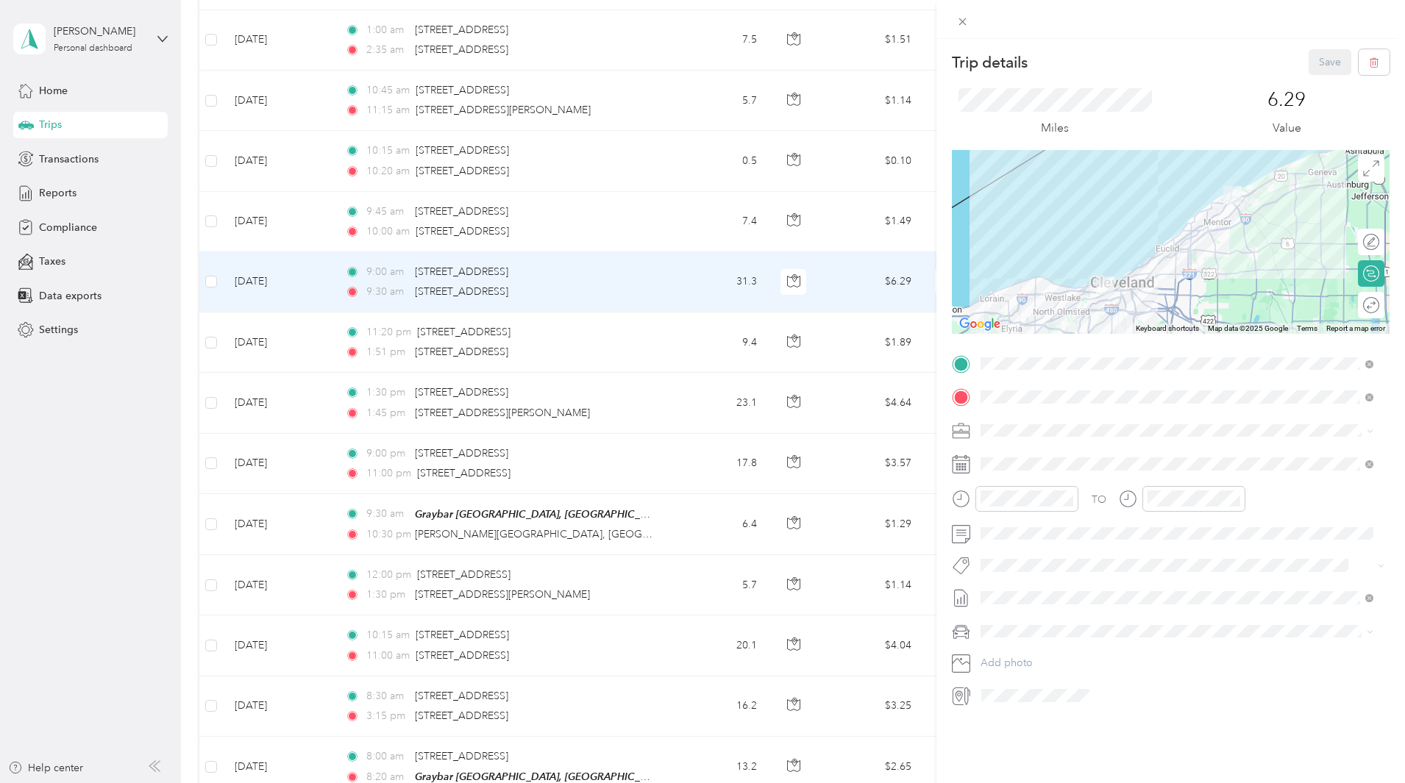
click at [1030, 638] on span at bounding box center [1182, 632] width 414 height 24
click at [1044, 681] on span "TOYOTA TACOMA" at bounding box center [1031, 683] width 90 height 13
click at [1314, 66] on button "Save" at bounding box center [1330, 62] width 43 height 26
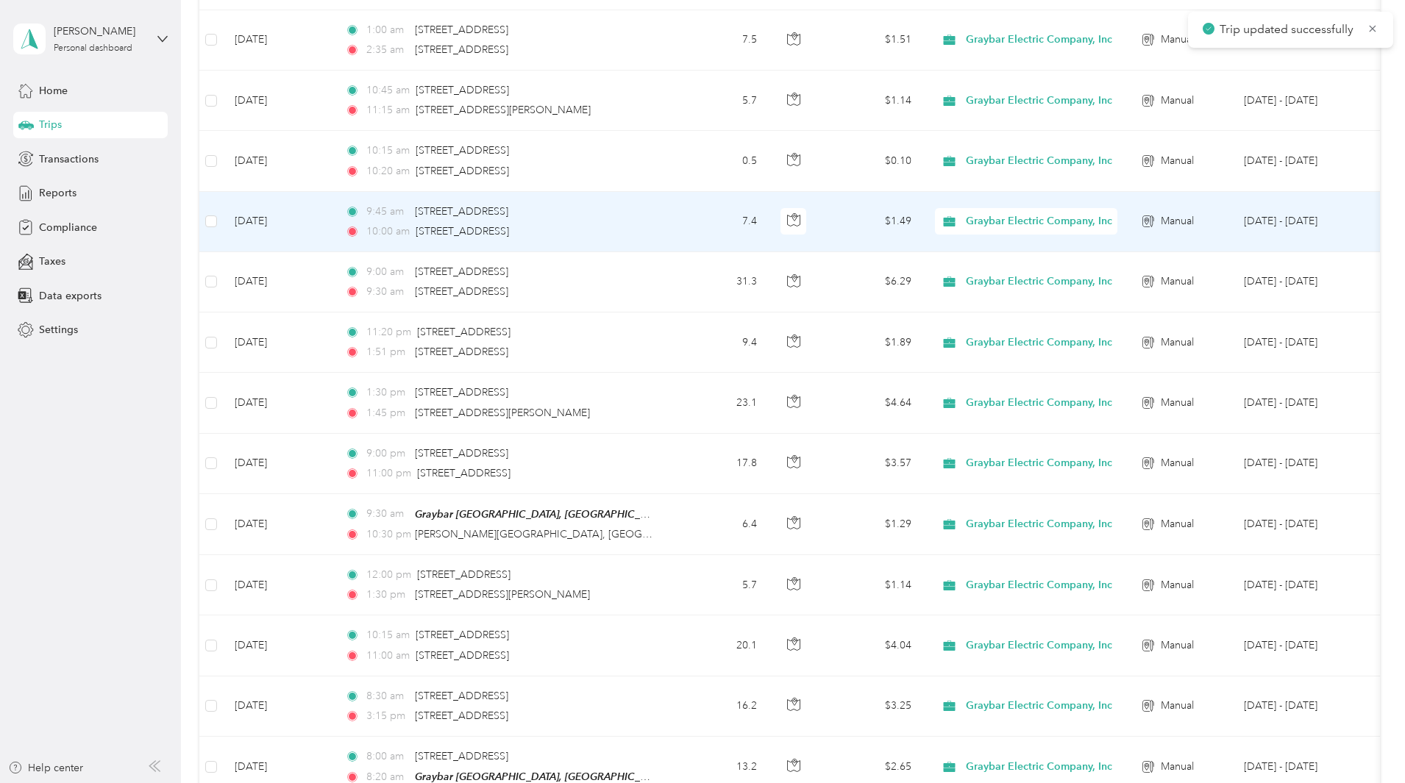
click at [672, 200] on td "9:45 am 624 River Street, Grand River 10:00 am 7757 Division Drive, Mentor" at bounding box center [502, 222] width 338 height 60
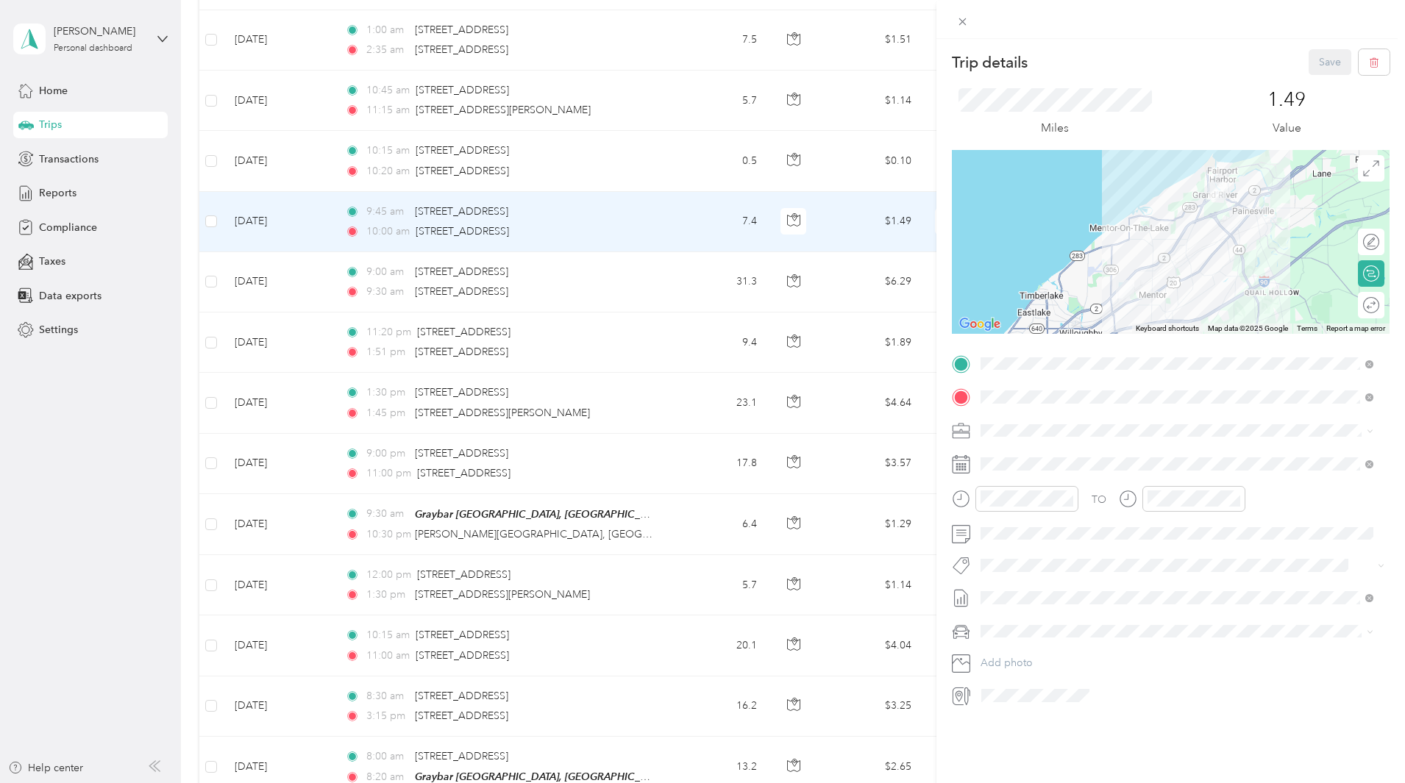
click at [1034, 680] on span "TOYOTA TACOMA" at bounding box center [1031, 679] width 90 height 13
click at [1321, 61] on button "Save" at bounding box center [1330, 62] width 43 height 26
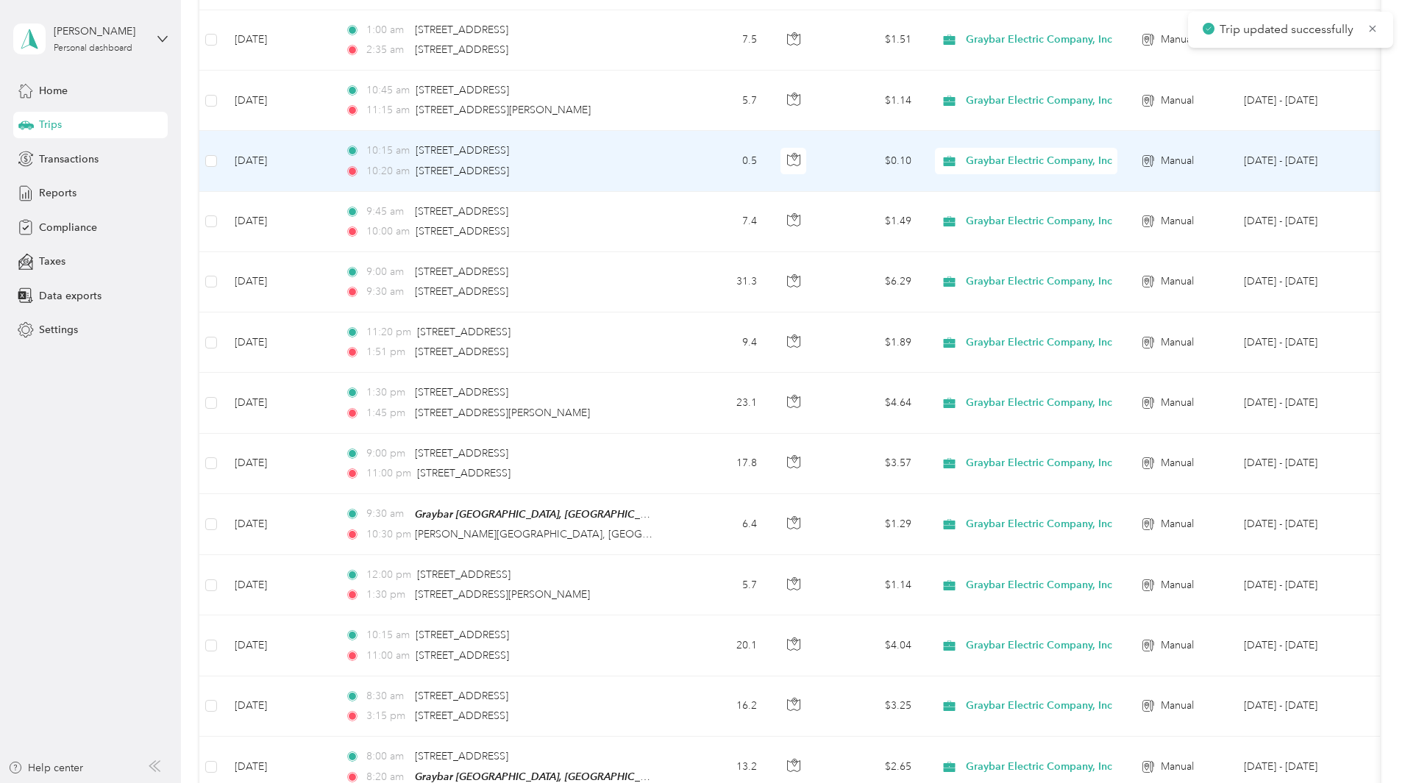
click at [654, 158] on div "10:15 am 7757 Division Drive, Mentor" at bounding box center [499, 151] width 309 height 16
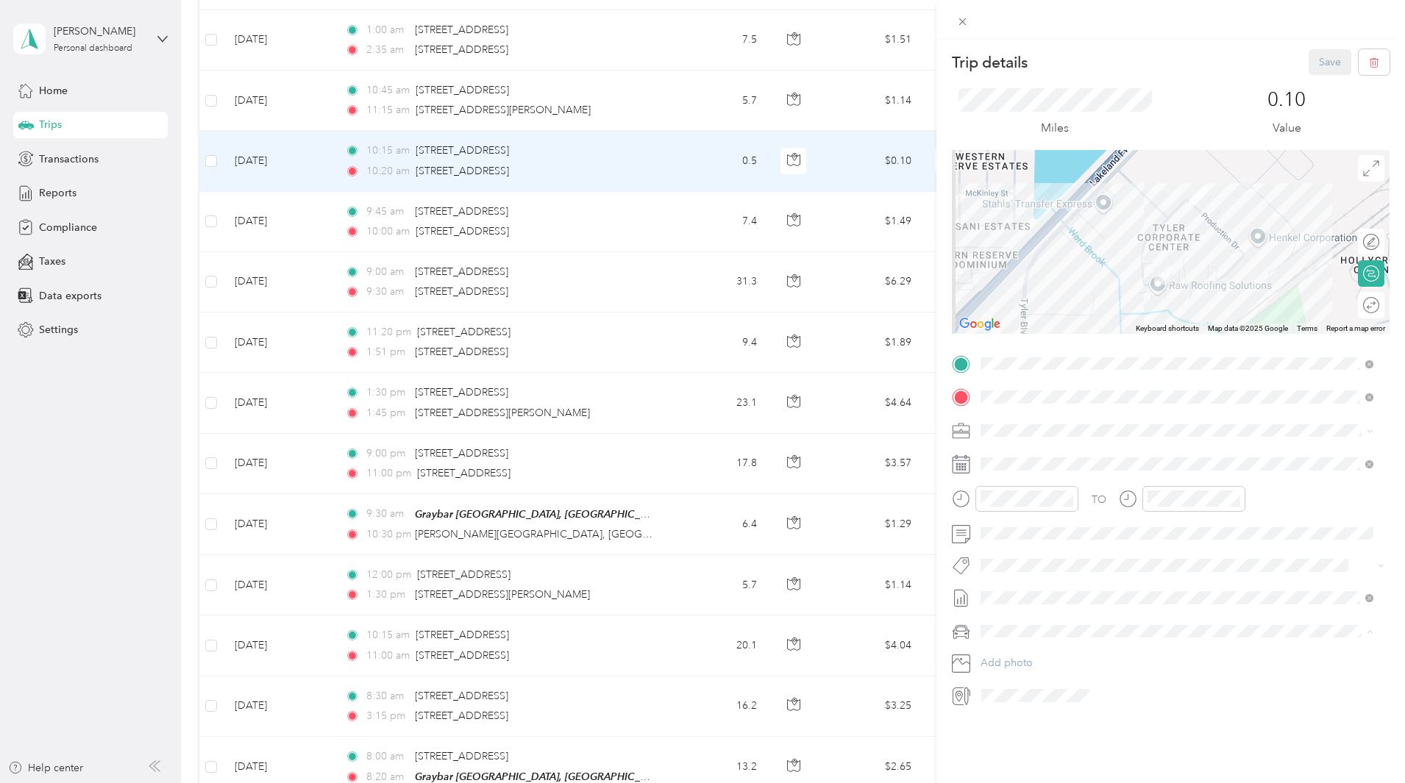
click at [1040, 681] on span "TOYOTA TACOMA" at bounding box center [1031, 683] width 90 height 13
click at [1324, 62] on button "Save" at bounding box center [1330, 62] width 43 height 26
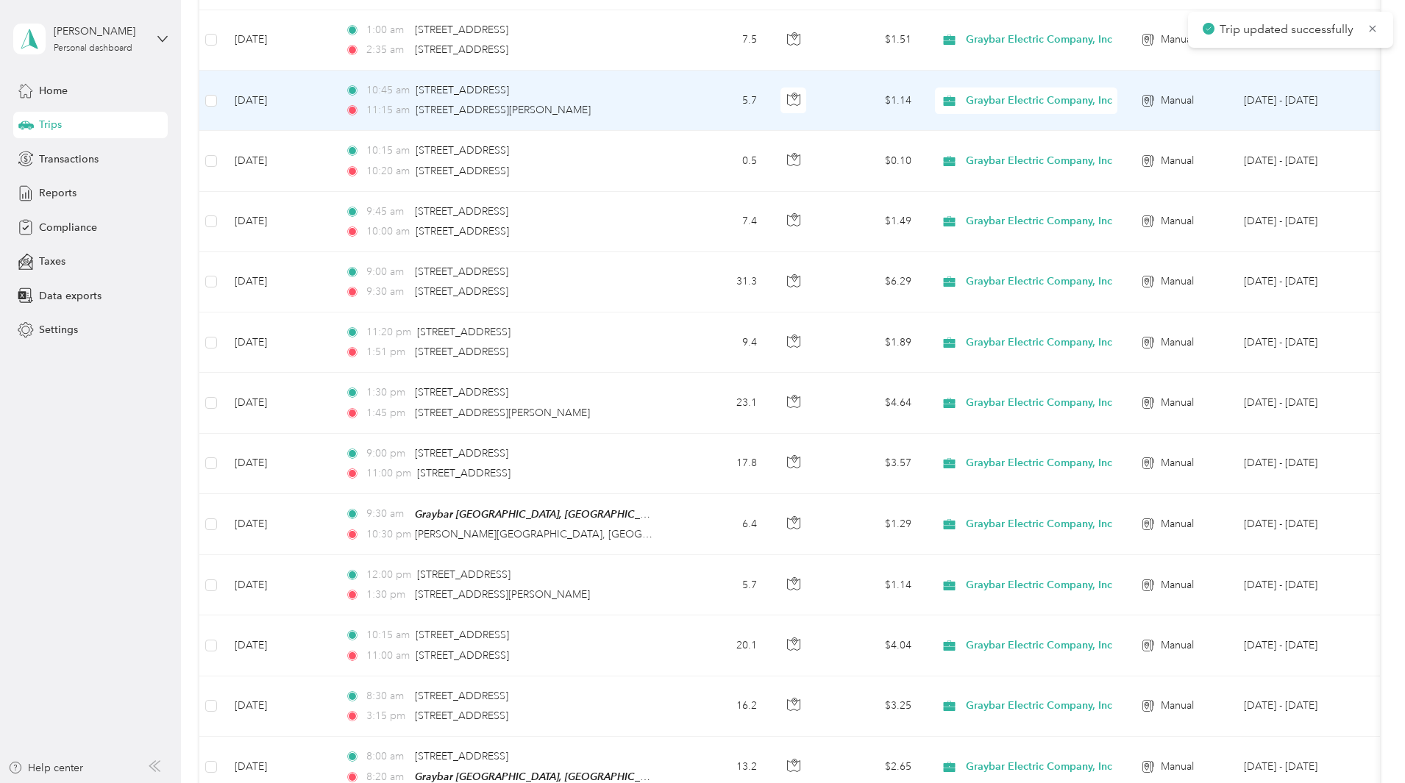
click at [591, 102] on div "[STREET_ADDRESS][PERSON_NAME]" at bounding box center [503, 110] width 175 height 16
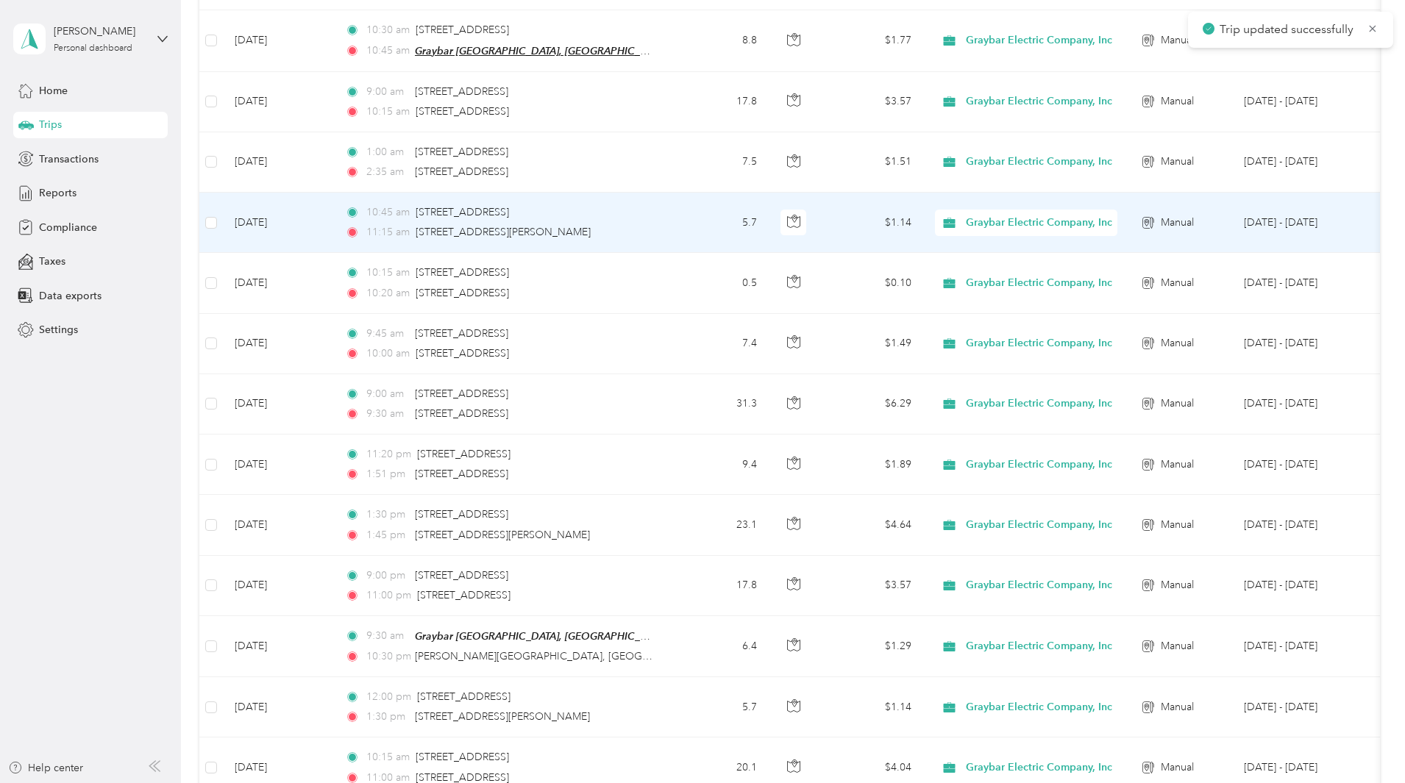
scroll to position [441, 0]
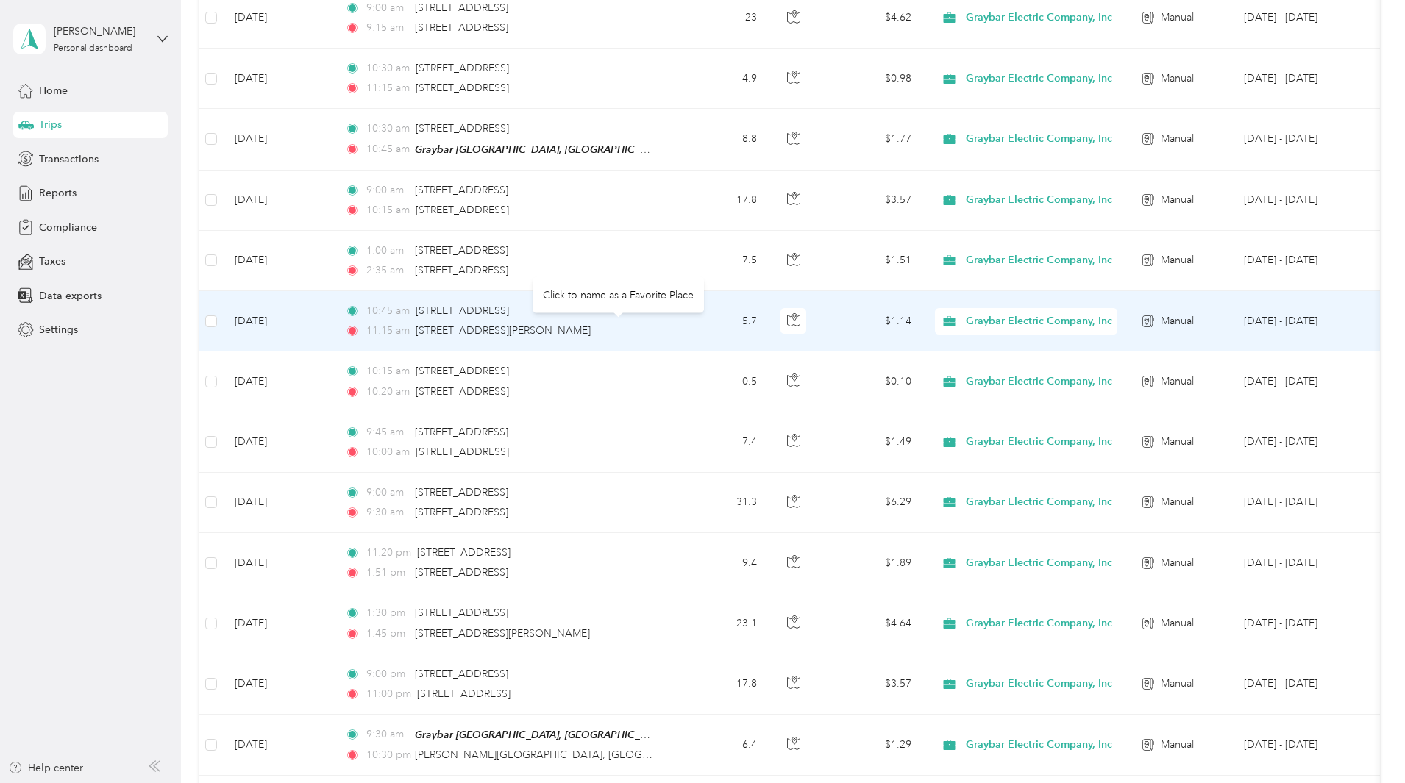
click at [591, 330] on span "[STREET_ADDRESS][PERSON_NAME]" at bounding box center [503, 330] width 175 height 13
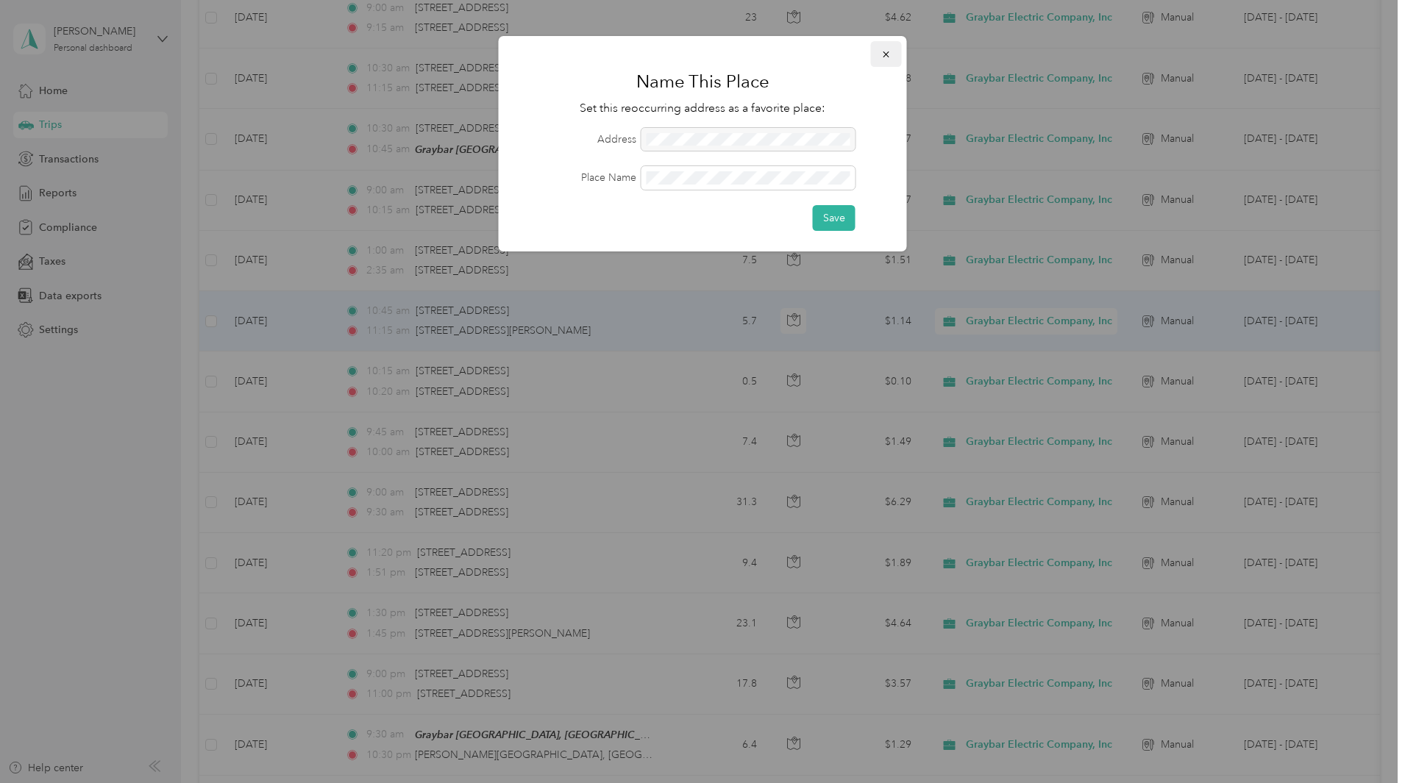
click at [892, 51] on button "button" at bounding box center [886, 54] width 31 height 26
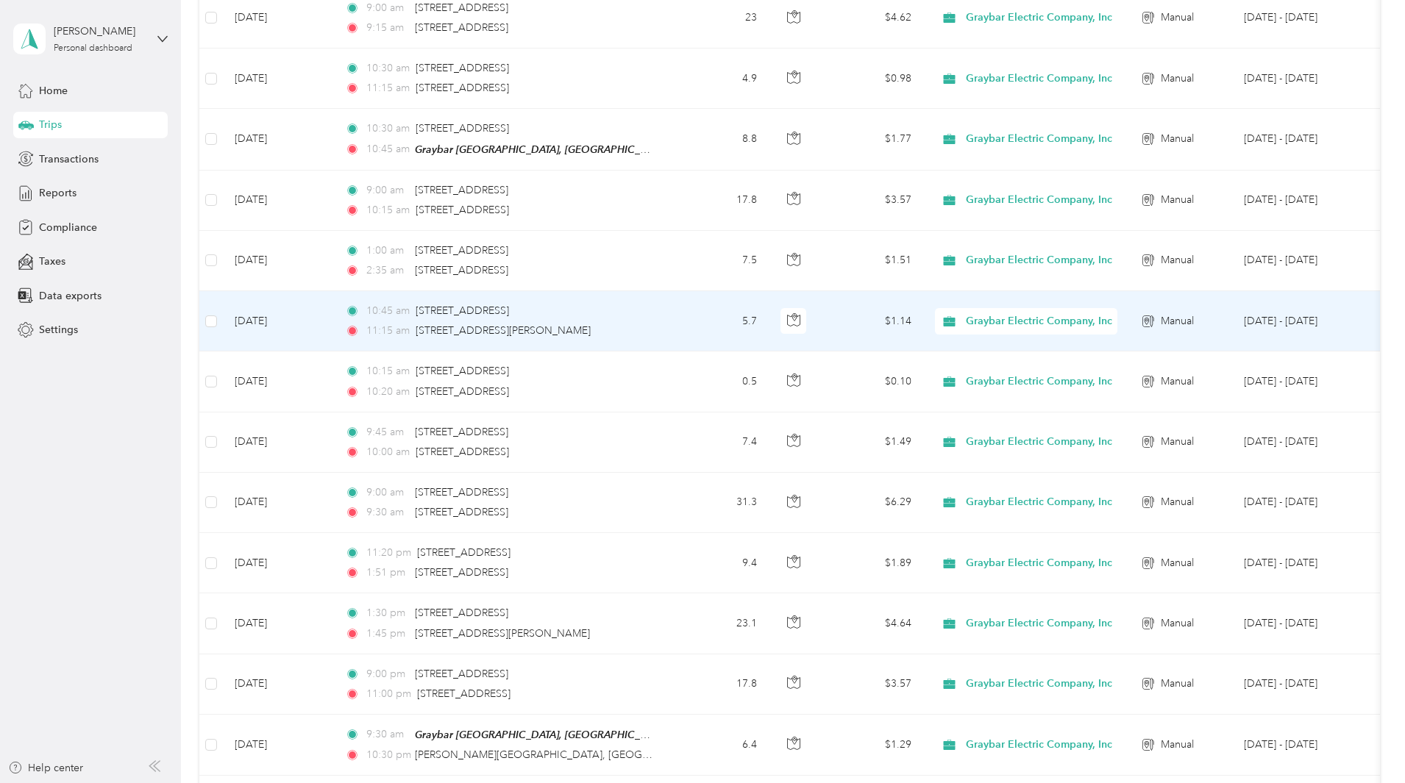
click at [769, 324] on td "5.7" at bounding box center [720, 321] width 97 height 60
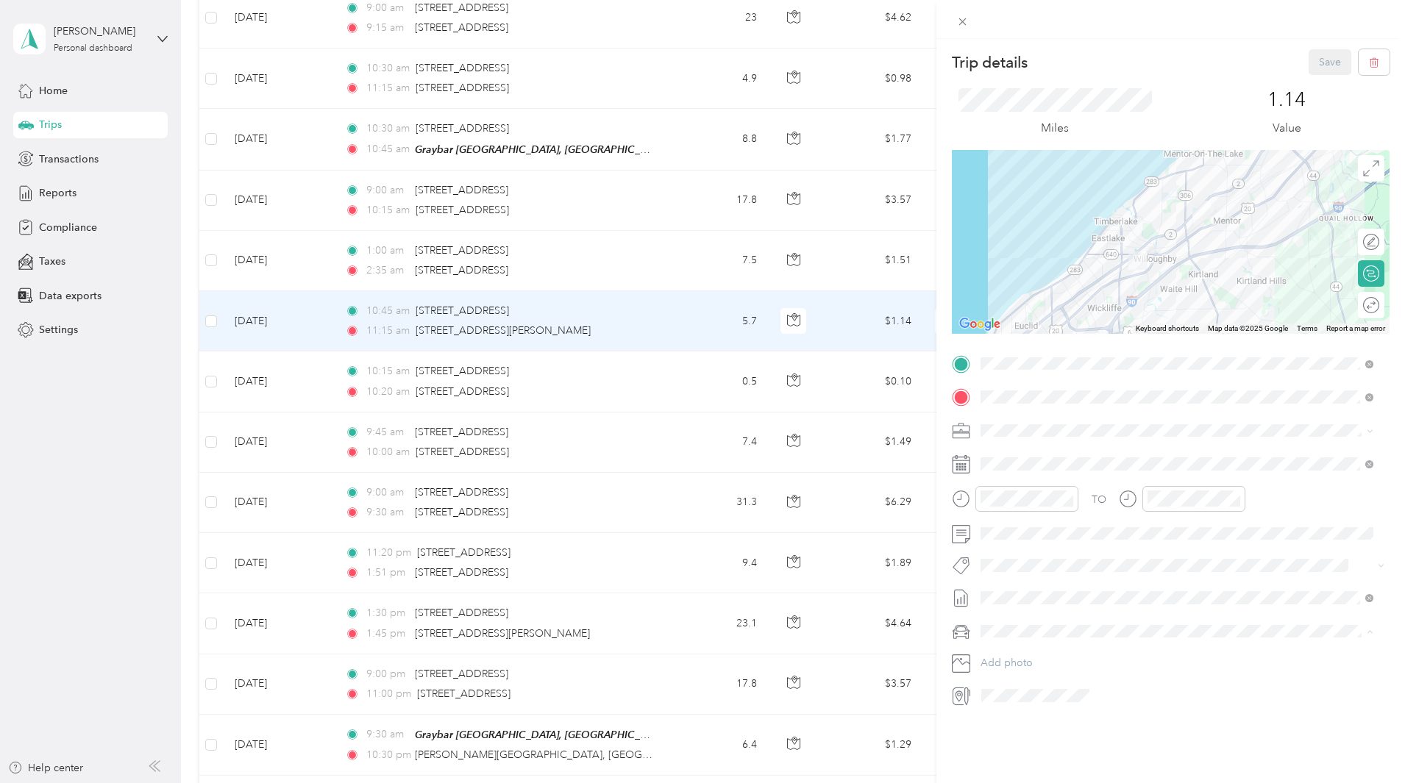
click at [1033, 680] on span "TOYOTA TACOMA" at bounding box center [1031, 683] width 90 height 13
click at [1323, 61] on button "Save" at bounding box center [1330, 62] width 43 height 26
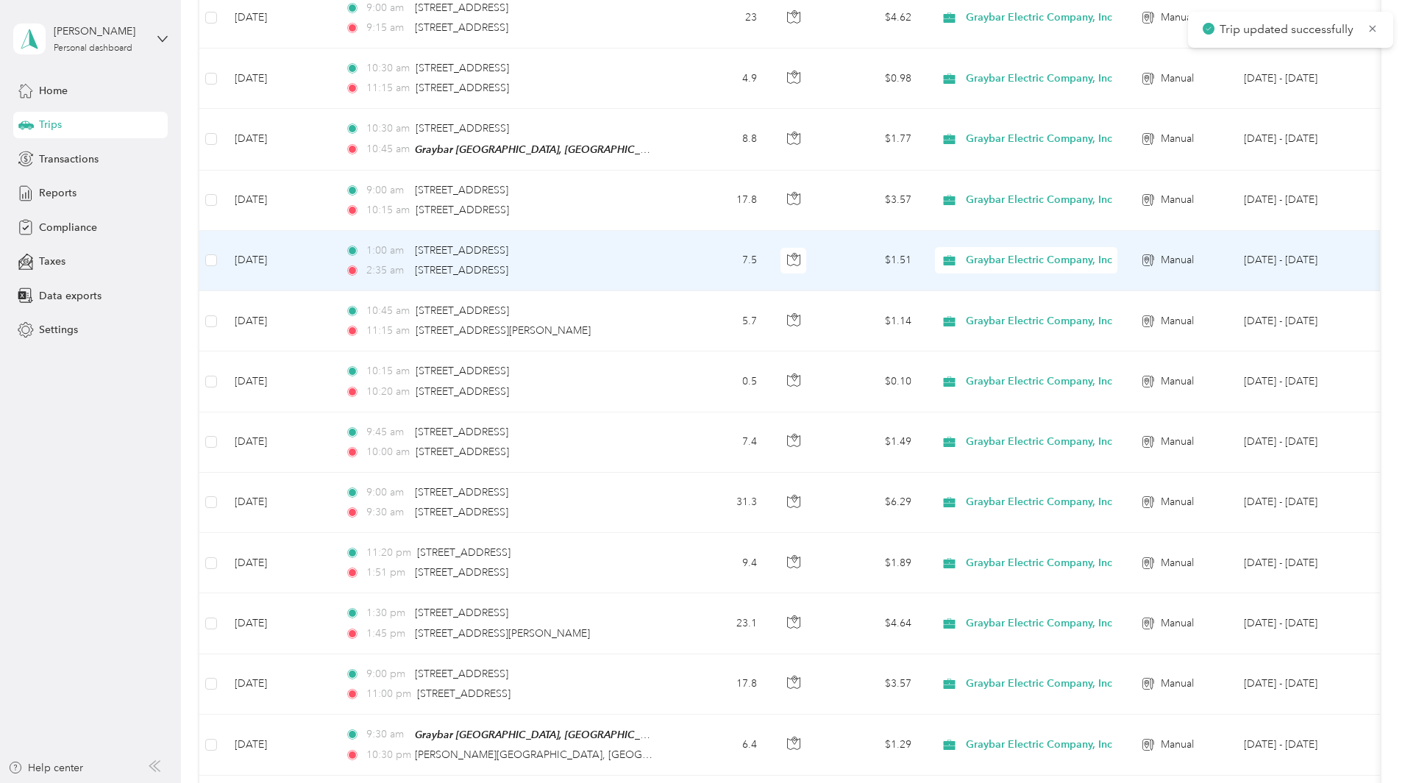
click at [654, 252] on div "1:00 am 4900 Neo Parkway, Garfield Heights" at bounding box center [499, 251] width 309 height 16
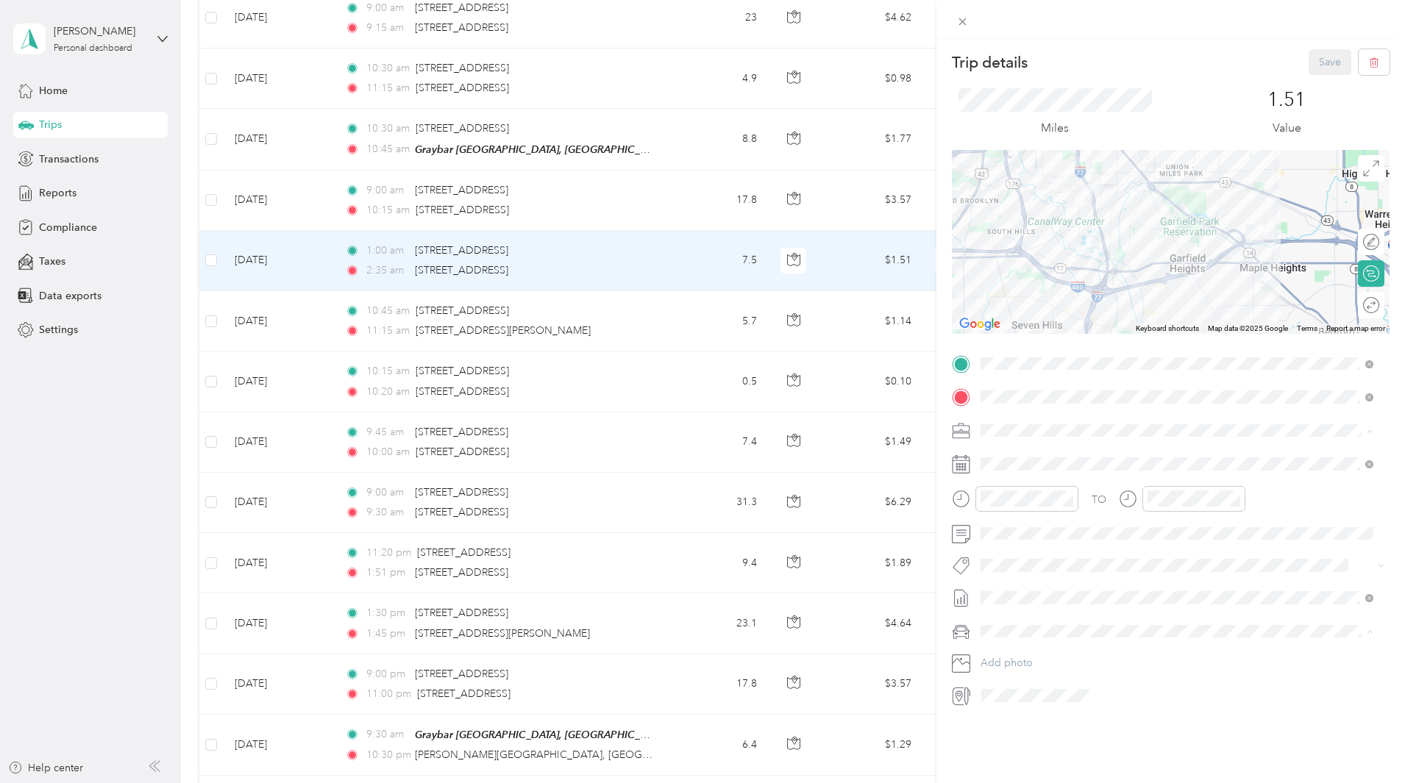
click at [1042, 676] on div "TOYOTA TACOMA" at bounding box center [1177, 682] width 382 height 15
click at [1322, 65] on button "Save" at bounding box center [1330, 62] width 43 height 26
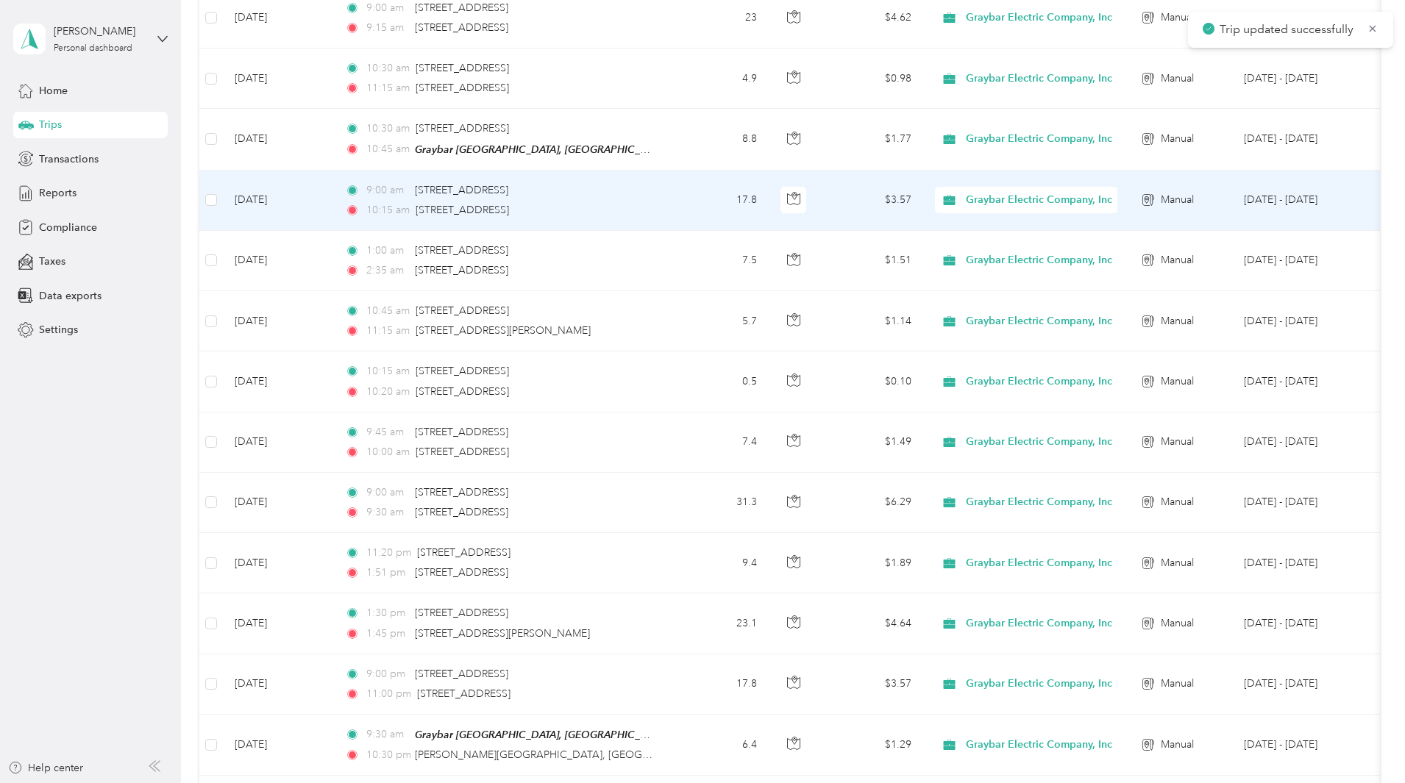
click at [672, 194] on td "9:00 am 9800 Baltic Road, Cleveland 10:15 am 22841 Aurora Road, Bedford Heights" at bounding box center [502, 201] width 338 height 60
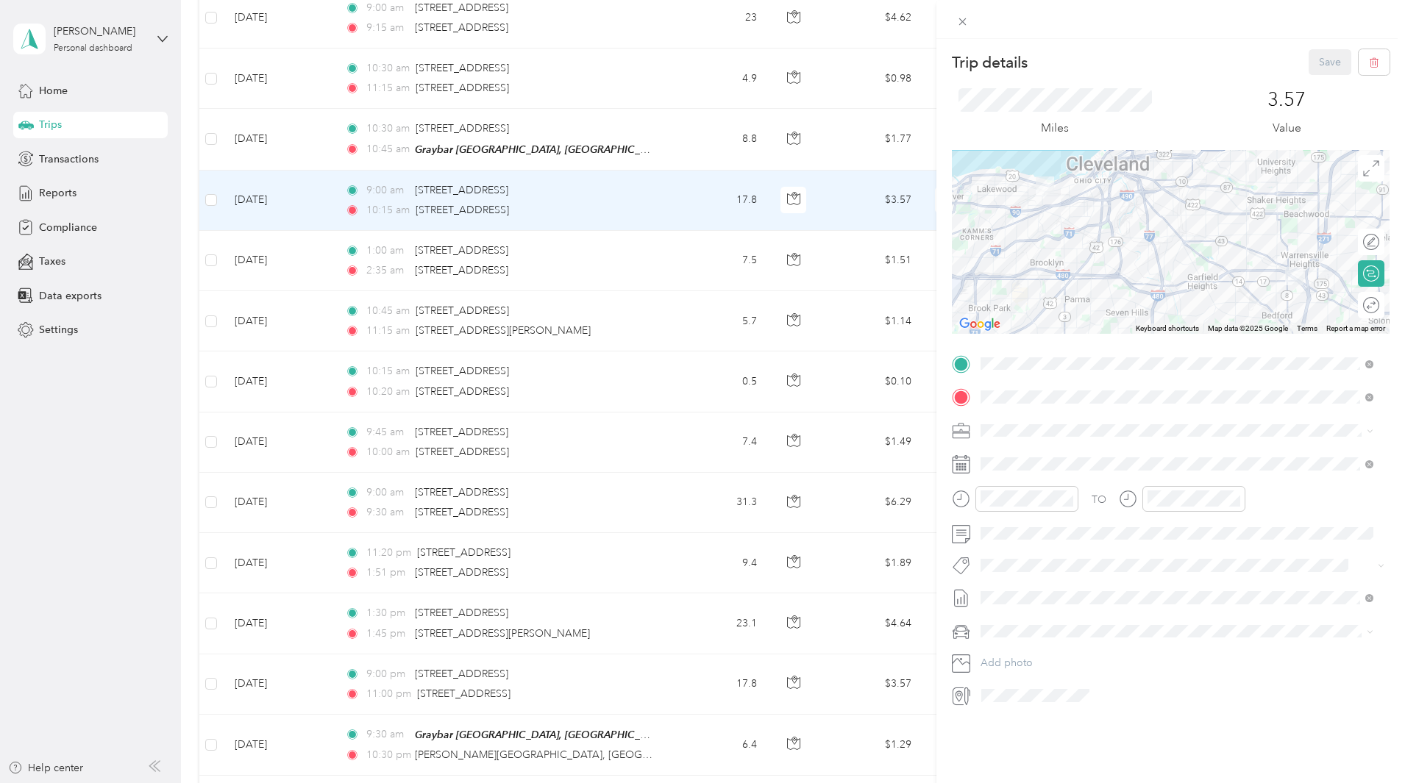
click at [1056, 682] on span "TOYOTA TACOMA" at bounding box center [1031, 680] width 90 height 13
click at [1318, 59] on button "Save" at bounding box center [1330, 62] width 43 height 26
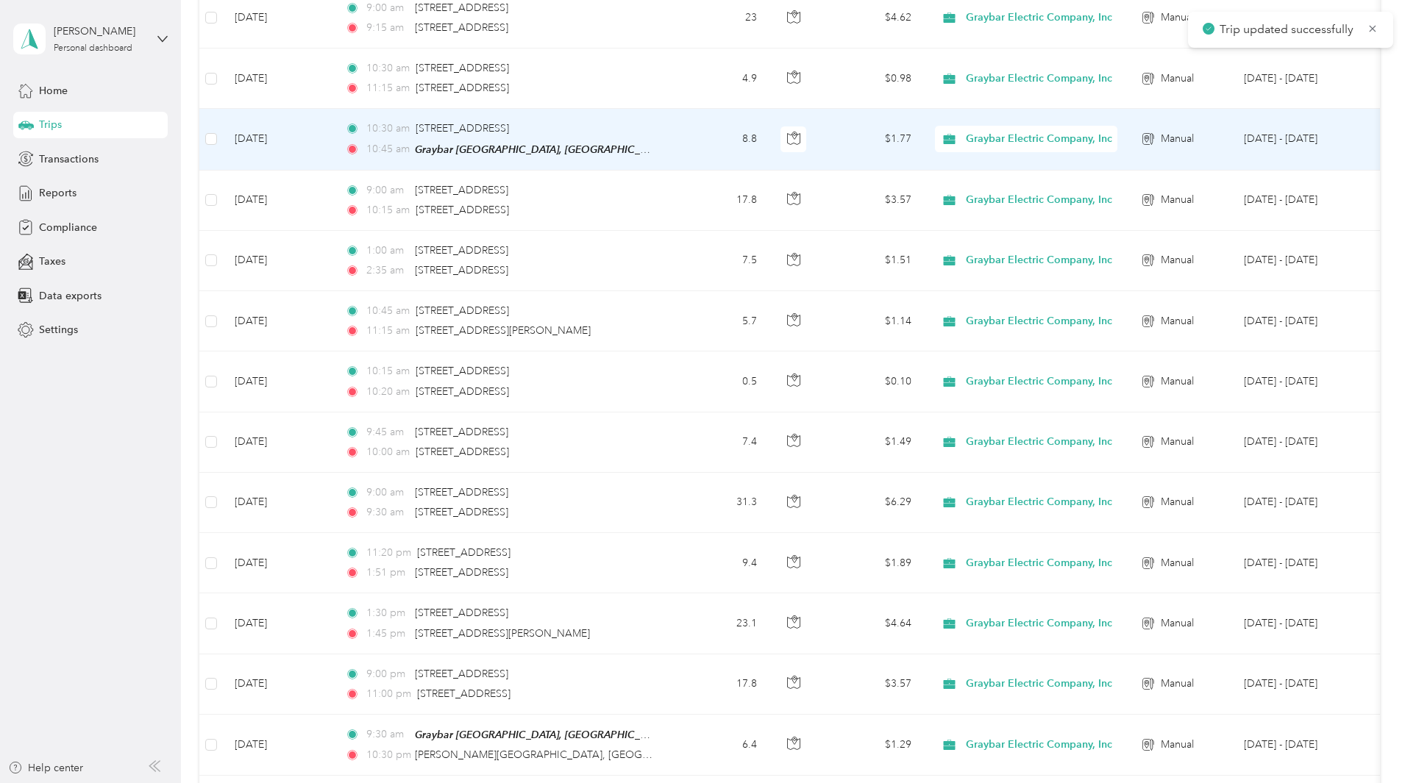
click at [769, 137] on td "8.8" at bounding box center [720, 139] width 97 height 61
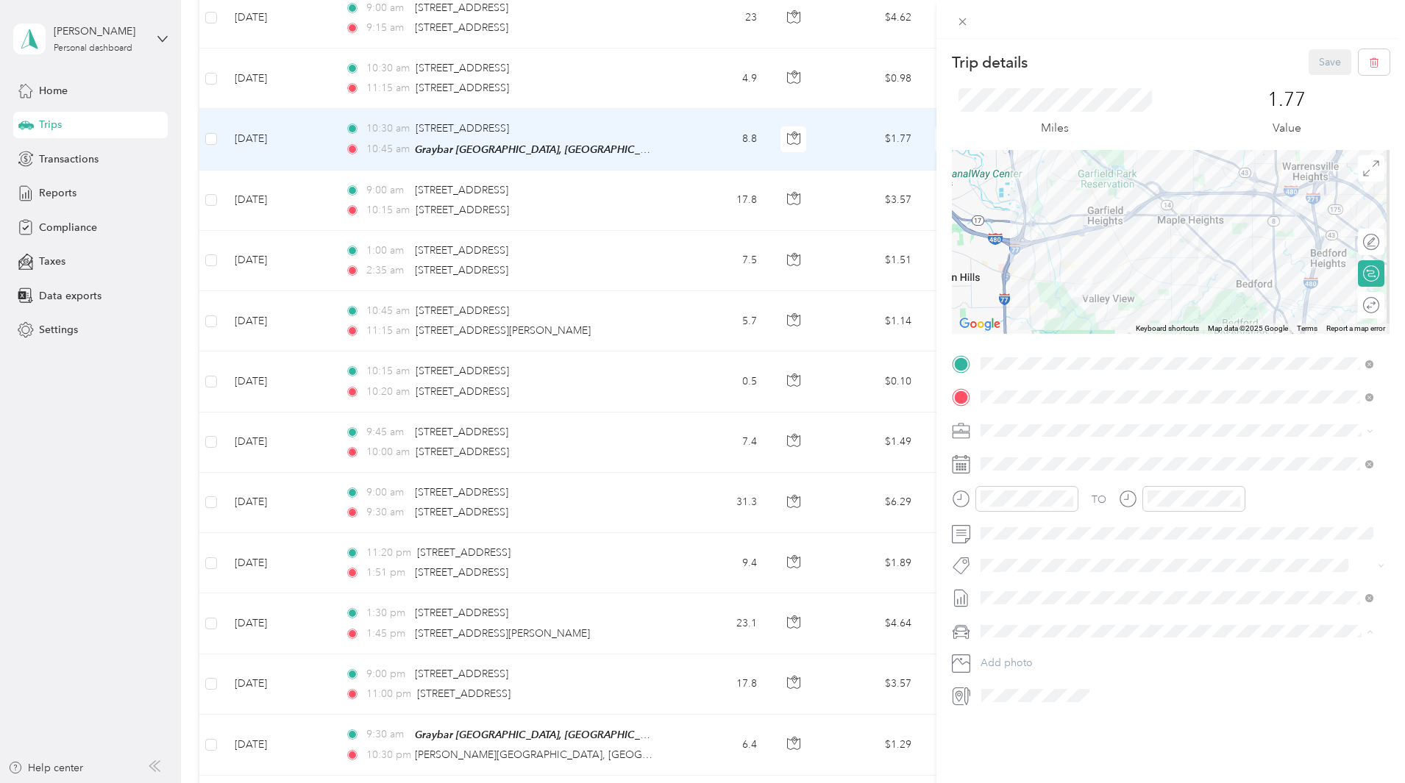
click at [1030, 686] on div "TOYOTA TACOMA" at bounding box center [1177, 682] width 382 height 15
click at [1320, 53] on button "Save" at bounding box center [1330, 62] width 43 height 26
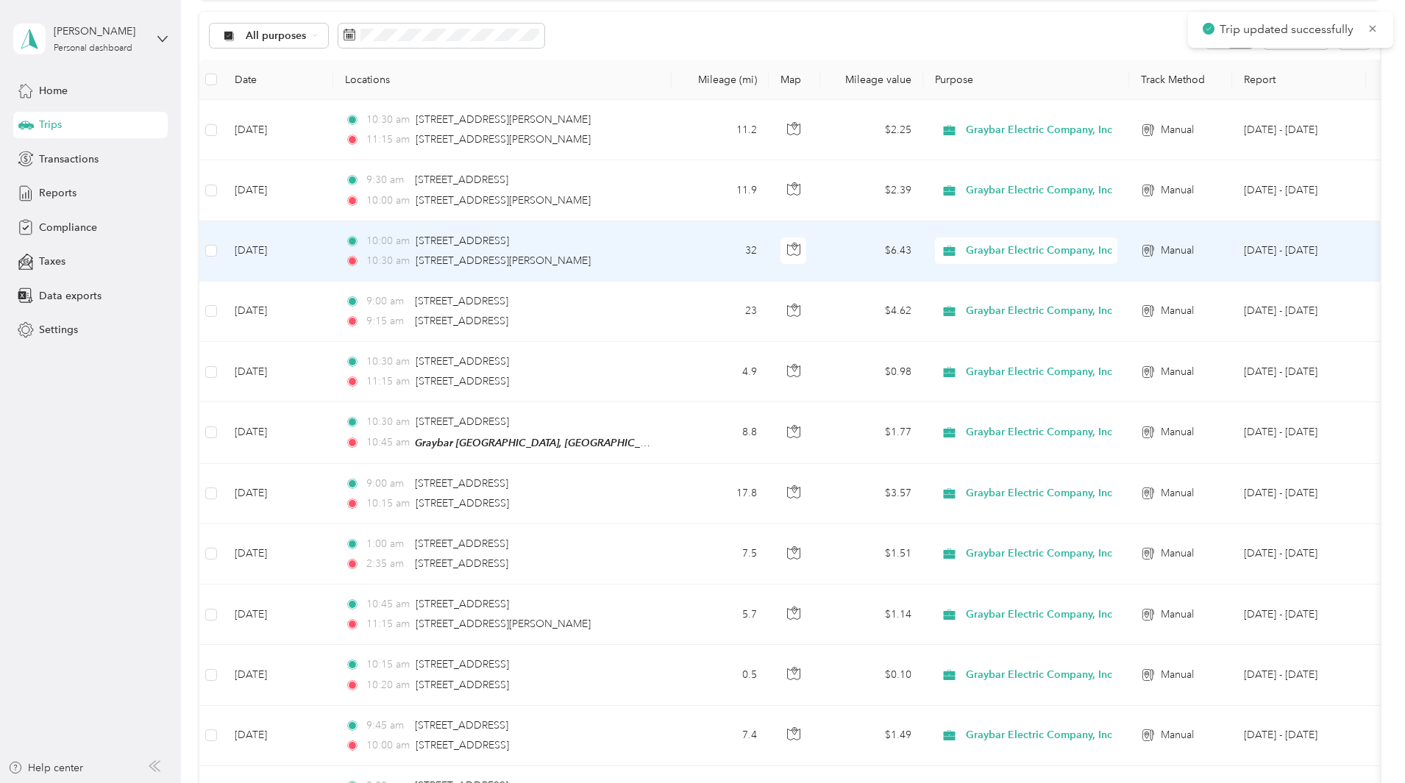
scroll to position [147, 0]
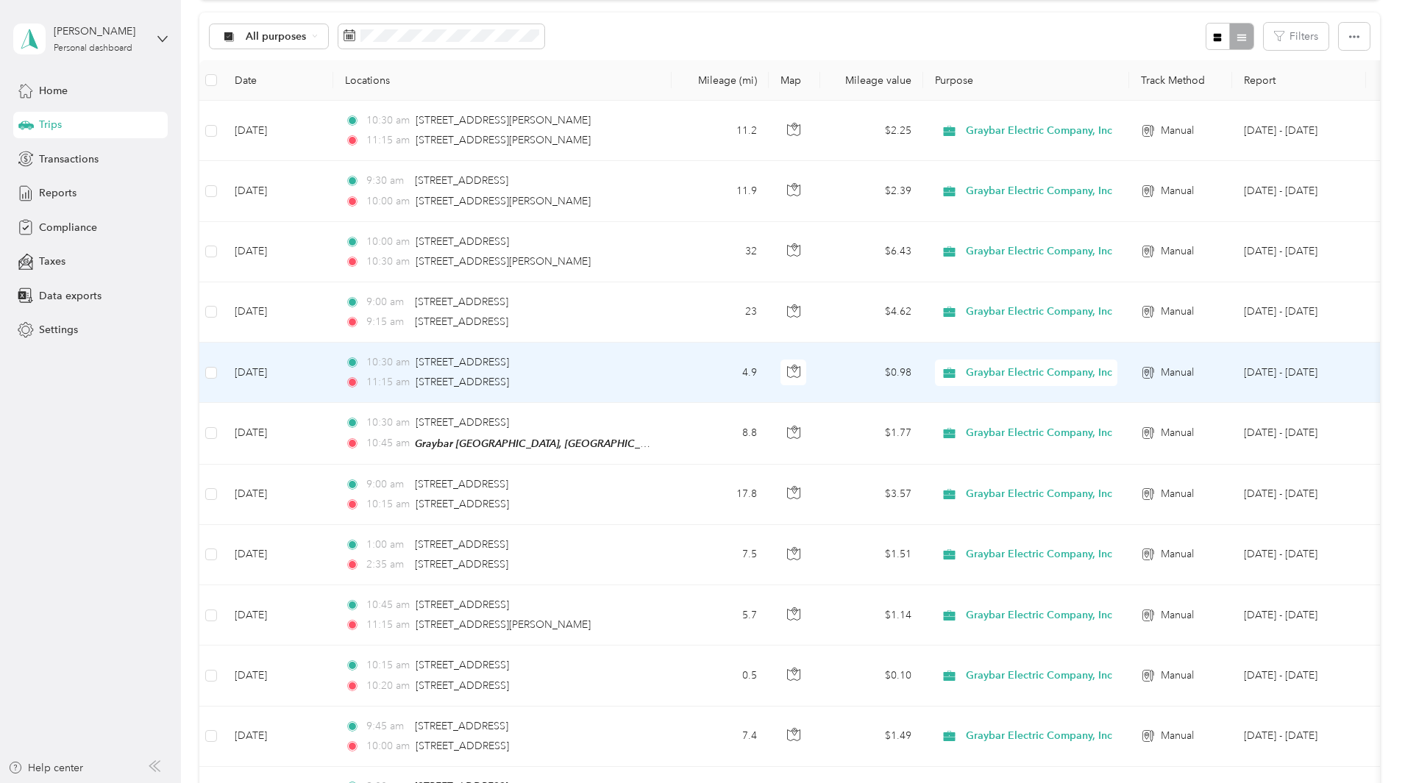
click at [654, 379] on div "11:15 am 4900 Neo Parkway, Garfield Heights" at bounding box center [499, 382] width 309 height 16
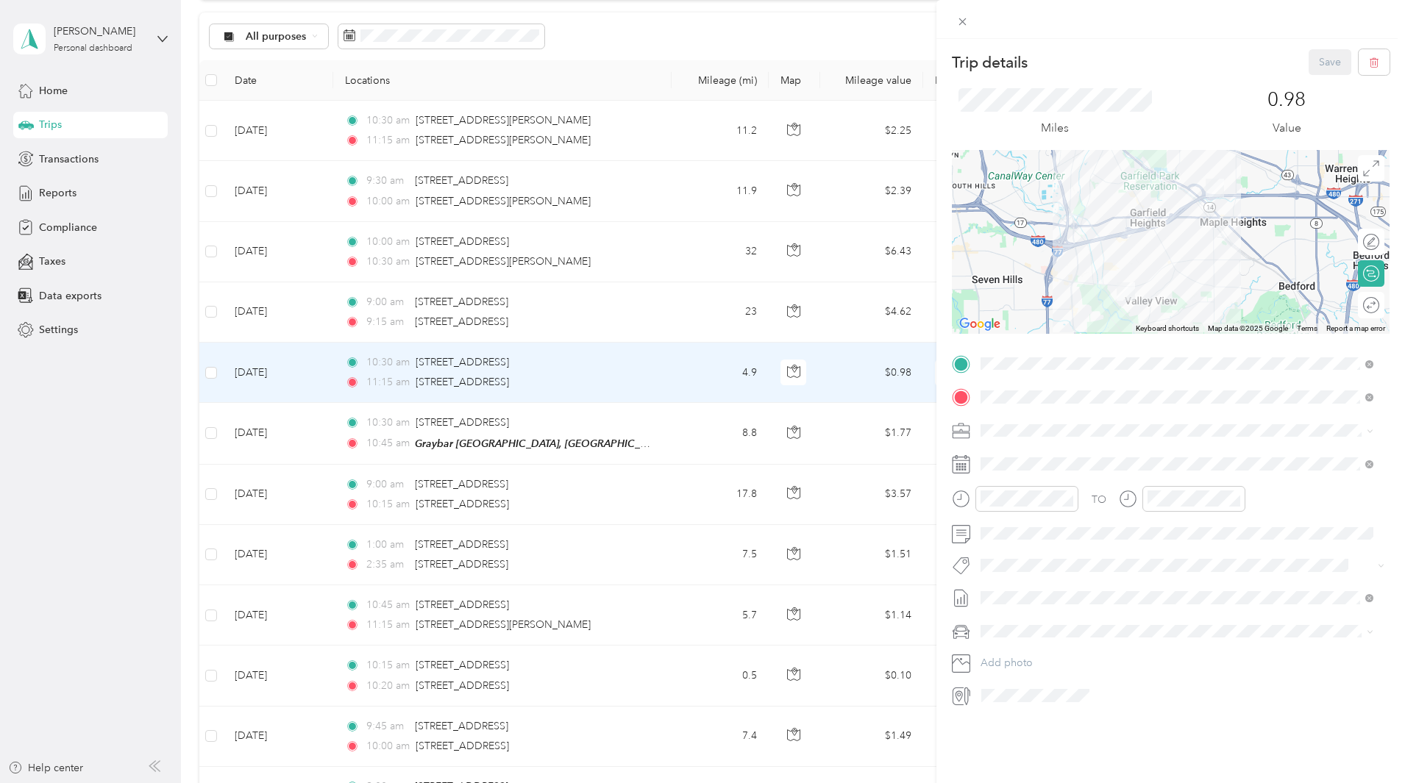
click at [1045, 681] on span "TOYOTA TACOMA" at bounding box center [1031, 680] width 90 height 13
click at [1316, 57] on button "Save" at bounding box center [1330, 62] width 43 height 26
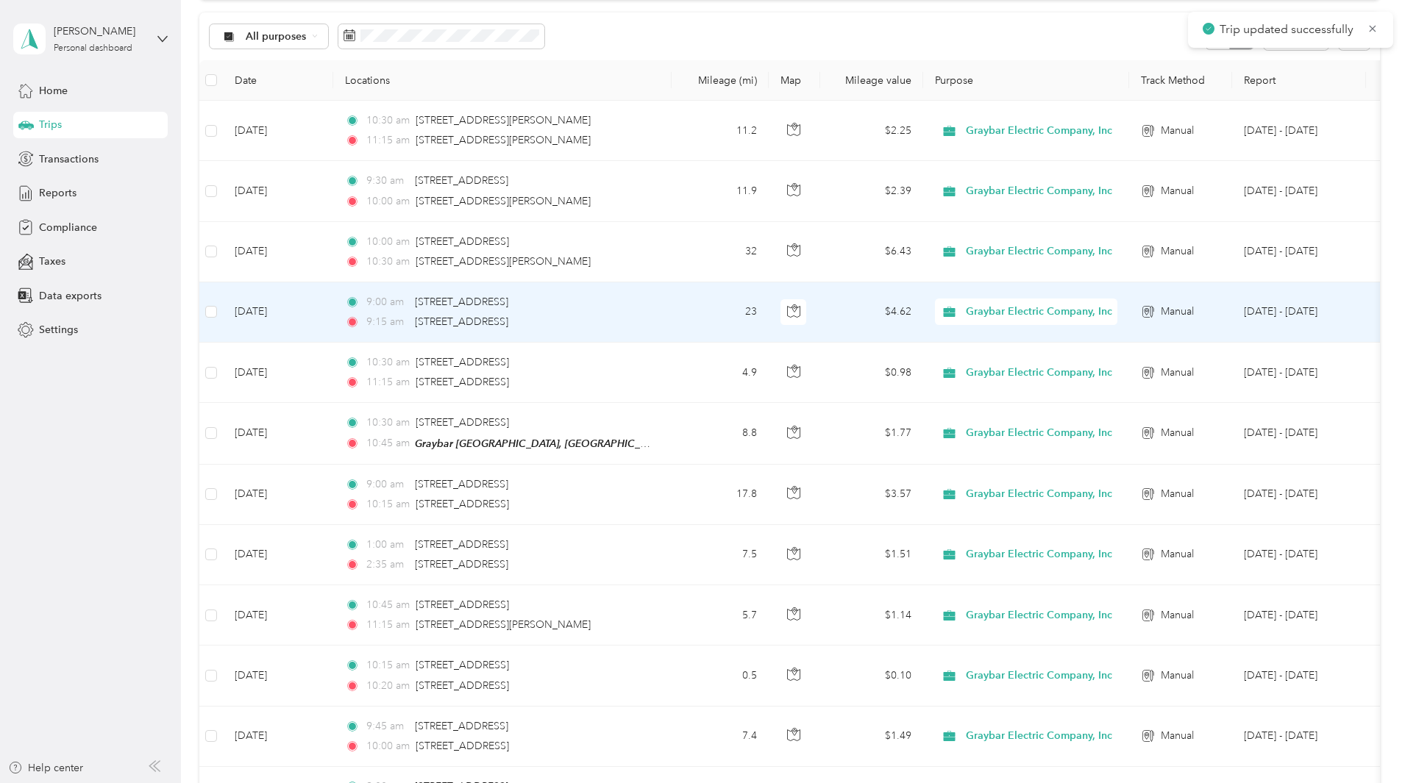
click at [654, 320] on div "9:15 am 1988 Pearl Road, Brunswick" at bounding box center [499, 322] width 309 height 16
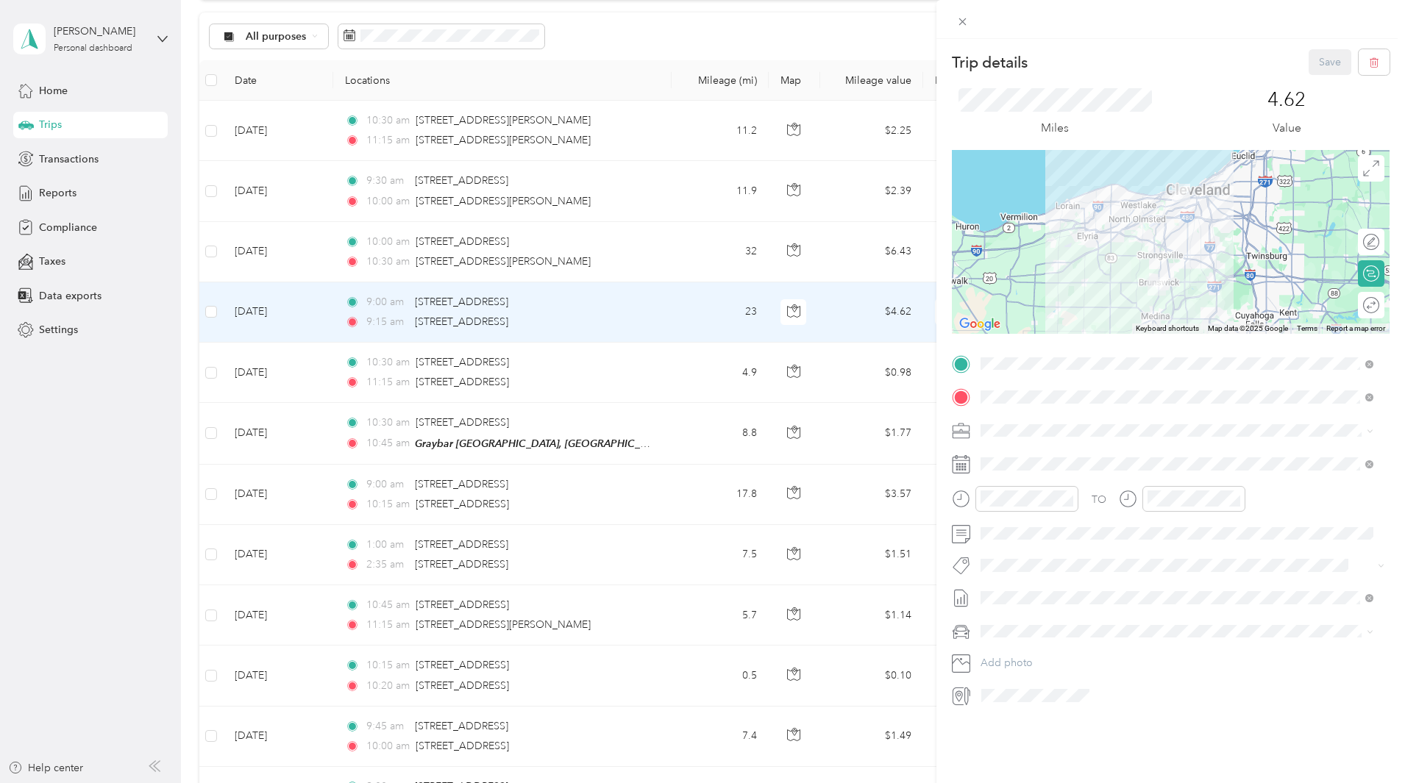
click at [1036, 678] on span "TOYOTA TACOMA" at bounding box center [1031, 682] width 90 height 13
click at [1328, 61] on button "Save" at bounding box center [1330, 62] width 43 height 26
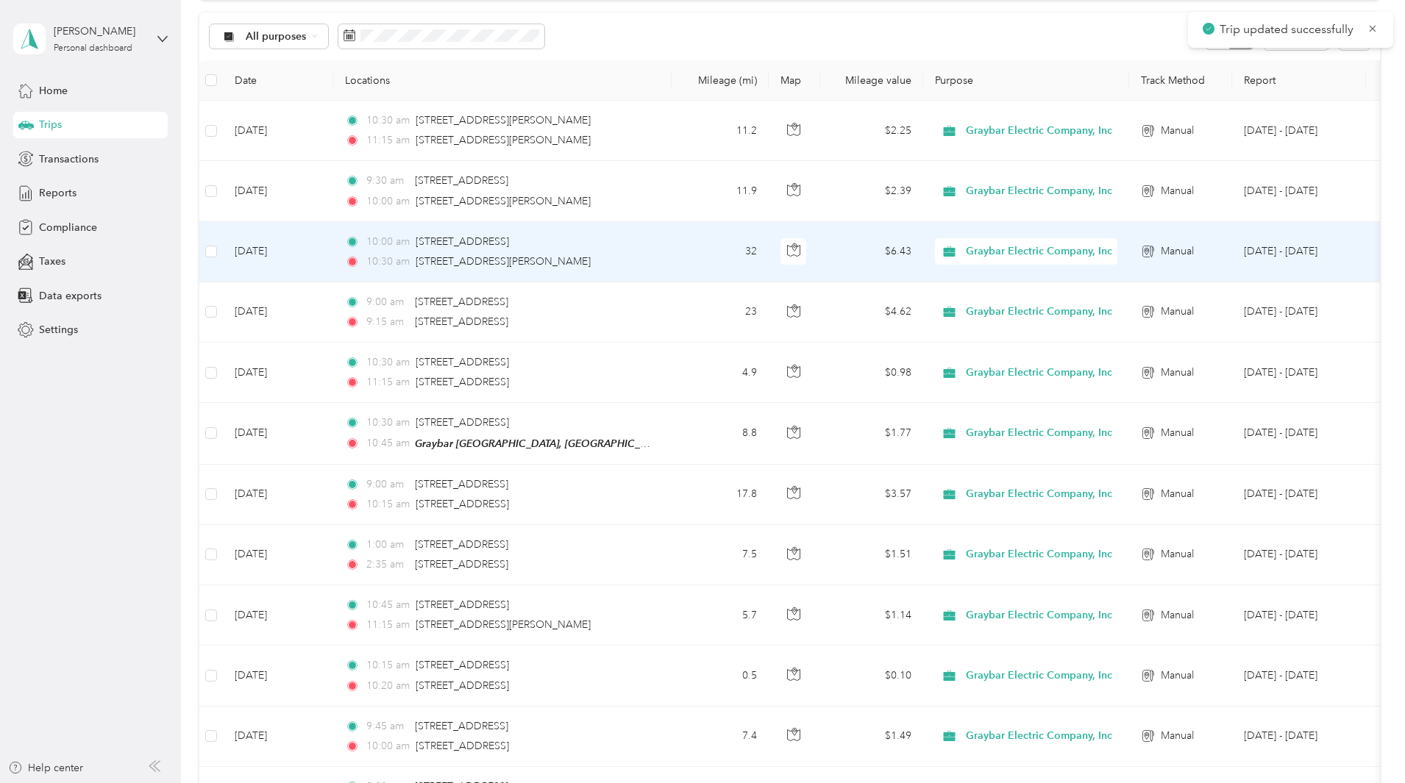
click at [654, 245] on div "10:00 am 1988 Pearl Road, Brunswick" at bounding box center [499, 242] width 309 height 16
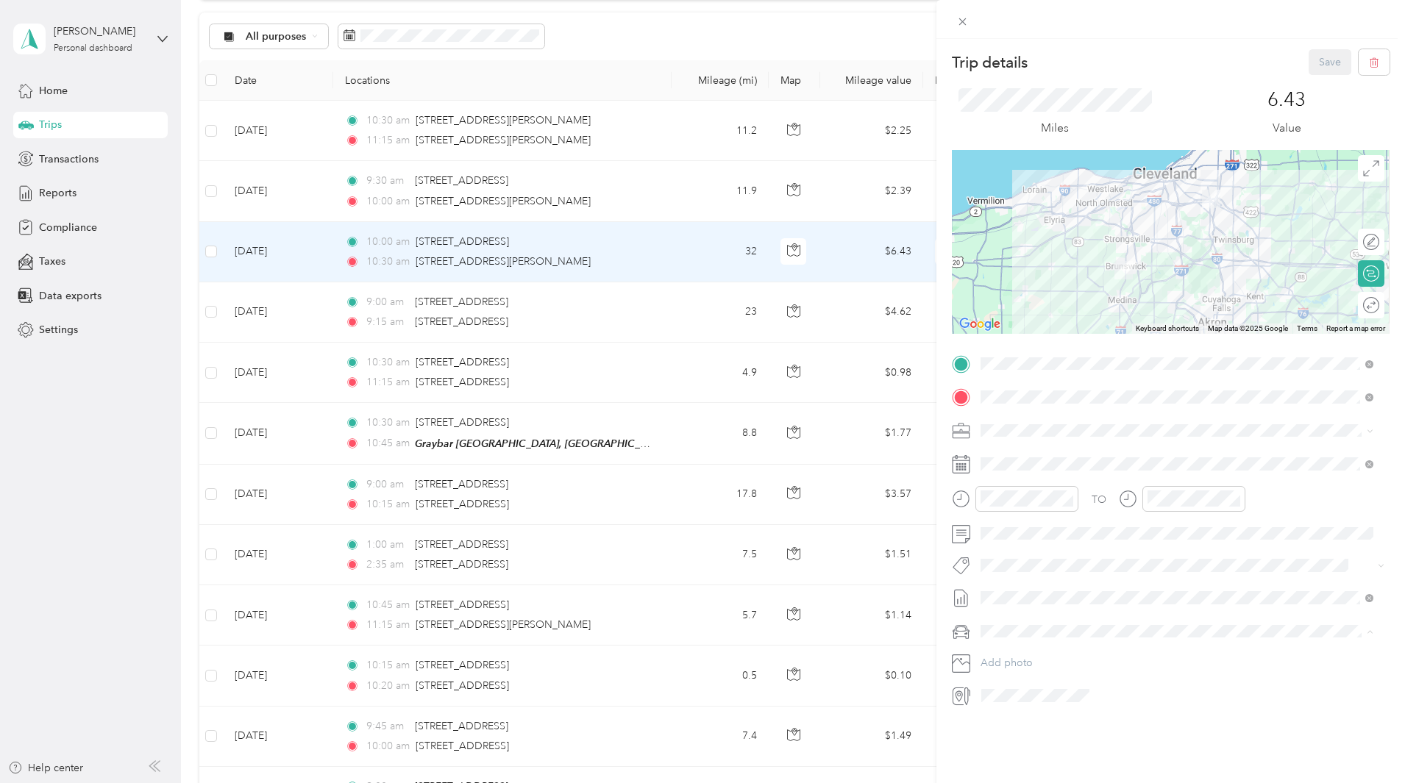
click at [1032, 677] on span "TOYOTA TACOMA" at bounding box center [1031, 683] width 90 height 13
click at [1325, 62] on button "Save" at bounding box center [1330, 62] width 43 height 26
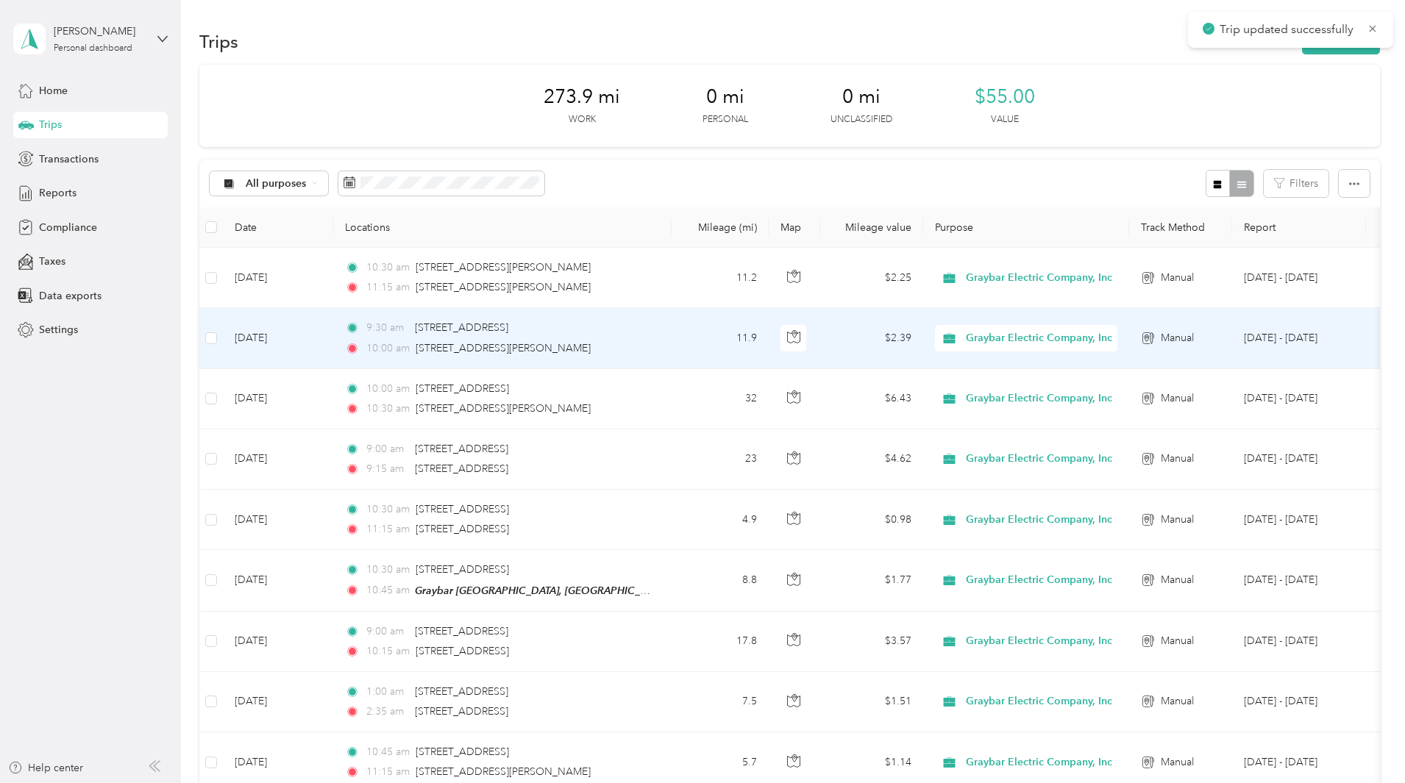
click at [769, 339] on td "11.9" at bounding box center [720, 338] width 97 height 60
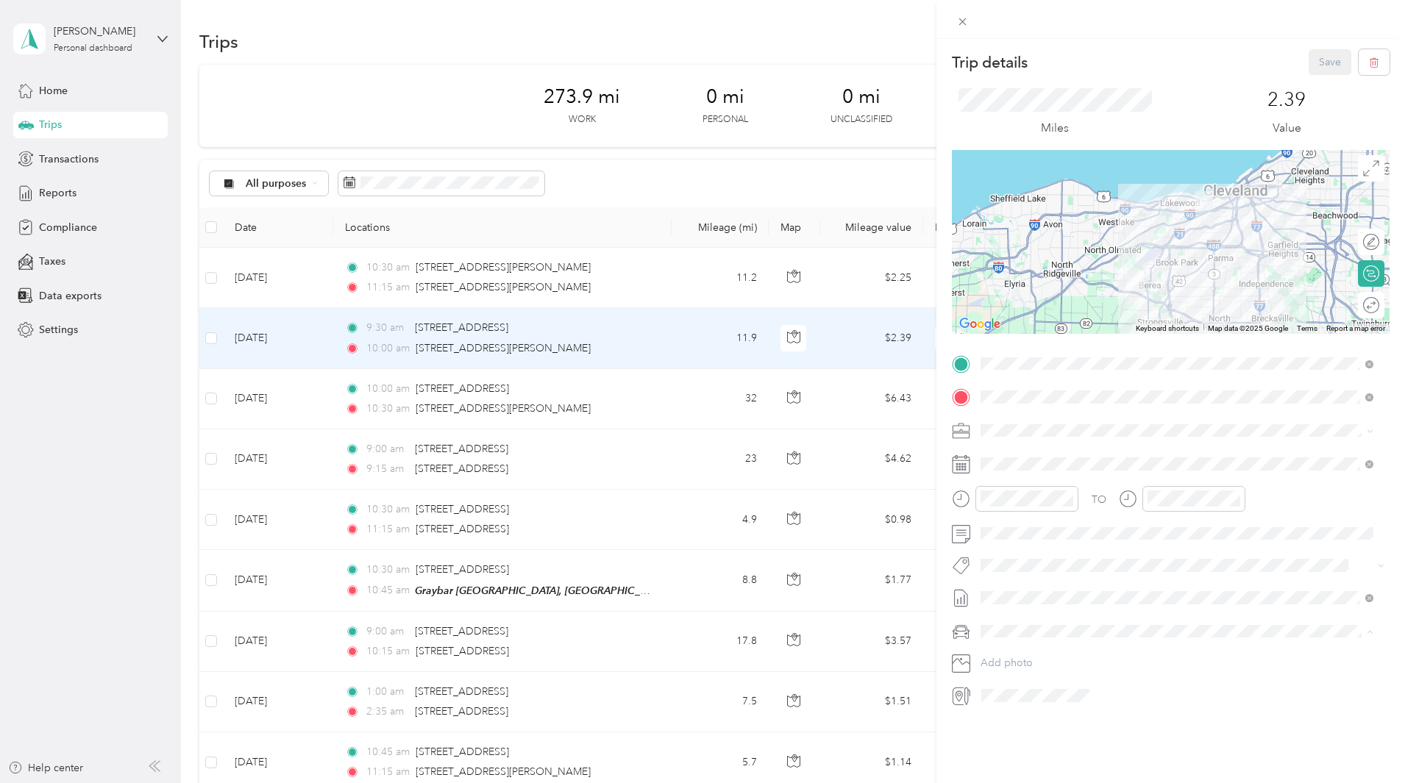
click at [1047, 677] on span "TOYOTA TACOMA" at bounding box center [1031, 683] width 90 height 13
click at [1326, 63] on button "Save" at bounding box center [1330, 62] width 43 height 26
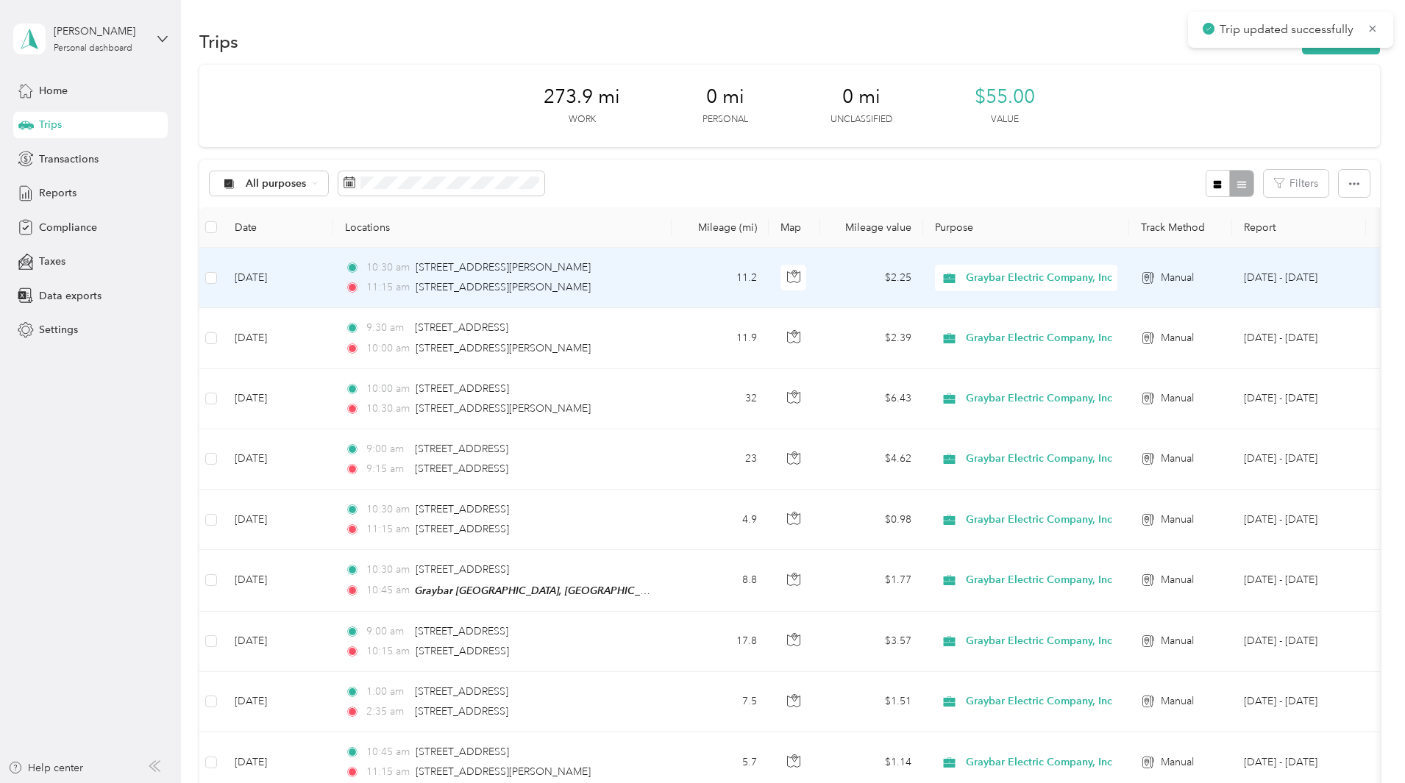
click at [672, 288] on td "10:30 am 728 West Bagley Road, Berea 11:15 am 1624 Coutant Avenue, Lakewood" at bounding box center [502, 278] width 338 height 60
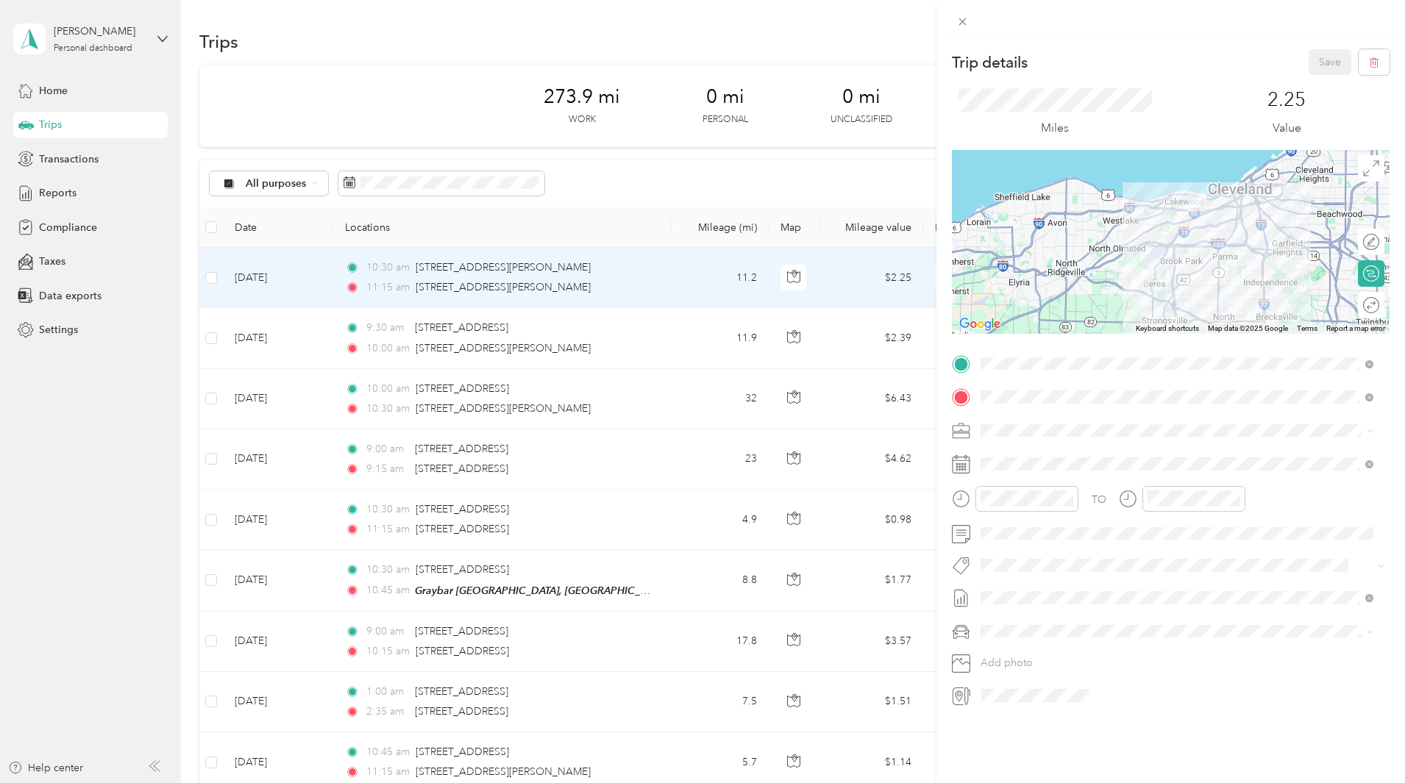
click at [1014, 683] on span "TOYOTA TACOMA" at bounding box center [1031, 683] width 90 height 13
click at [773, 176] on div "Trip details Save This trip cannot be edited because it is either under review,…" at bounding box center [702, 391] width 1405 height 783
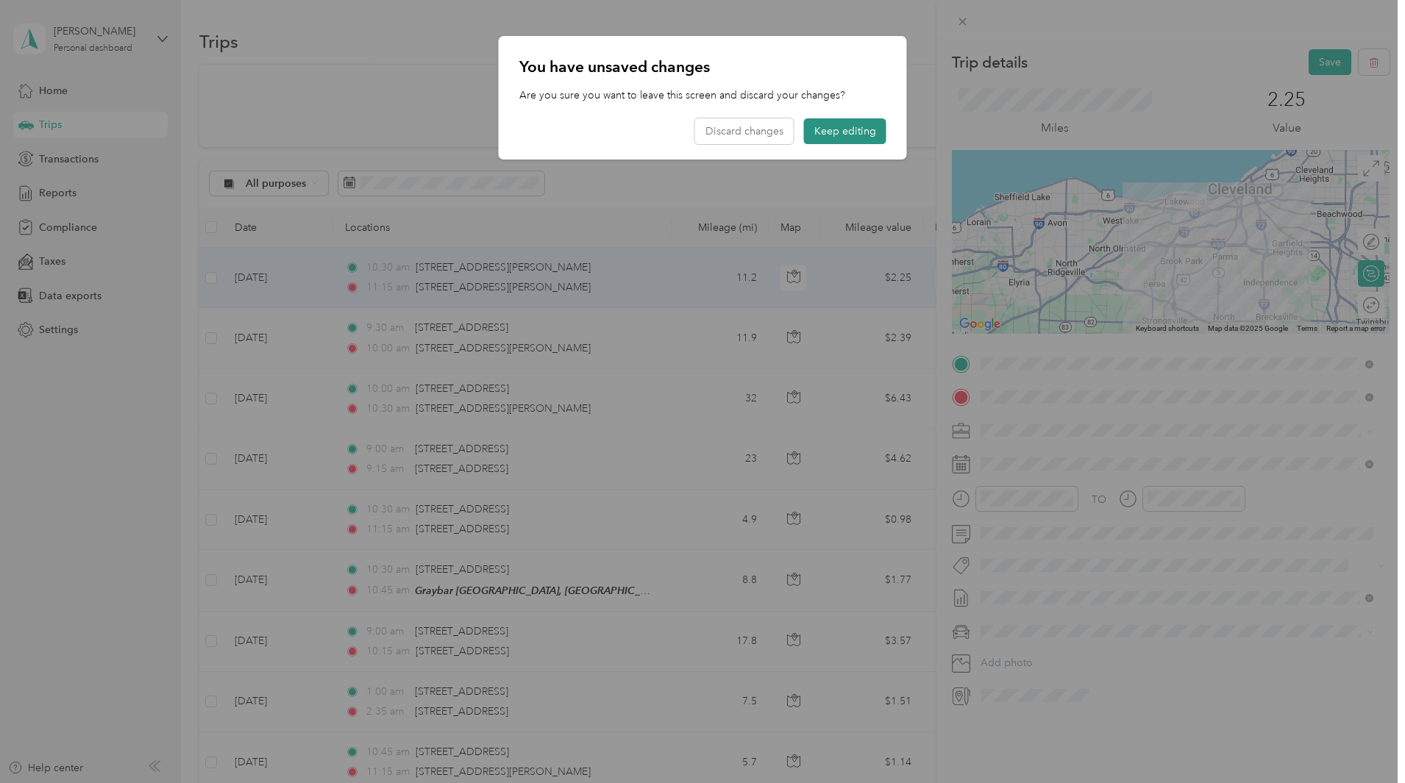
click at [845, 135] on button "Keep editing" at bounding box center [845, 131] width 82 height 26
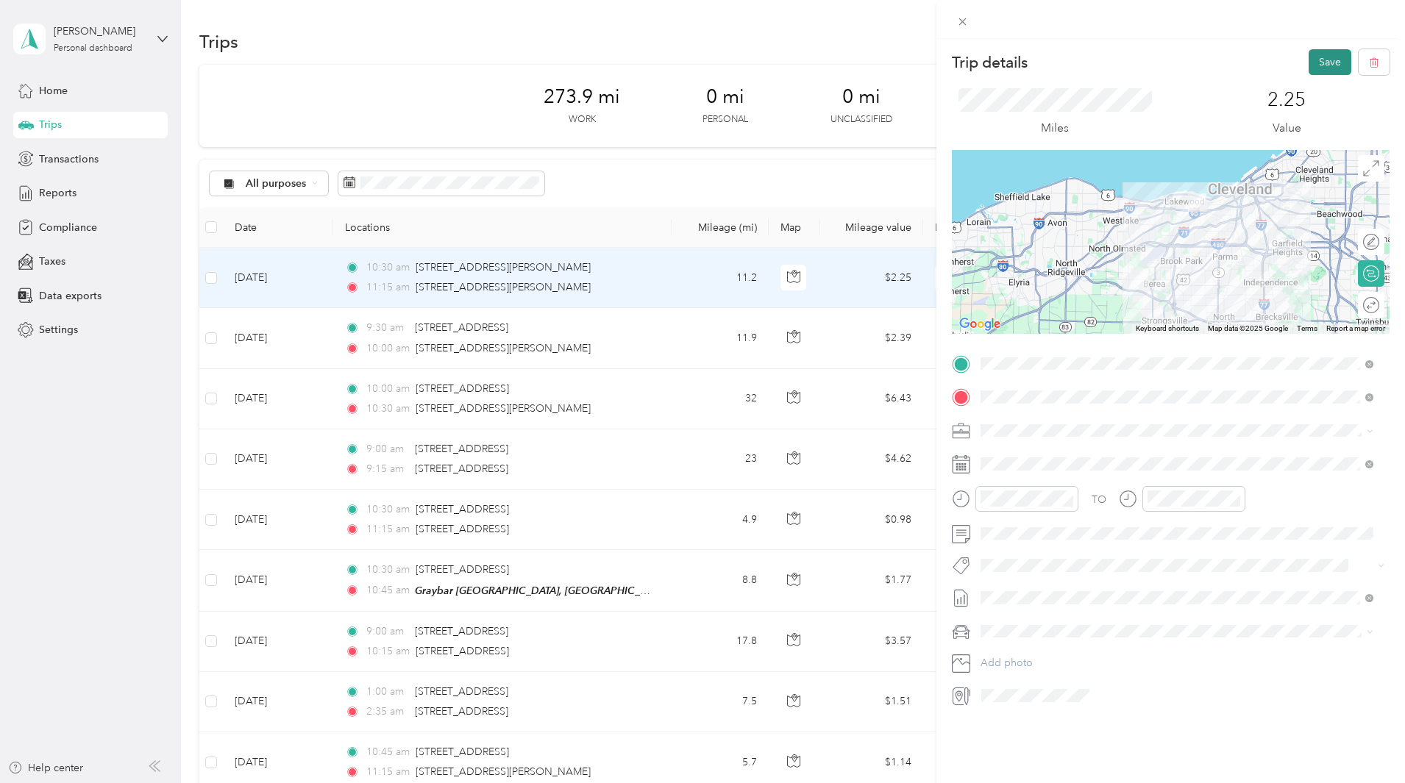
click at [1309, 60] on button "Save" at bounding box center [1330, 62] width 43 height 26
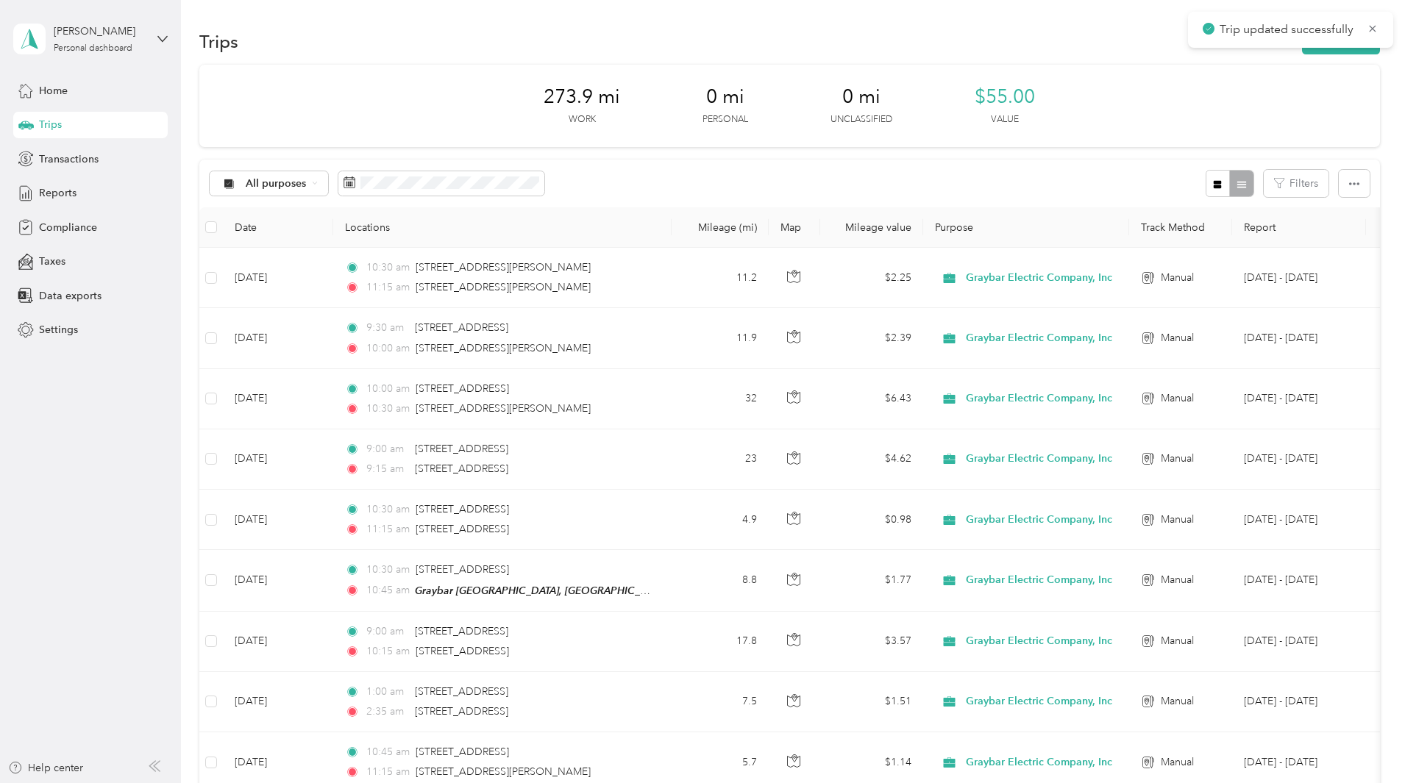
click at [51, 194] on span "Reports" at bounding box center [58, 192] width 38 height 15
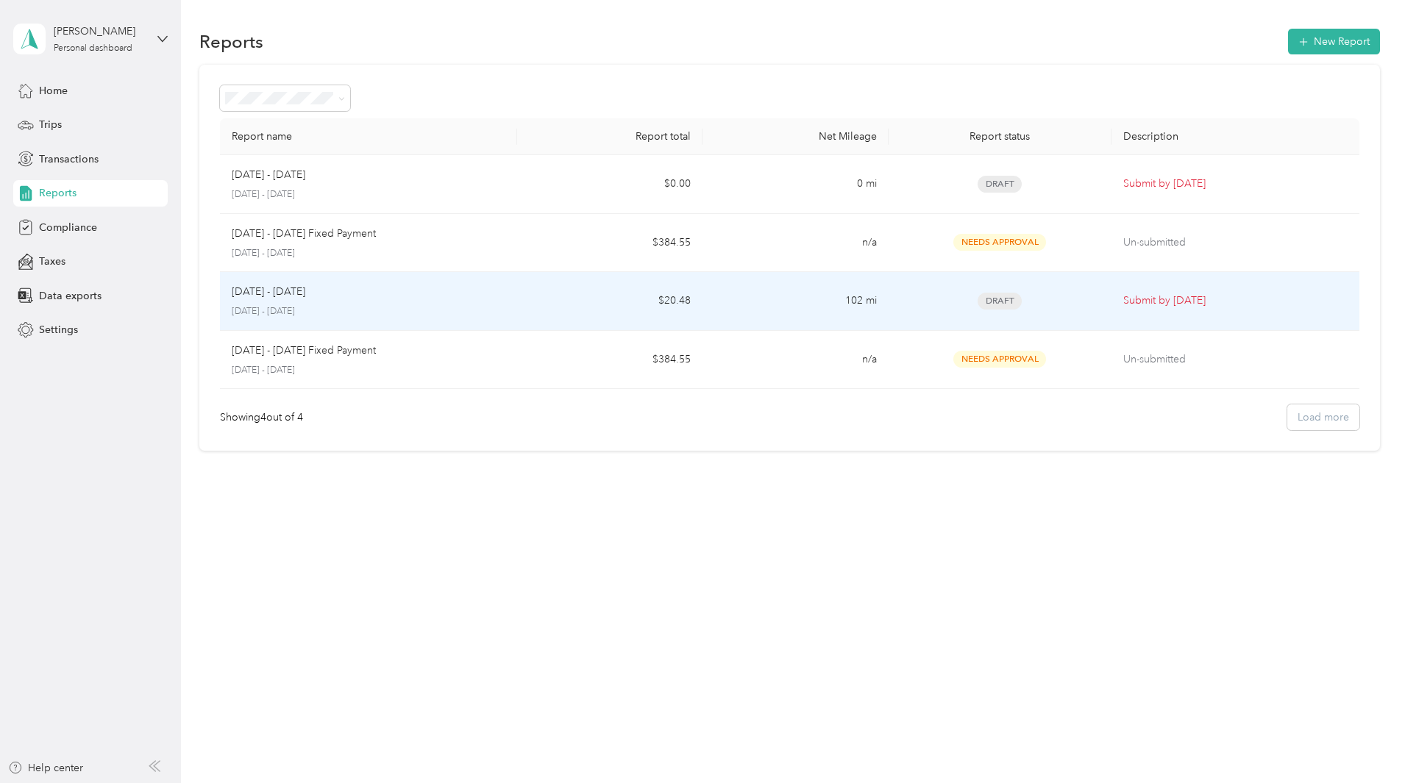
click at [505, 298] on div "[DATE] - [DATE]" at bounding box center [369, 292] width 274 height 16
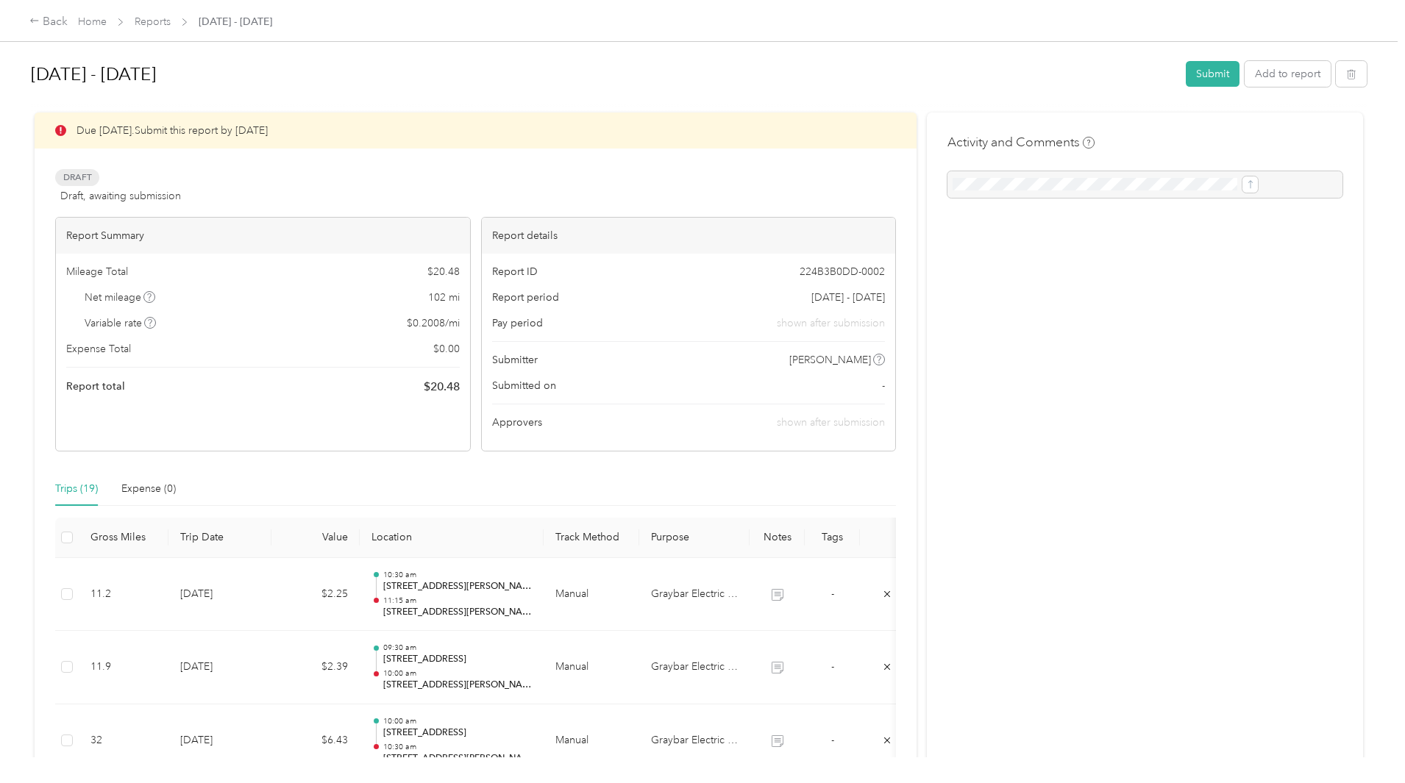
click at [505, 166] on div "Due in 2 days. Submit this report by Oct. 4, 2025 Draft Draft, awaiting submiss…" at bounding box center [475, 282] width 841 height 339
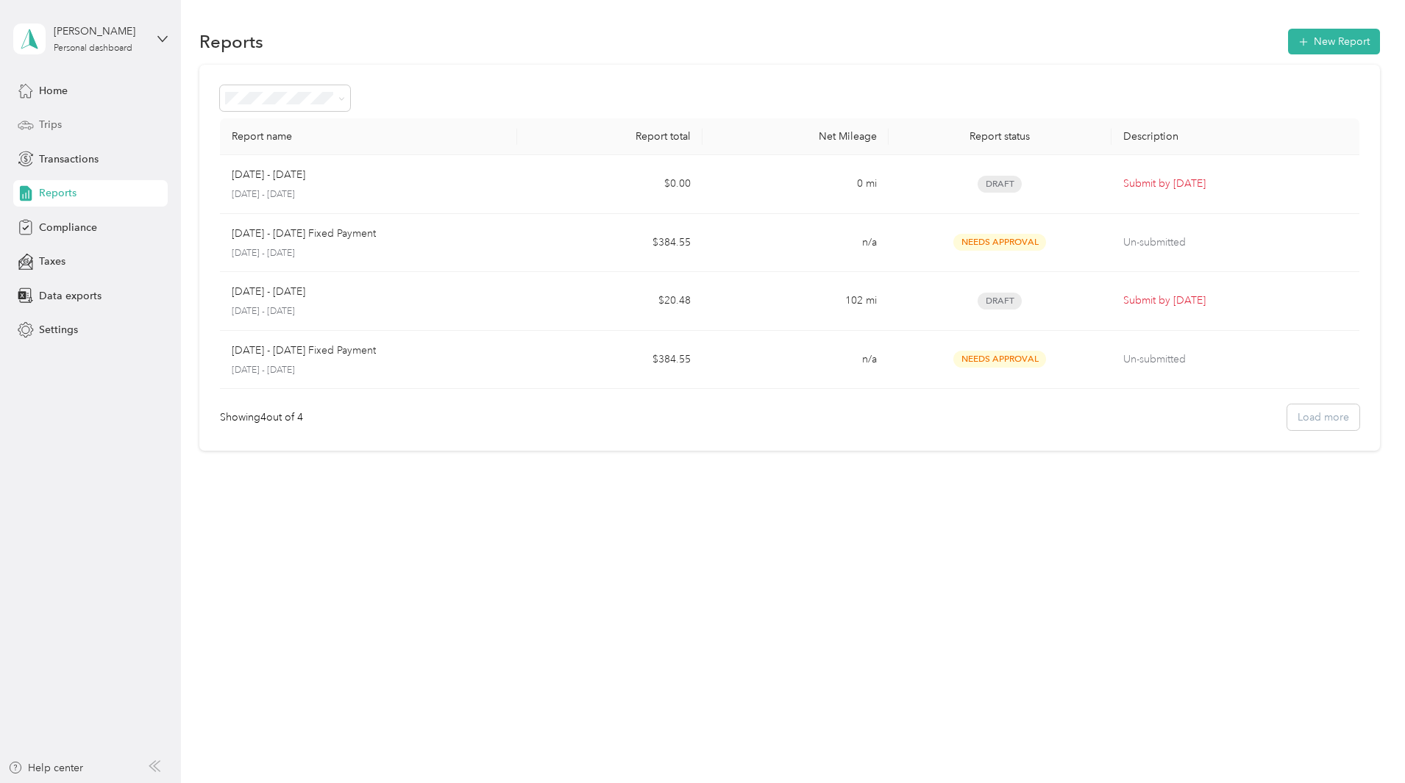
click at [39, 120] on span "Trips" at bounding box center [50, 124] width 23 height 15
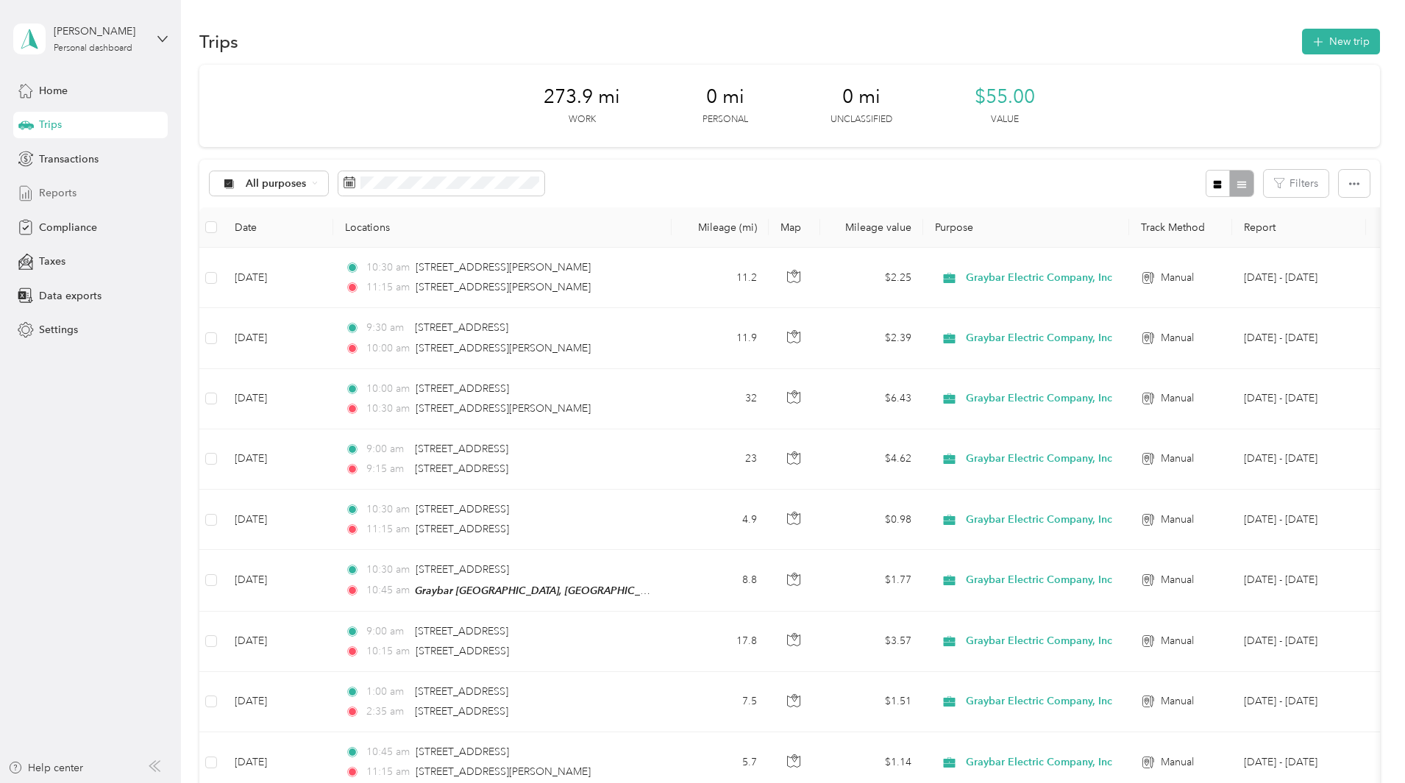
click at [58, 197] on span "Reports" at bounding box center [58, 192] width 38 height 15
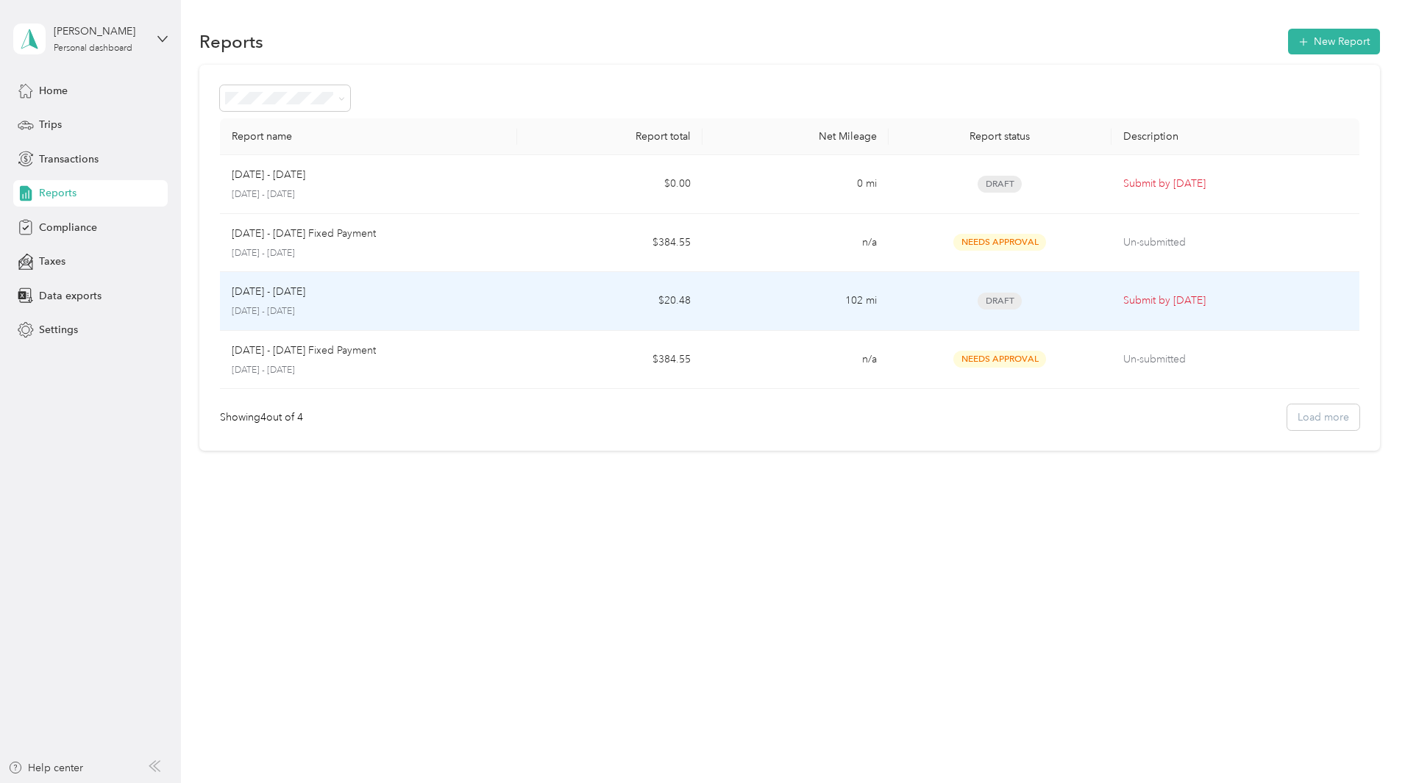
click at [444, 305] on div "[DATE] - [DATE] [DATE] - [DATE]" at bounding box center [369, 301] width 274 height 35
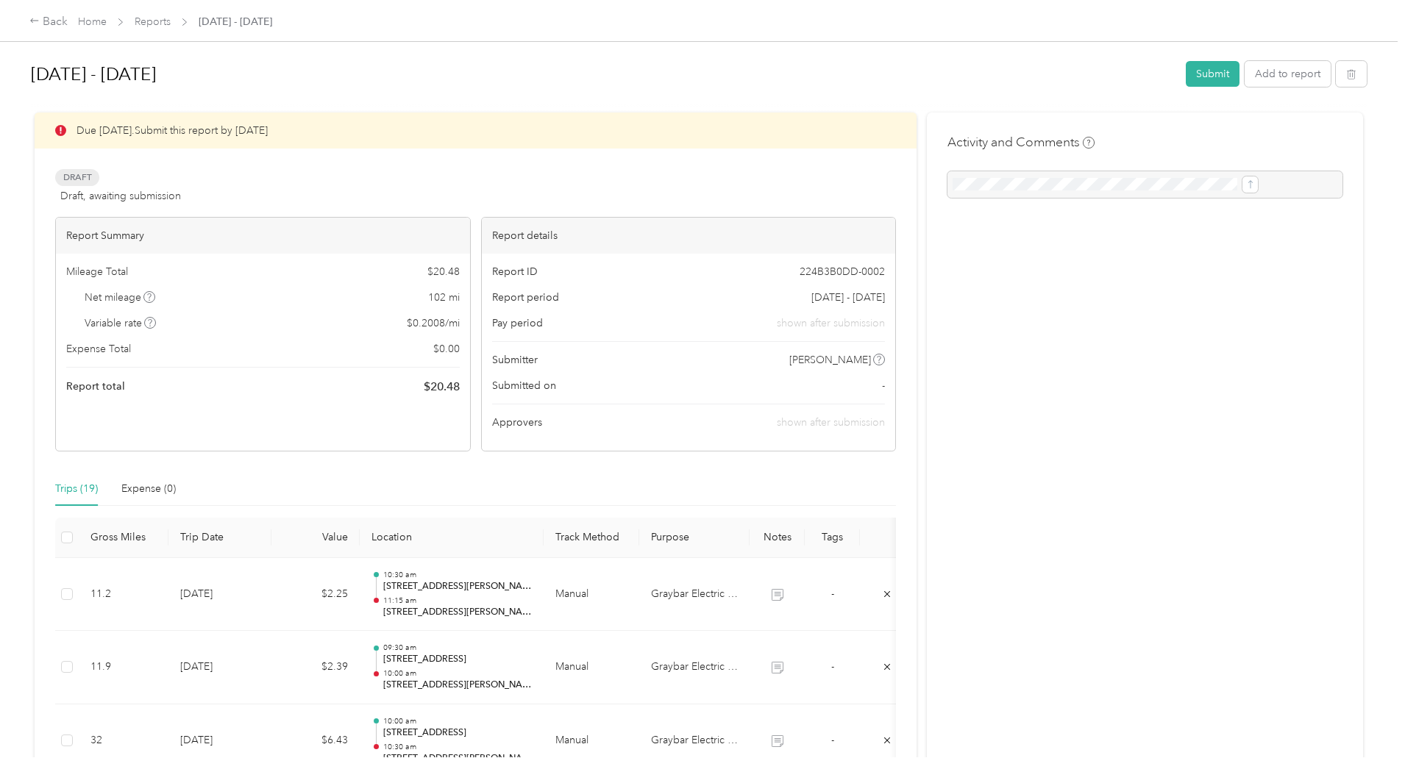
click at [777, 324] on span "shown after submission" at bounding box center [831, 323] width 108 height 15
click at [460, 321] on span "$ 0.2008 / mi" at bounding box center [433, 323] width 53 height 15
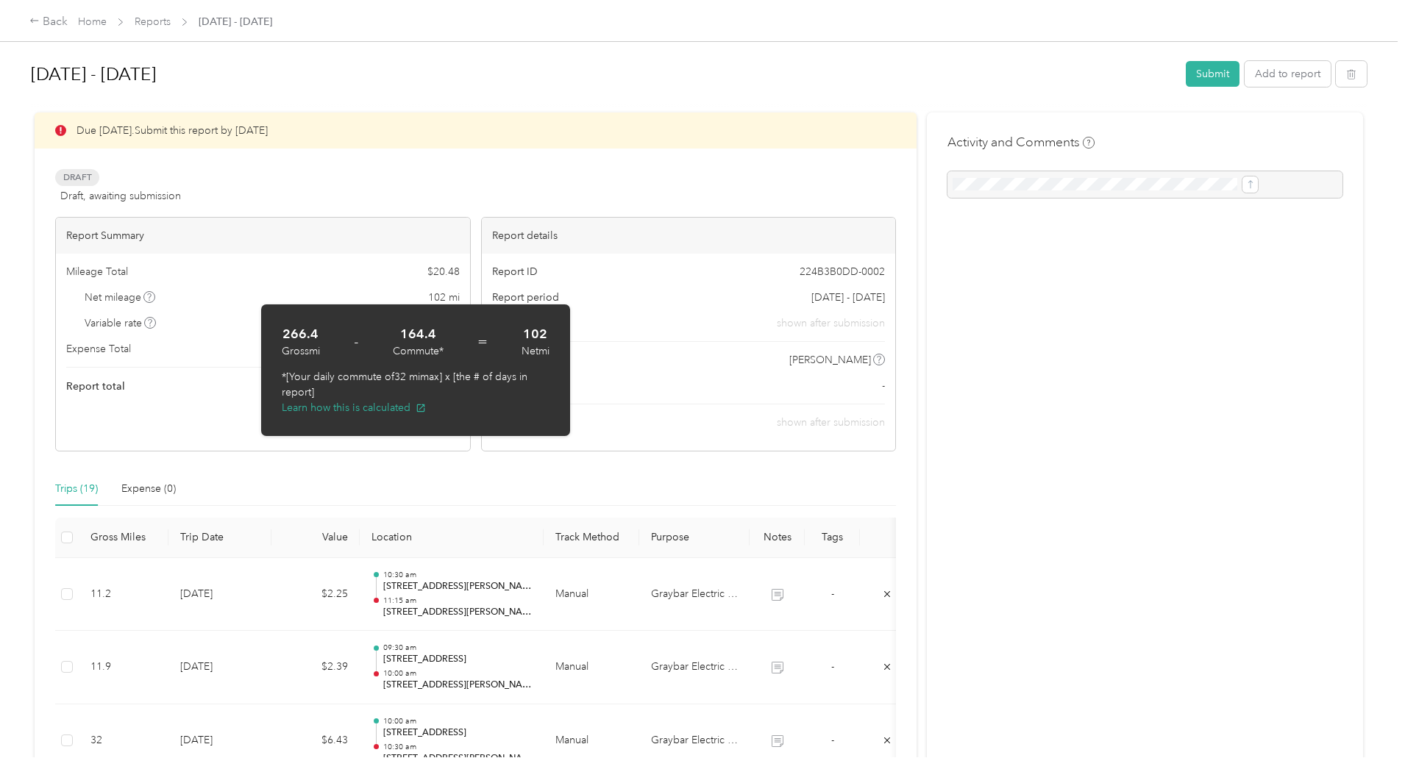
click at [157, 321] on span "Variable rate" at bounding box center [121, 323] width 72 height 15
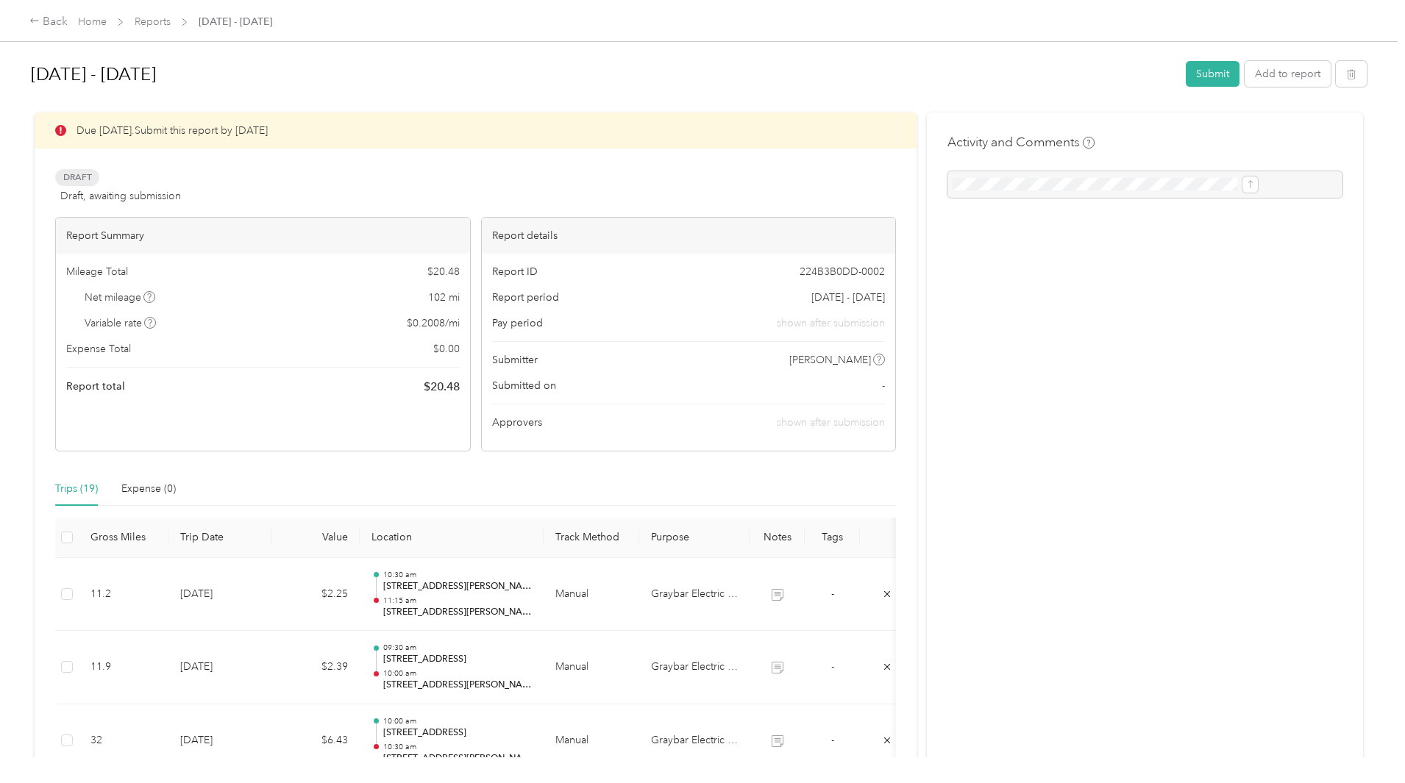
click at [98, 305] on div "Back Home Reports [DATE] - [DATE] [DATE] - [DATE] Submit Add to report Due [DAT…" at bounding box center [699, 391] width 1398 height 783
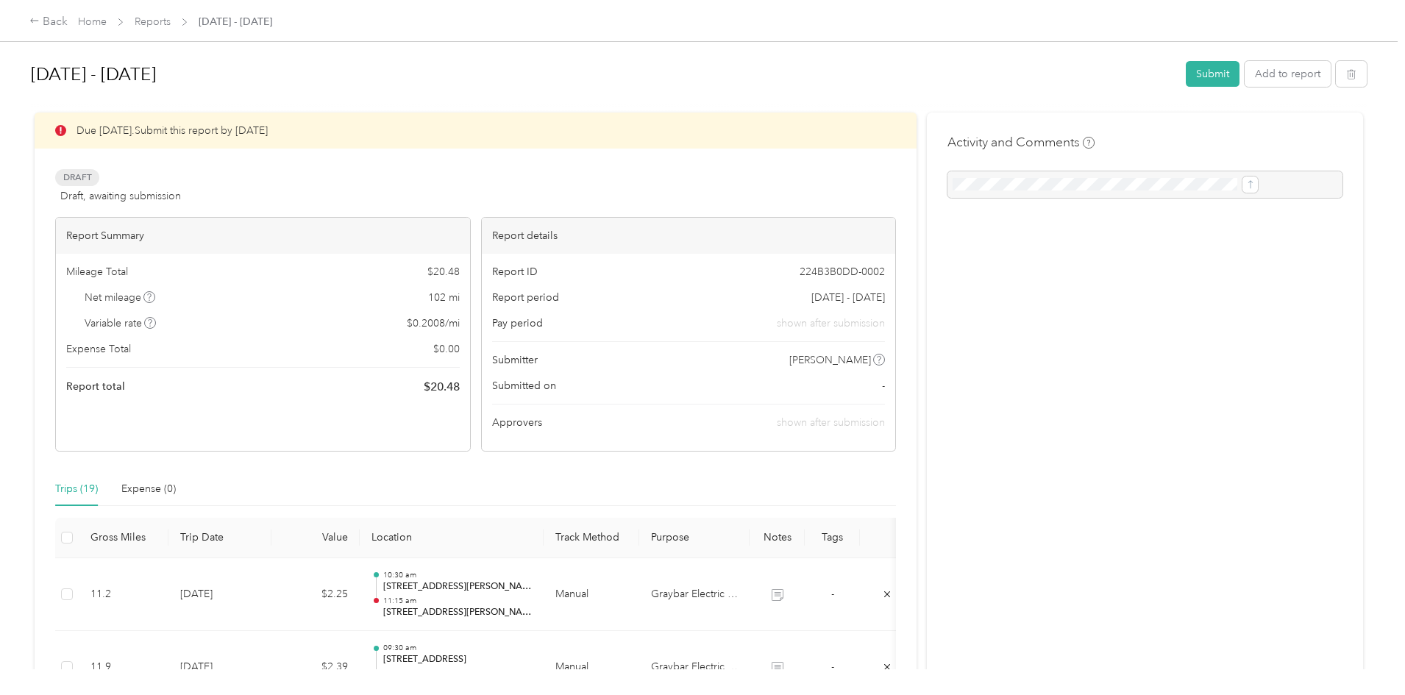
click at [319, 163] on div "Due [DATE]. Submit this report by [DATE] Draft Draft, awaiting submission View …" at bounding box center [475, 282] width 841 height 339
click at [117, 166] on div "[DATE] - [DATE] Submit Add to report Due [DATE]. Submit this report by [DATE] D…" at bounding box center [699, 334] width 1398 height 669
click at [103, 185] on div "Back Home Reports [DATE] - [DATE] [DATE] - [DATE] Submit Add to report Due [DAT…" at bounding box center [699, 347] width 1398 height 695
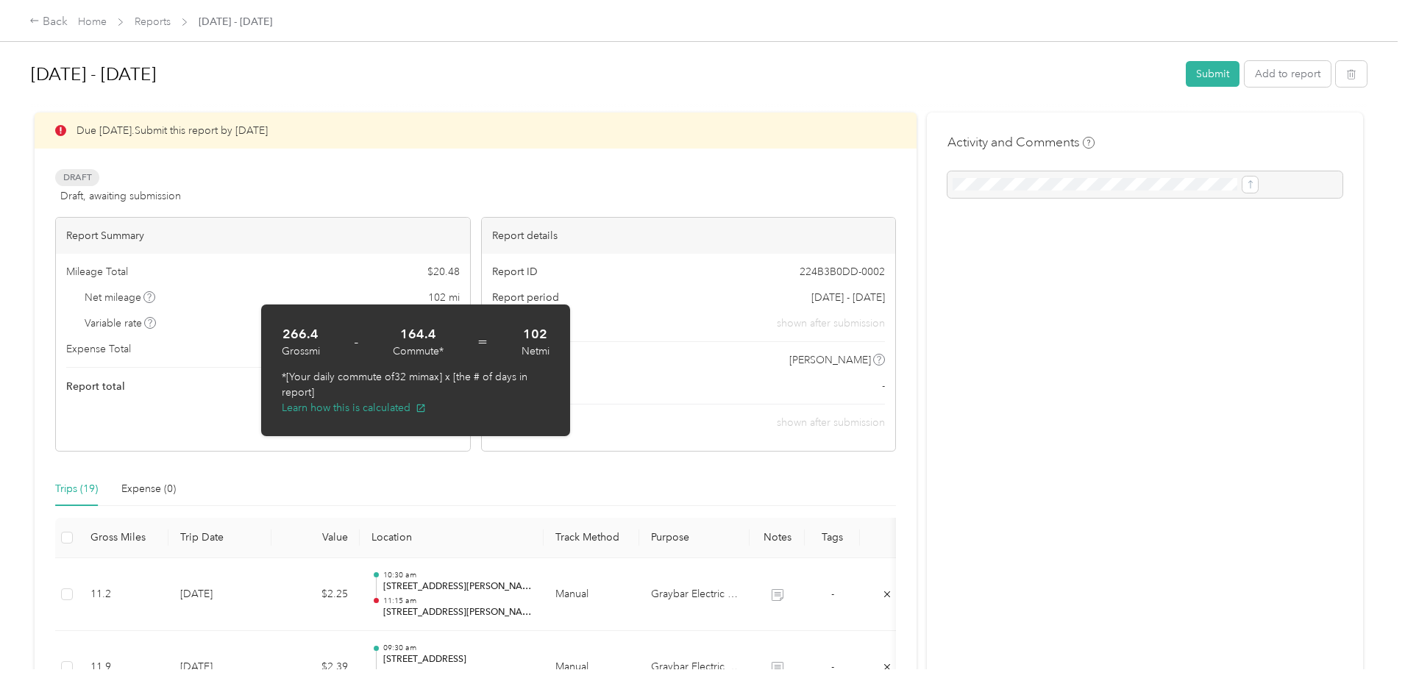
click at [115, 261] on div "Back Home Reports [DATE] - [DATE] [DATE] - [DATE] Submit Add to report Due [DAT…" at bounding box center [699, 347] width 1398 height 695
click at [399, 378] on p "*[Your daily commute of 32 mi max] x [the # of days in report]" at bounding box center [416, 384] width 268 height 31
click at [427, 178] on div "Draft Draft, awaiting submission View activity & comments" at bounding box center [475, 186] width 841 height 35
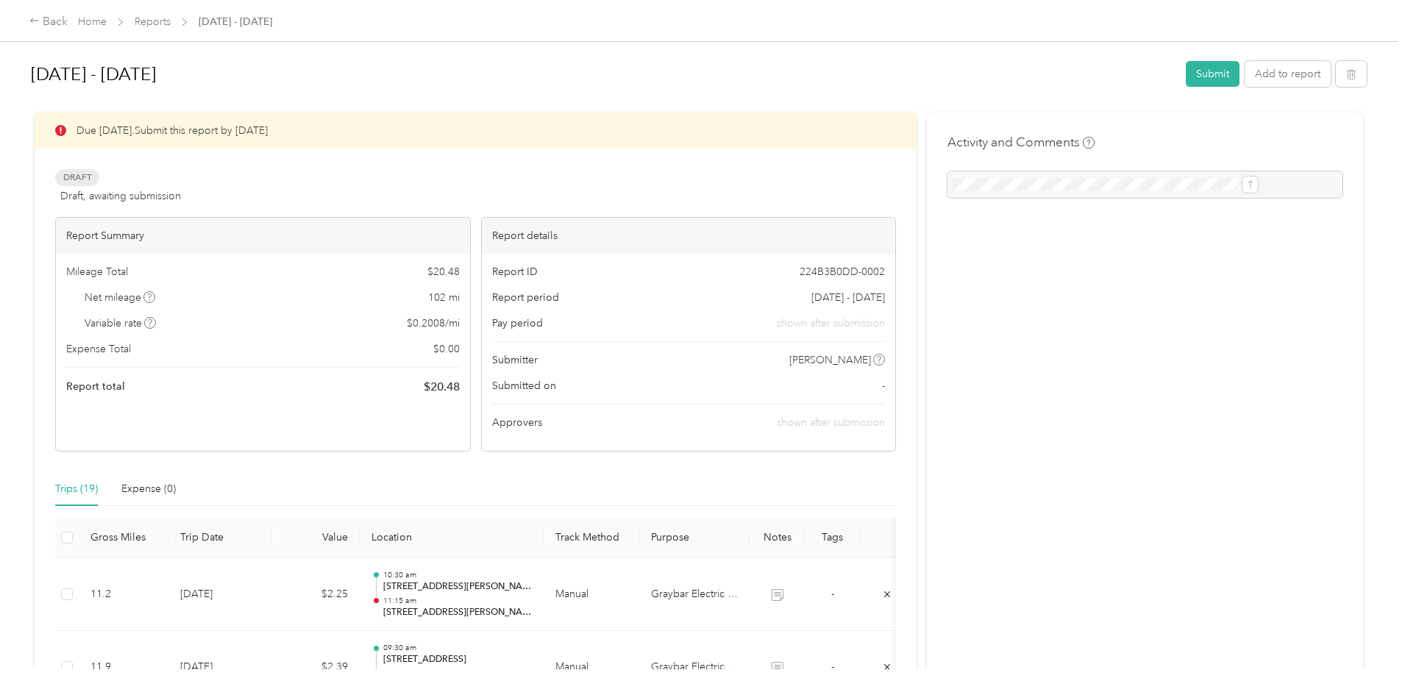
click at [536, 189] on div "Draft Draft, awaiting submission View activity & comments" at bounding box center [475, 186] width 841 height 35
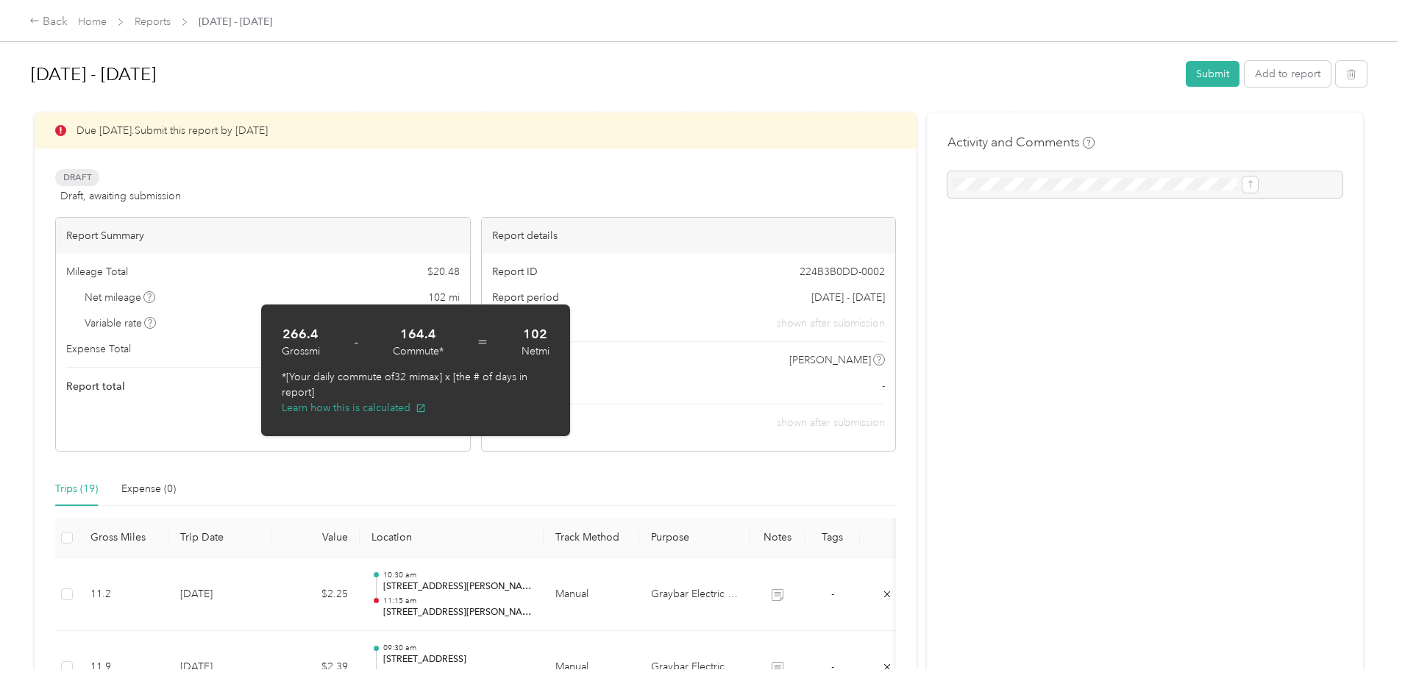
click at [460, 278] on span "$ 20.48" at bounding box center [443, 271] width 32 height 15
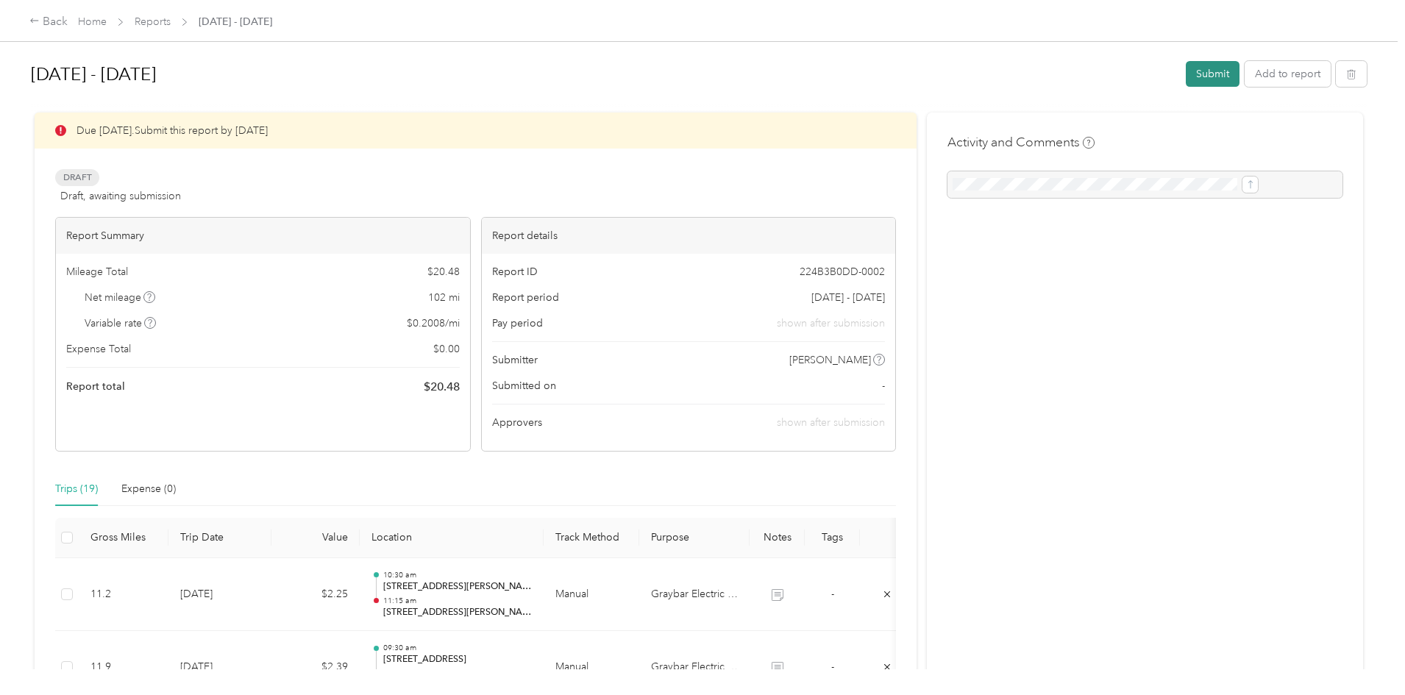
click at [1186, 75] on button "Submit" at bounding box center [1213, 74] width 54 height 26
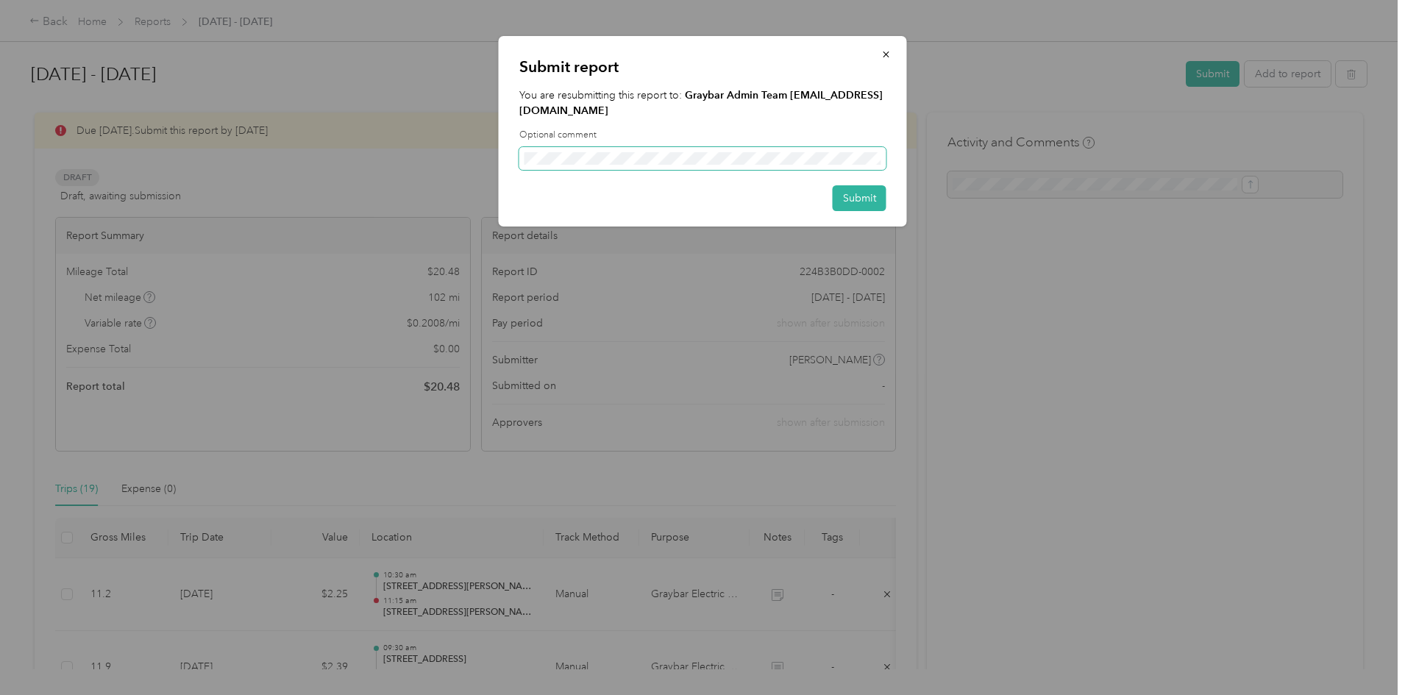
click at [580, 147] on span at bounding box center [702, 159] width 367 height 24
click at [861, 185] on button "Submit" at bounding box center [860, 198] width 54 height 26
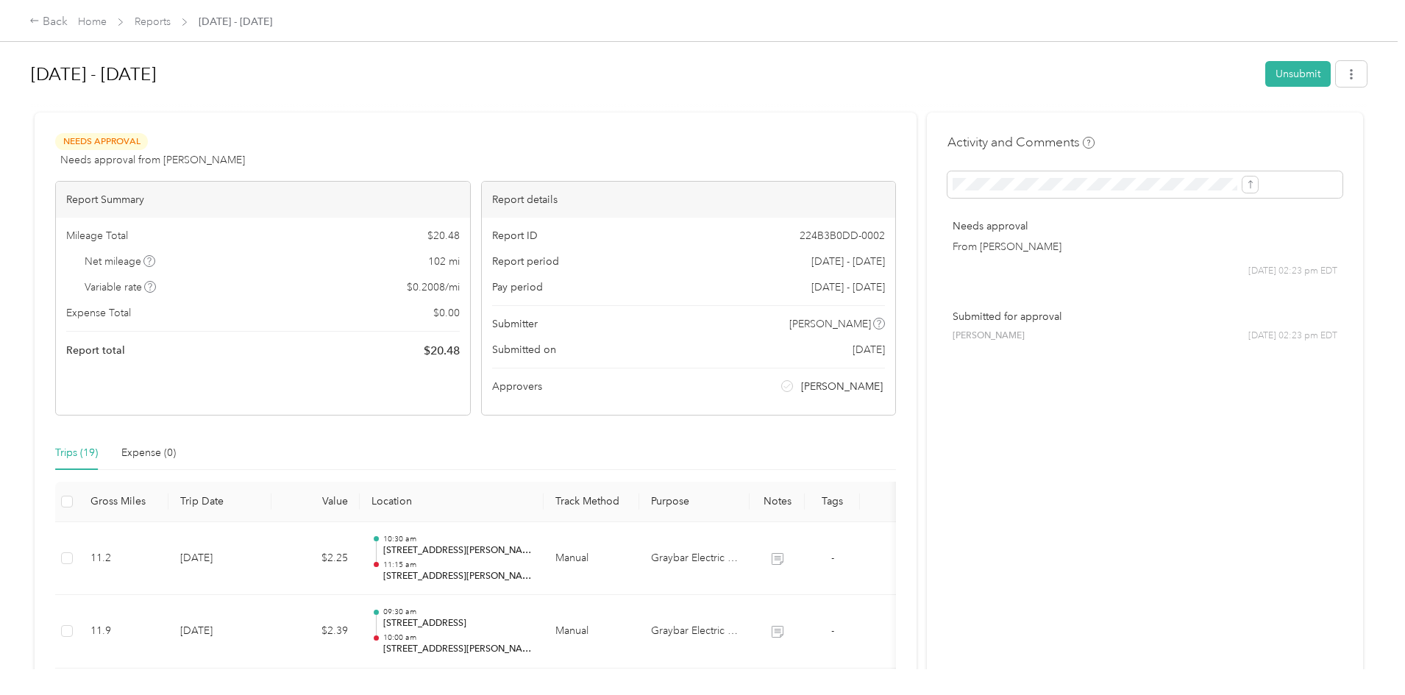
click at [424, 75] on h1 "[DATE] - [DATE]" at bounding box center [643, 74] width 1224 height 35
